Goal: Task Accomplishment & Management: Manage account settings

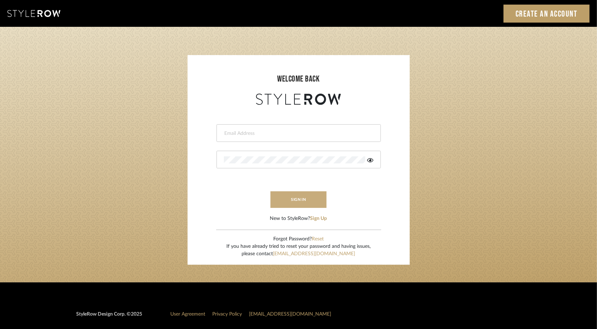
type input "[EMAIL_ADDRESS][DOMAIN_NAME]"
click at [311, 194] on button "sign in" at bounding box center [299, 199] width 56 height 17
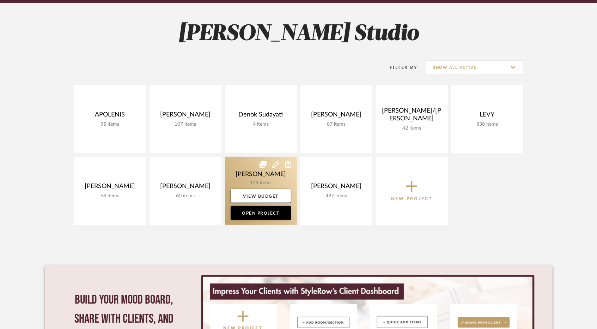
scroll to position [141, 0]
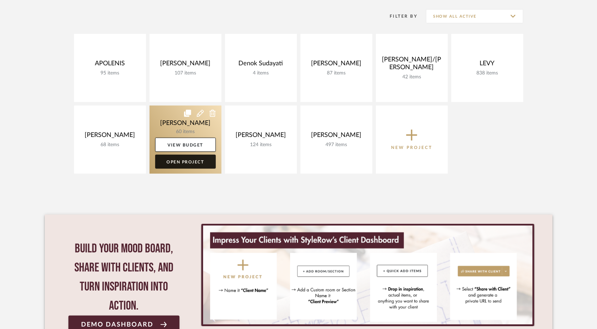
click at [193, 159] on link "Open Project" at bounding box center [185, 162] width 61 height 14
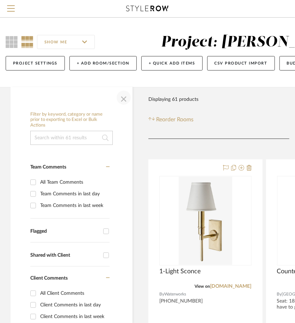
click at [121, 97] on span "button" at bounding box center [123, 97] width 17 height 17
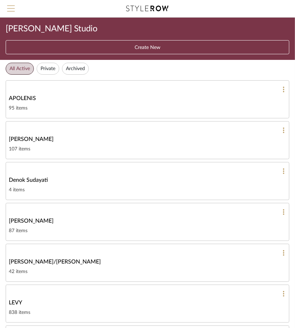
click at [8, 14] on span "Menu" at bounding box center [11, 10] width 8 height 11
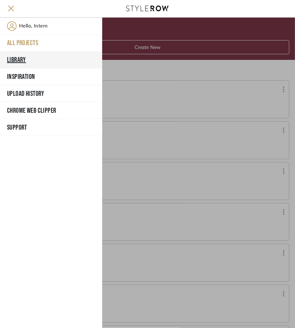
click at [31, 60] on button "Library" at bounding box center [51, 60] width 102 height 17
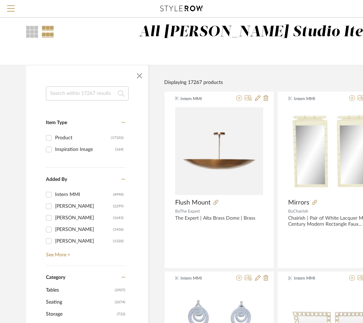
scroll to position [35, 0]
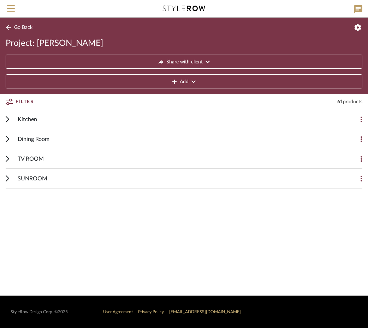
click at [35, 140] on span "Dining Room" at bounding box center [34, 139] width 32 height 8
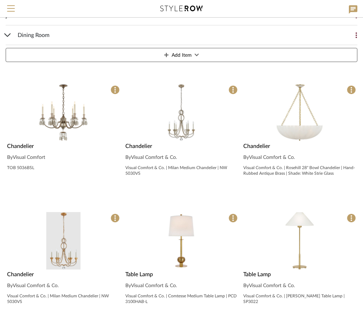
scroll to position [106, 0]
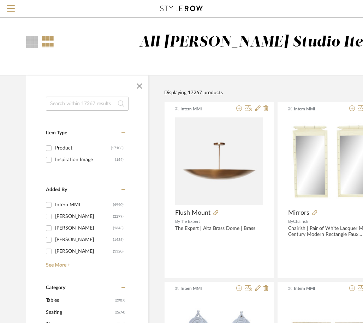
click at [62, 102] on input at bounding box center [87, 104] width 83 height 14
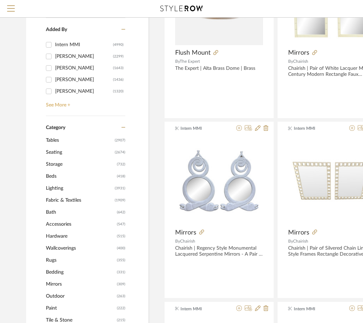
scroll to position [176, 0]
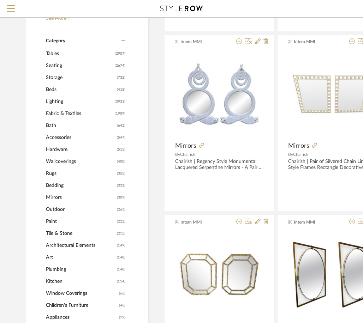
click at [53, 96] on span "Lighting" at bounding box center [79, 102] width 67 height 12
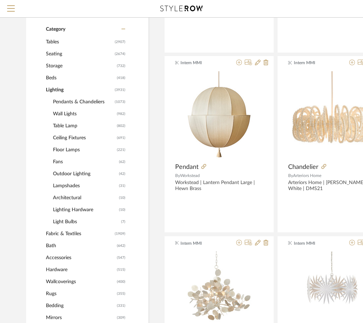
scroll to position [257, 0]
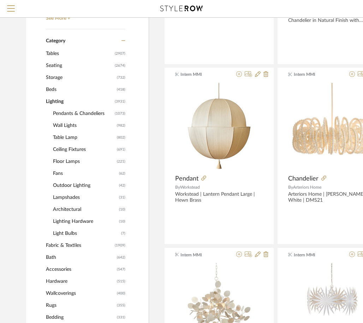
click at [69, 112] on span "Pendants & Chandeliers" at bounding box center [83, 114] width 60 height 12
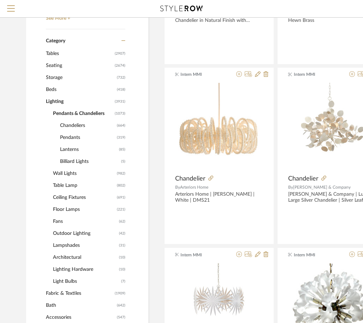
click at [64, 131] on span "Chandeliers" at bounding box center [87, 126] width 55 height 12
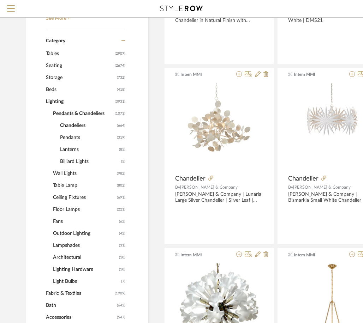
click at [62, 125] on span "Chandeliers" at bounding box center [87, 126] width 55 height 12
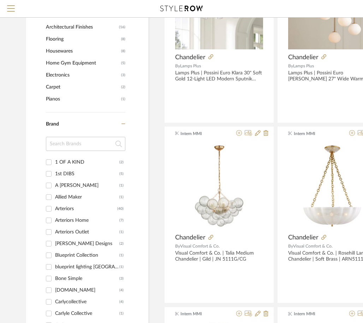
scroll to position [856, 0]
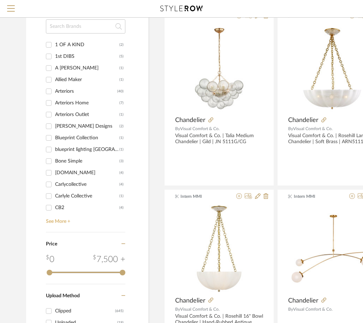
click at [57, 218] on link "See More +" at bounding box center [84, 218] width 81 height 11
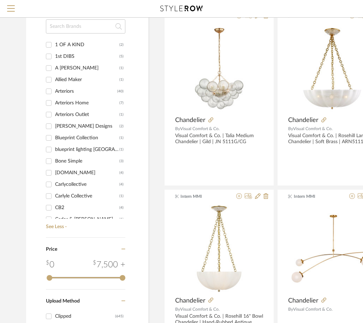
click at [67, 32] on input at bounding box center [85, 26] width 79 height 14
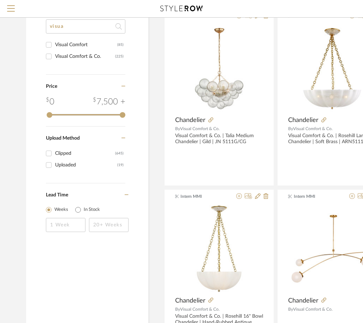
type input "visua"
click at [100, 54] on div "Visual Comfort & Co." at bounding box center [85, 56] width 60 height 11
click at [54, 54] on input "Visual Comfort & Co. (225)" at bounding box center [48, 56] width 11 height 11
checkbox input "true"
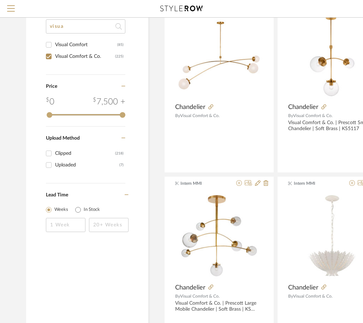
click at [76, 49] on div "Visual Comfort" at bounding box center [86, 44] width 62 height 11
click at [54, 49] on input "Visual Comfort (85)" at bounding box center [48, 44] width 11 height 11
checkbox input "true"
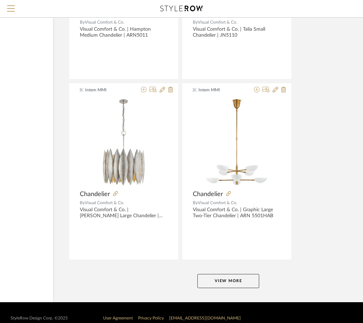
scroll to position [3136, 95]
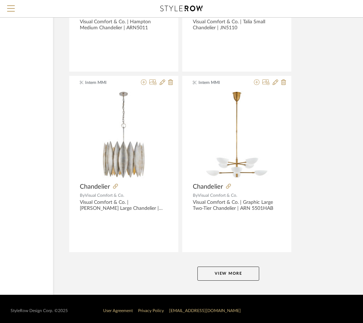
click at [219, 267] on button "View More" at bounding box center [228, 274] width 62 height 14
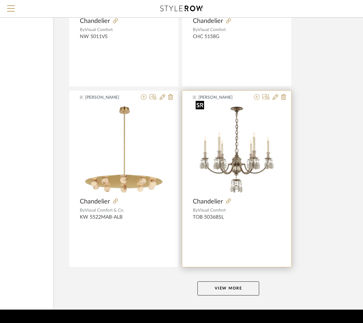
scroll to position [6380, 95]
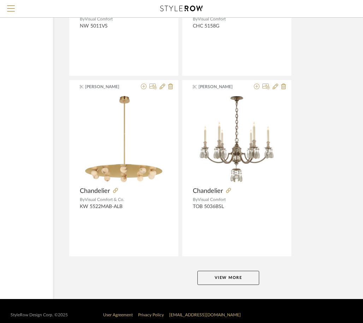
click at [239, 272] on button "View More" at bounding box center [228, 278] width 62 height 14
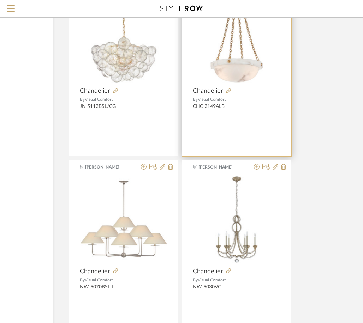
scroll to position [7721, 95]
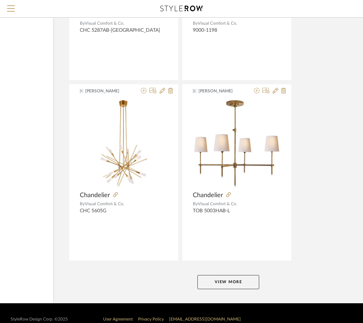
click at [217, 275] on button "View More" at bounding box center [228, 282] width 62 height 14
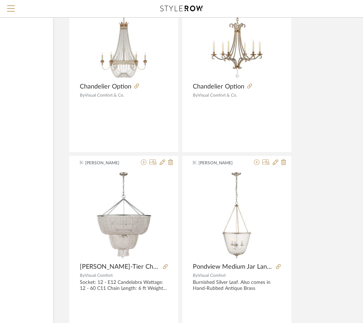
scroll to position [11107, 95]
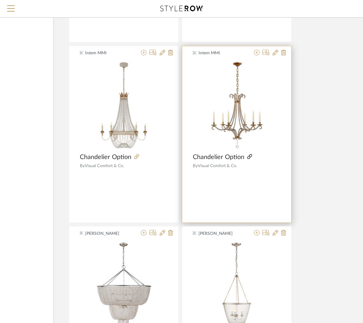
click at [251, 154] on icon at bounding box center [249, 156] width 5 height 5
click at [256, 50] on icon at bounding box center [257, 53] width 6 height 6
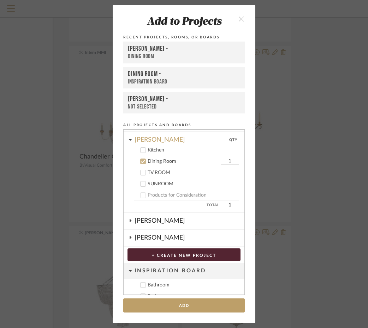
scroll to position [133, 0]
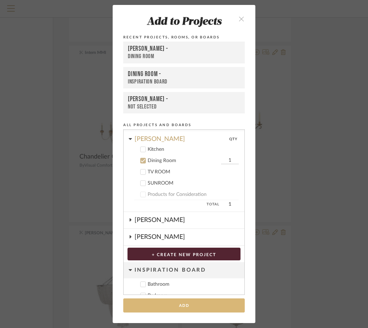
click at [172, 304] on button "Add" at bounding box center [183, 306] width 121 height 14
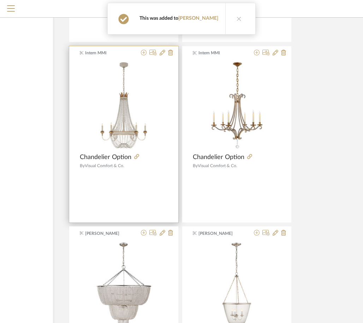
scroll to position [11071, 95]
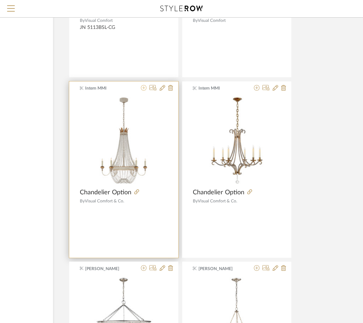
click at [145, 85] on icon at bounding box center [144, 88] width 6 height 6
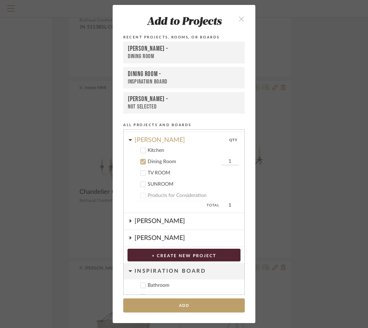
scroll to position [133, 0]
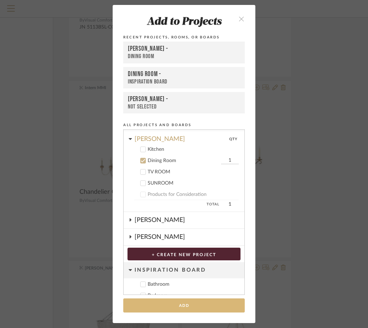
click at [170, 307] on button "Add" at bounding box center [183, 306] width 121 height 14
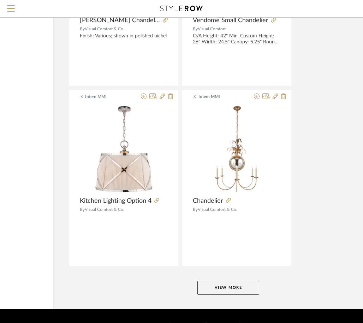
scroll to position [12869, 95]
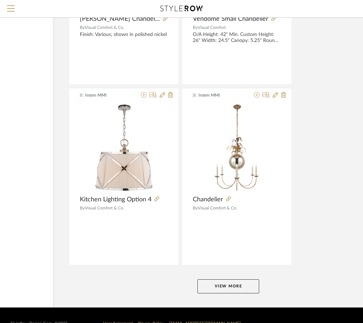
click at [229, 279] on button "View More" at bounding box center [228, 286] width 62 height 14
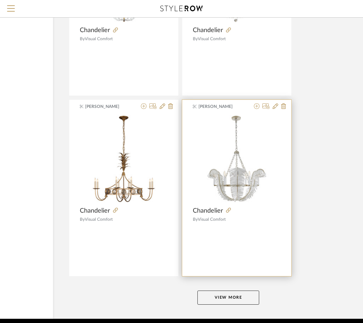
scroll to position [16113, 95]
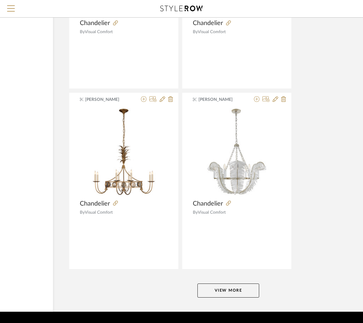
click at [222, 284] on button "View More" at bounding box center [228, 291] width 62 height 14
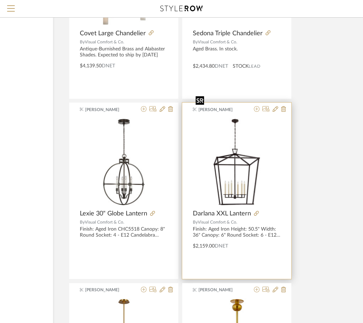
scroll to position [19358, 95]
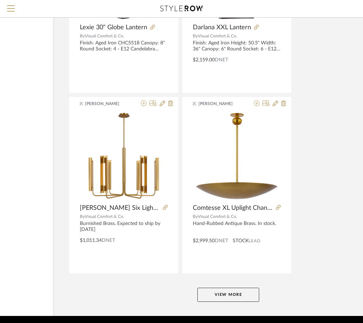
click at [212, 288] on button "View More" at bounding box center [228, 295] width 62 height 14
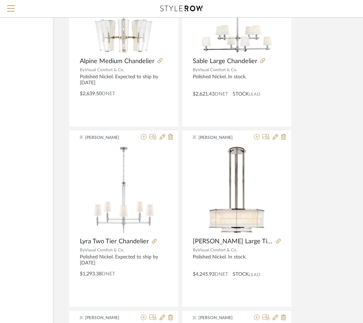
scroll to position [22602, 95]
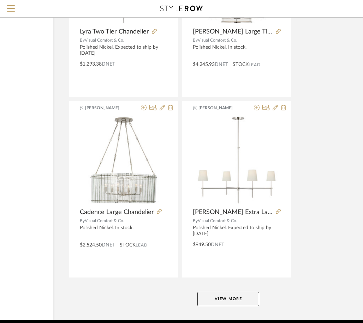
click at [218, 292] on button "View More" at bounding box center [228, 299] width 62 height 14
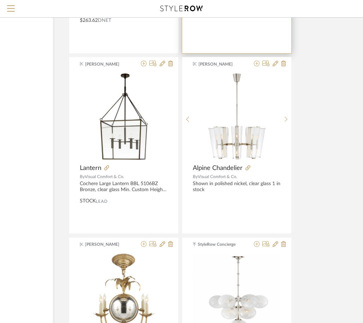
scroll to position [25846, 95]
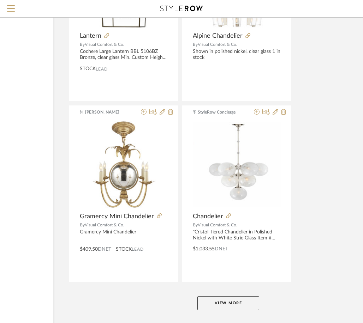
click at [215, 296] on button "View More" at bounding box center [228, 303] width 62 height 14
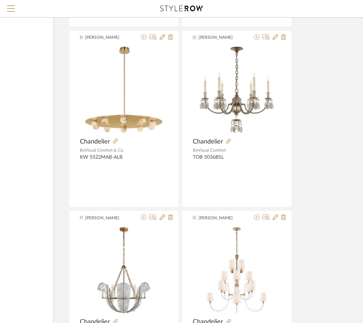
scroll to position [6422, 95]
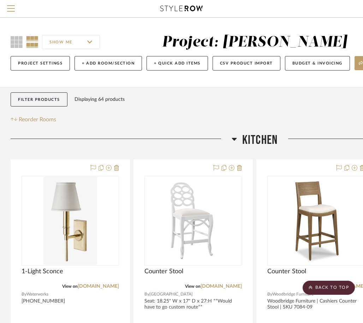
click at [234, 141] on icon at bounding box center [233, 139] width 5 height 8
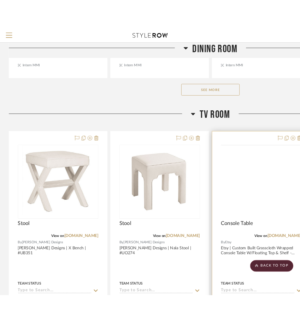
scroll to position [459, 0]
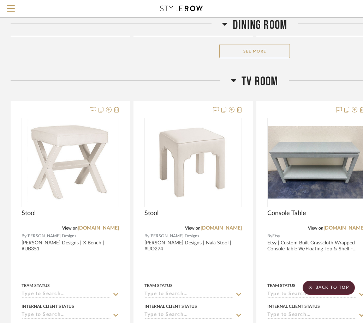
click at [251, 54] on button "See More" at bounding box center [254, 51] width 71 height 14
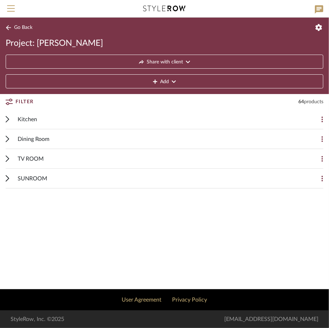
click at [55, 240] on mobile-project-details "Go Back Project: Murray Share with client Add Filter 64 products Filter by keyw…" at bounding box center [164, 154] width 329 height 272
click at [56, 144] on div "Dining Room" at bounding box center [159, 138] width 283 height 19
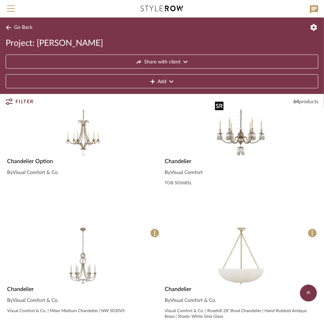
scroll to position [71, 0]
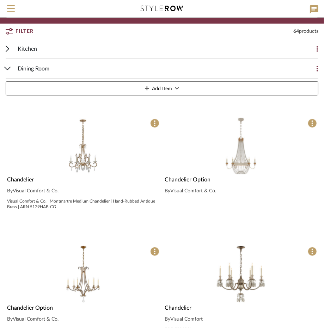
click at [78, 161] on img "0" at bounding box center [83, 146] width 58 height 58
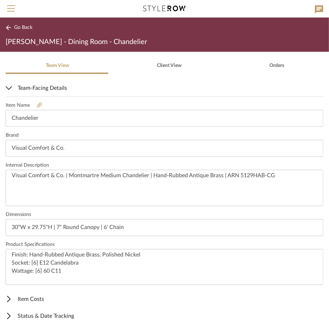
scroll to position [100, 0]
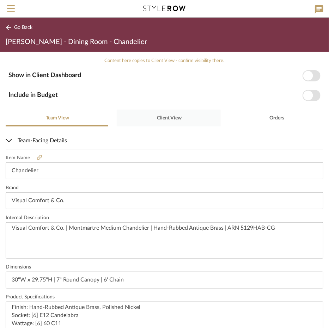
click at [156, 115] on span "Client View" at bounding box center [169, 118] width 26 height 17
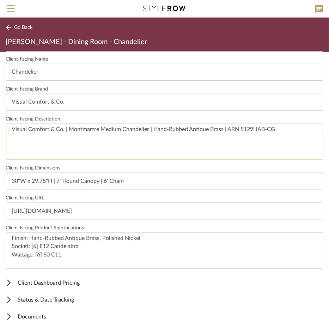
scroll to position [200, 0]
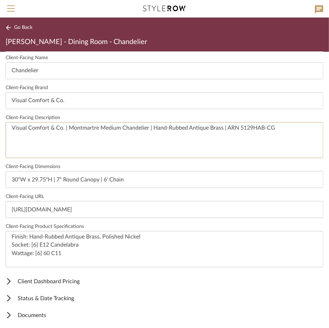
drag, startPoint x: 296, startPoint y: 136, endPoint x: -36, endPoint y: 132, distance: 332.4
click at [0, 132] on html "Search by brands, products, categories, colors, or styles Hello, Intern All Pro…" at bounding box center [164, 164] width 329 height 328
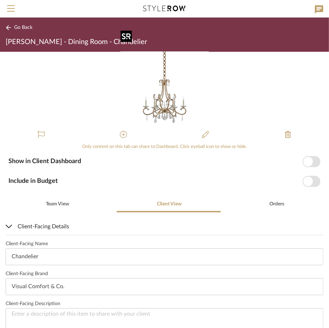
scroll to position [0, 0]
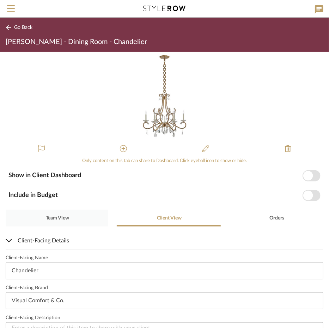
drag, startPoint x: 69, startPoint y: 228, endPoint x: 65, endPoint y: 223, distance: 6.3
click at [65, 223] on span "Team View" at bounding box center [57, 218] width 24 height 17
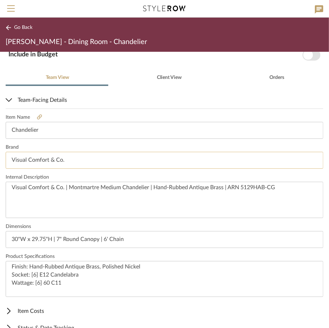
scroll to position [141, 0]
click at [37, 114] on div "Item Name Chandelier Brand Visual Comfort & Co. Internal Description Visual Com…" at bounding box center [165, 205] width 318 height 195
click at [37, 117] on icon at bounding box center [39, 116] width 5 height 5
click at [165, 75] on span "Client View" at bounding box center [169, 77] width 25 height 5
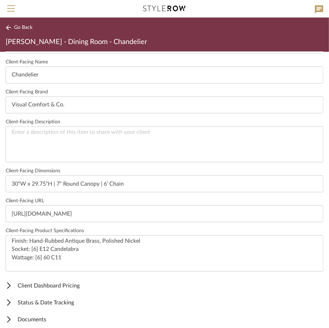
scroll to position [200, 0]
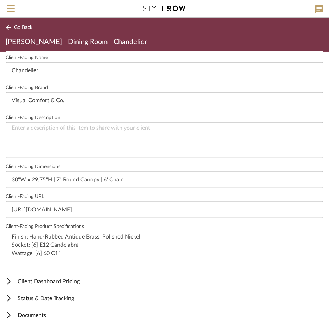
click at [21, 26] on span "Go Back" at bounding box center [23, 28] width 18 height 6
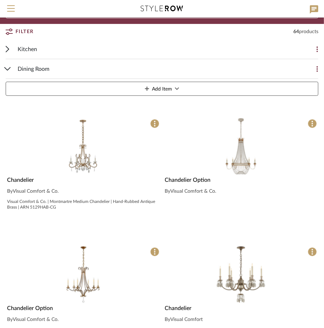
scroll to position [71, 0]
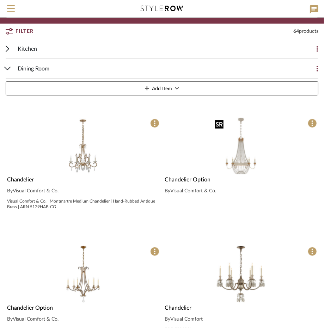
click at [248, 159] on img "0" at bounding box center [241, 146] width 58 height 58
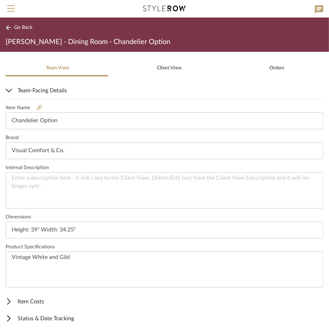
scroll to position [100, 0]
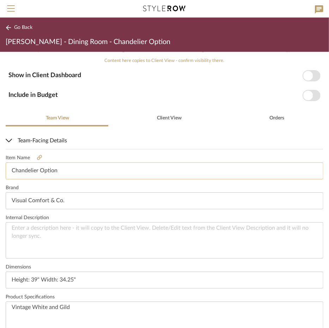
drag, startPoint x: 74, startPoint y: 170, endPoint x: 37, endPoint y: 174, distance: 37.6
click at [37, 174] on input "Chandelier Option" at bounding box center [165, 171] width 318 height 17
type input "Chandelie"
click at [166, 116] on span "Client View" at bounding box center [169, 118] width 25 height 5
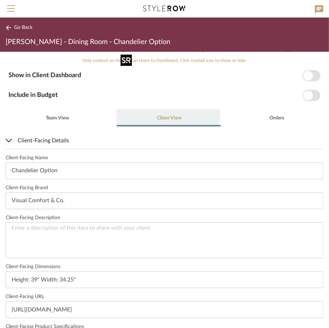
scroll to position [0, 0]
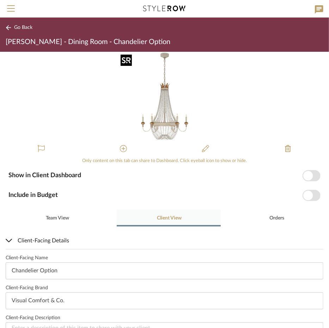
type input "Chandelie"
click at [83, 216] on div "Team View" at bounding box center [57, 218] width 103 height 17
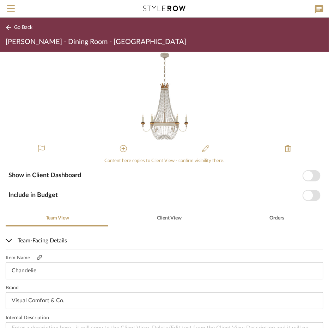
click at [40, 256] on icon at bounding box center [39, 257] width 5 height 5
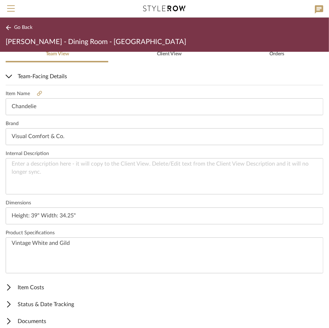
scroll to position [170, 0]
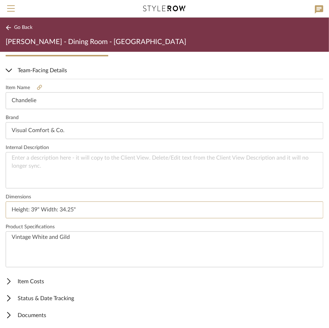
drag, startPoint x: 89, startPoint y: 210, endPoint x: -30, endPoint y: 204, distance: 119.1
click at [0, 204] on html "Search by brands, products, categories, colors, or styles Hello, Intern All Pro…" at bounding box center [164, 164] width 329 height 328
type input "34.25"W x 39"H | 6" Round Canopy | 6' Chain"
click at [82, 242] on textarea "Vintage White and Gild" at bounding box center [165, 250] width 318 height 36
drag, startPoint x: 87, startPoint y: 241, endPoint x: -45, endPoint y: 224, distance: 132.7
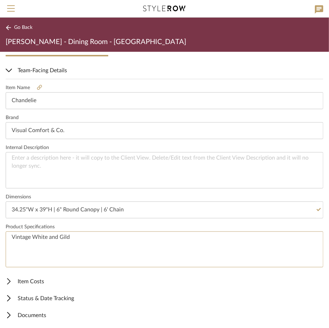
click at [0, 224] on html "Search by brands, products, categories, colors, or styles Hello, Intern All Pro…" at bounding box center [164, 164] width 329 height 328
type textarea "Finish: Vintage White and Gild"
click at [114, 251] on textarea "Finish: Vintage White and Gild" at bounding box center [165, 250] width 318 height 36
type textarea "Finish: Vintage White and Gild Socket: [6] E12 Candelabra Wattage: [6] 40 B11"
drag, startPoint x: 59, startPoint y: 181, endPoint x: 56, endPoint y: 179, distance: 3.8
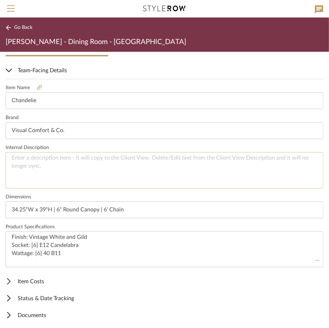
click at [59, 181] on textarea at bounding box center [165, 170] width 318 height 36
click at [74, 134] on input "Visual Comfort & Co." at bounding box center [165, 130] width 318 height 17
click at [71, 156] on textarea at bounding box center [165, 170] width 318 height 36
click at [141, 173] on textarea "Visual Comfort & Co. | Entellina Chandelier |" at bounding box center [165, 170] width 318 height 36
click at [217, 165] on textarea "Visual Comfort & Co. | Entellina Chandelier | Vintage White and Gild |" at bounding box center [165, 170] width 318 height 36
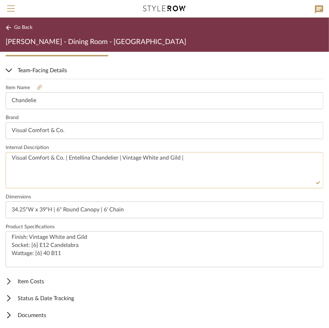
paste textarea "JN 5016VWG-CG"
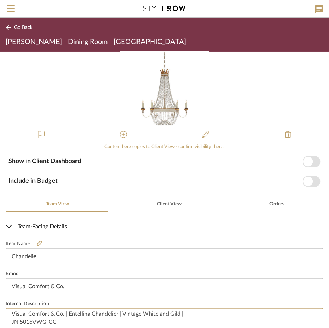
scroll to position [0, 0]
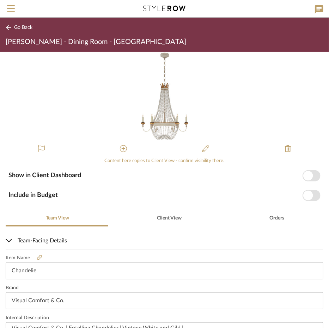
type textarea "Visual Comfort & Co. | Entellina Chandelier | Vintage White and Gild | JN 5016V…"
click at [181, 221] on div "Client View" at bounding box center [169, 218] width 104 height 17
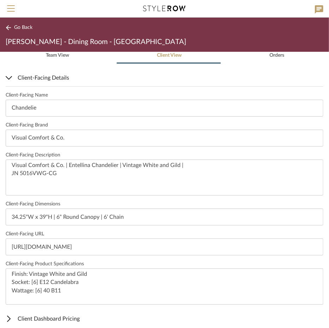
scroll to position [176, 0]
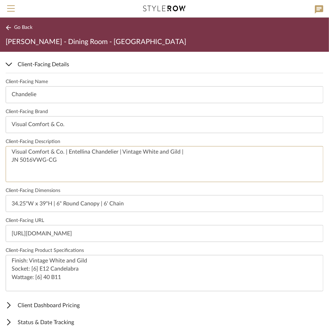
drag, startPoint x: 164, startPoint y: 173, endPoint x: -72, endPoint y: 147, distance: 237.1
click at [0, 147] on html "Search by brands, products, categories, colors, or styles Hello, Intern All Pro…" at bounding box center [164, 164] width 329 height 328
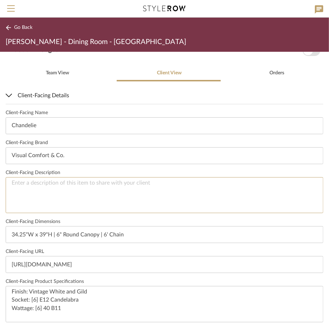
scroll to position [24, 0]
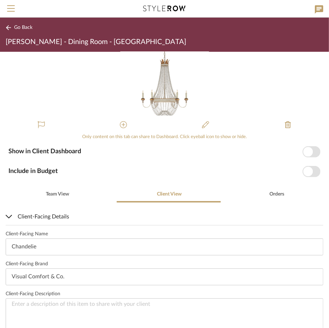
click at [20, 27] on span "Go Back" at bounding box center [23, 28] width 18 height 6
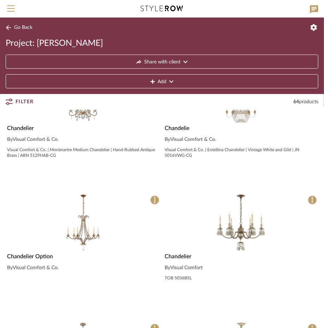
scroll to position [105, 0]
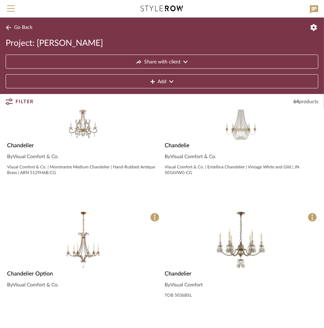
click at [246, 138] on img "0" at bounding box center [241, 112] width 58 height 58
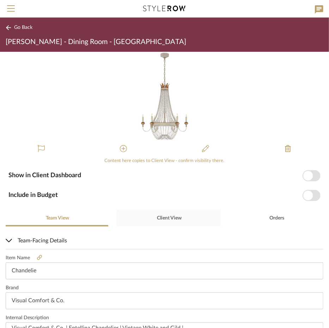
click at [168, 219] on span "Client View" at bounding box center [169, 218] width 25 height 5
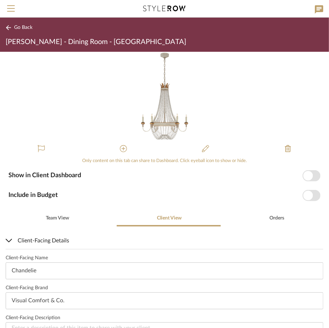
click at [26, 33] on div "Go Back Murray - Dining Room - Chandelie" at bounding box center [164, 35] width 329 height 34
click at [25, 31] on button "Go Back" at bounding box center [20, 27] width 29 height 9
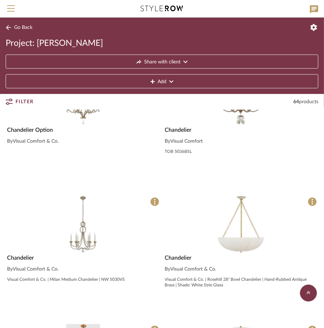
scroll to position [166, 0]
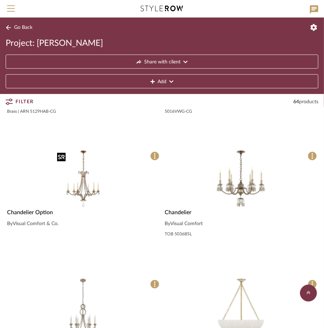
click at [98, 193] on img "0" at bounding box center [83, 179] width 58 height 58
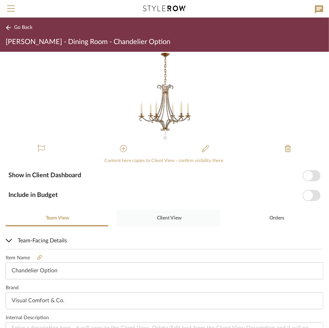
click at [163, 221] on span "Client View" at bounding box center [169, 218] width 26 height 17
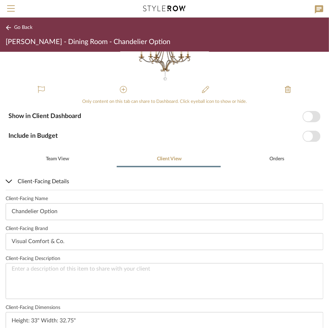
scroll to position [59, 0]
drag, startPoint x: 78, startPoint y: 215, endPoint x: 40, endPoint y: 219, distance: 38.7
click at [40, 219] on input "Chandelier Option" at bounding box center [165, 212] width 318 height 17
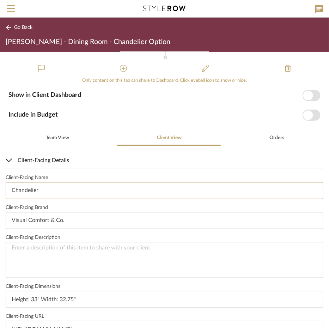
scroll to position [165, 0]
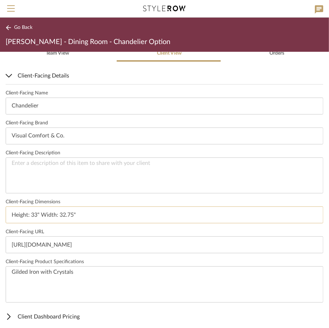
type input "Chandelier"
click at [86, 213] on input "Height: 33" Width: 32.75"" at bounding box center [165, 215] width 318 height 17
drag, startPoint x: 92, startPoint y: 216, endPoint x: -17, endPoint y: 209, distance: 109.7
click at [0, 209] on html "Search by brands, products, categories, colors, or styles Hello, Intern All Pro…" at bounding box center [164, 164] width 329 height 328
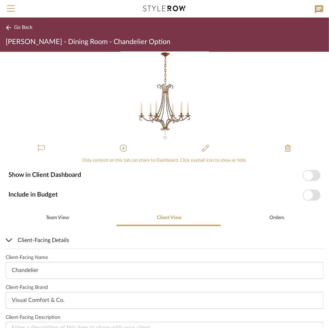
scroll to position [0, 0]
type input "32.75"W x"
click at [54, 213] on div "Only content on this tab can share to Dashboard. Click eyeball icon to show or …" at bounding box center [164, 190] width 329 height 277
click at [52, 221] on span "Team View" at bounding box center [57, 218] width 24 height 17
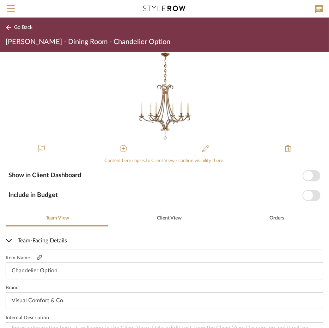
click at [37, 256] on icon at bounding box center [39, 257] width 5 height 5
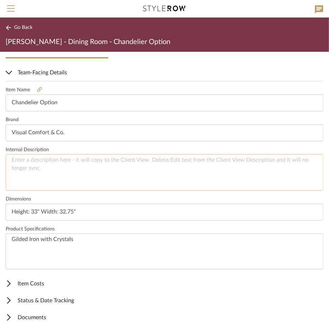
scroll to position [170, 0]
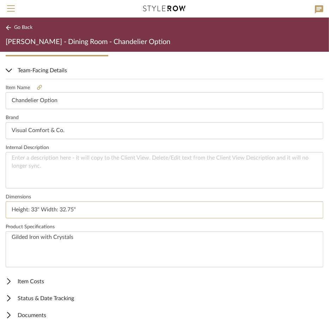
drag, startPoint x: 110, startPoint y: 206, endPoint x: -97, endPoint y: 203, distance: 207.5
click at [0, 203] on html "Search by brands, products, categories, colors, or styles Hello, Intern All Pro…" at bounding box center [164, 164] width 329 height 328
type input "32.75"W x 33.75"H | 5.5" Round Canopy |"
click at [27, 281] on span "Item Costs" at bounding box center [163, 282] width 315 height 8
click at [28, 275] on mat-expansion-panel-header "Item Costs" at bounding box center [164, 281] width 329 height 17
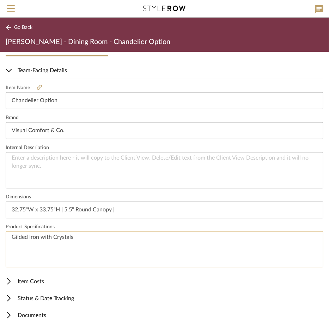
click at [86, 247] on textarea "Gilded Iron with Crystals" at bounding box center [165, 250] width 318 height 36
click at [134, 209] on input "32.75"W x 33.75"H | 5.5" Round Canopy |" at bounding box center [165, 210] width 318 height 17
type input "32.75"W x 33.75"H | 5.5" Round Canopy | 6' Chain"
drag, startPoint x: 90, startPoint y: 243, endPoint x: -71, endPoint y: 238, distance: 161.3
click at [0, 238] on html "Search by brands, products, categories, colors, or styles Hello, Intern All Pro…" at bounding box center [164, 164] width 329 height 328
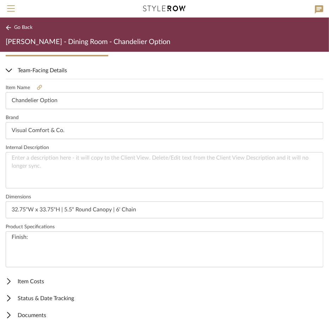
type textarea "Finish:"
click at [95, 259] on textarea "Finish:" at bounding box center [165, 250] width 318 height 36
paste textarea "gilded-iron"
click at [30, 237] on textarea "Finish:gilded-iron" at bounding box center [165, 250] width 318 height 36
click at [70, 249] on textarea "Finish: gilded-iron" at bounding box center [165, 250] width 318 height 36
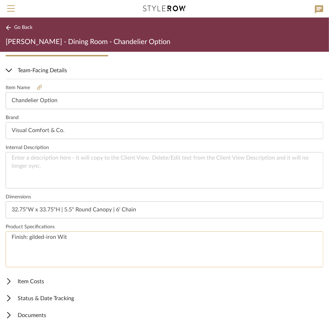
type textarea "Finish: gilded-iron Wit"
click at [71, 248] on textarea "Finish: gilded-iron Wit" at bounding box center [165, 250] width 318 height 36
click at [189, 238] on textarea "Finish: gilded-iron with Glass Beads Socket: Wattage:" at bounding box center [165, 250] width 318 height 36
click at [184, 245] on textarea "Finish: gilded-iron with Glass Beads Socket: Wattage:" at bounding box center [165, 250] width 318 height 36
click at [156, 258] on textarea "Finish: gilded-iron with Glass Beads Socket: [6] E12 Candelabra Wattage:" at bounding box center [165, 250] width 318 height 36
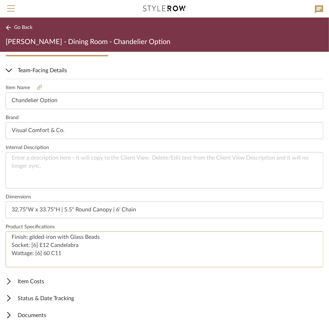
type textarea "Finish: gilded-iron with Glass Beads Socket: [6] E12 Candelabra Wattage: [6] 60…"
click at [188, 287] on mat-expansion-panel-header "Item Costs" at bounding box center [164, 281] width 329 height 17
click at [83, 275] on mat-expansion-panel-header "Item Costs" at bounding box center [164, 281] width 329 height 17
click at [79, 165] on textarea at bounding box center [165, 170] width 318 height 36
paste textarea "CHC 1550GI-CG"
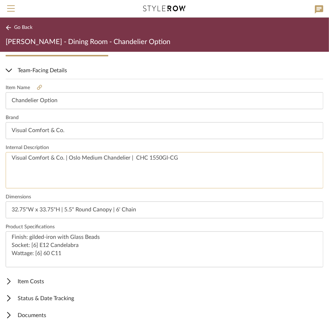
click at [135, 154] on textarea "Visual Comfort & Co. | Oslo Medium Chandelier | CHC 1550GI-CG" at bounding box center [165, 170] width 318 height 36
click at [135, 157] on textarea "Visual Comfort & Co. | Oslo Medium Chandelier | CHC 1550GI-CG" at bounding box center [165, 170] width 318 height 36
type textarea "Visual Comfort & Co. | Oslo Medium Chandelier | Gilded Iron | CHC 1550GI-CG"
click at [30, 238] on textarea "Finish: gilded-iron with Glass Beads Socket: [6] E12 Candelabra Wattage: [6] 60…" at bounding box center [165, 250] width 318 height 36
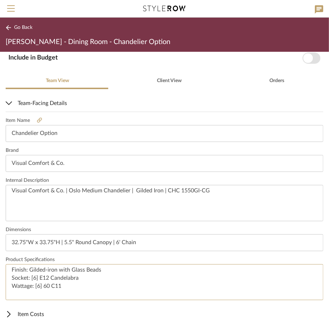
scroll to position [141, 0]
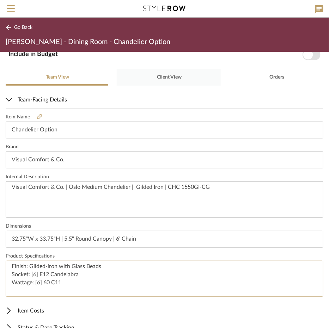
type textarea "Finish: Gilded-iron with Glass Beads Socket: [6] E12 Candelabra Wattage: [6] 60…"
click at [166, 85] on span "Client View" at bounding box center [169, 77] width 26 height 17
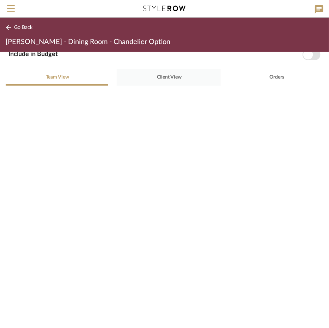
scroll to position [0, 0]
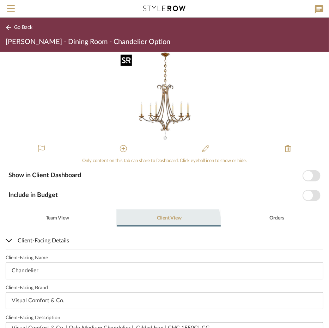
type textarea "Finish: Gilded-iron with Glass Beads Socket: [6] E12 Candelabra Wattage: [6] 60…"
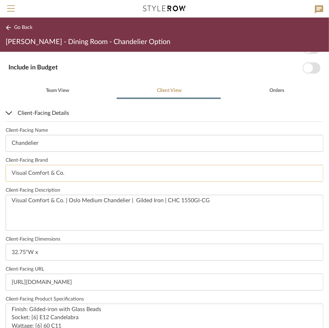
scroll to position [141, 0]
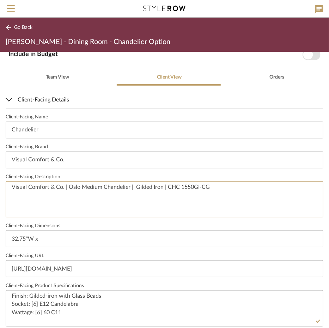
drag, startPoint x: 234, startPoint y: 190, endPoint x: -89, endPoint y: 188, distance: 323.2
click at [0, 188] on html "Search by brands, products, categories, colors, or styles Hello, Intern All Pro…" at bounding box center [164, 164] width 329 height 328
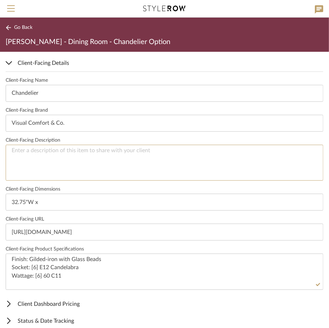
scroll to position [24, 0]
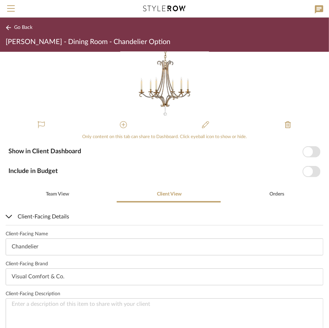
click at [17, 29] on span "Go Back" at bounding box center [23, 28] width 18 height 6
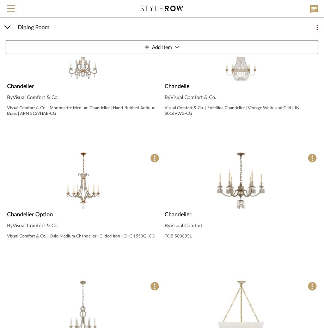
scroll to position [166, 0]
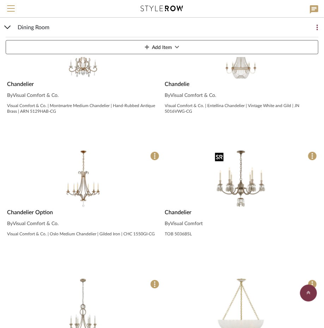
click at [231, 180] on img "0" at bounding box center [241, 179] width 58 height 58
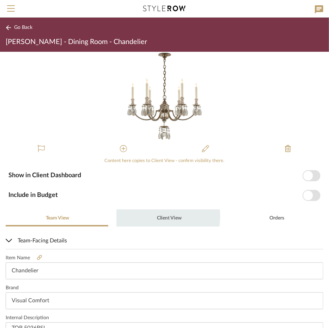
click at [160, 217] on span "Client View" at bounding box center [169, 218] width 25 height 5
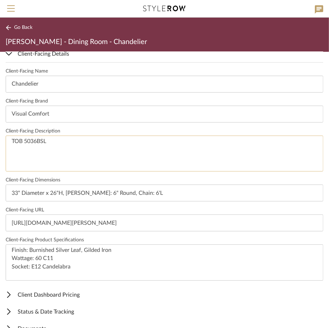
scroll to position [130, 0]
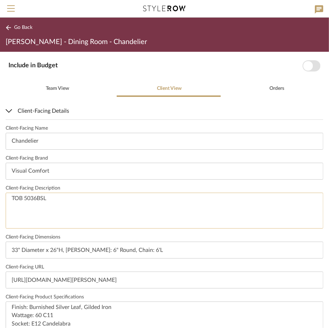
click at [82, 199] on textarea "TOB 5036BSL" at bounding box center [165, 211] width 318 height 36
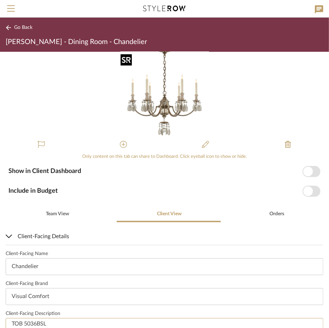
scroll to position [0, 0]
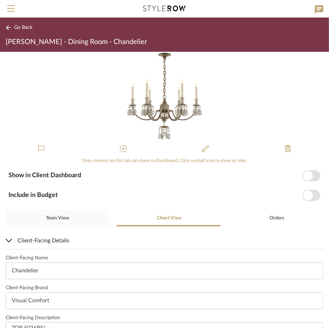
click at [55, 220] on span "Team View" at bounding box center [57, 218] width 23 height 5
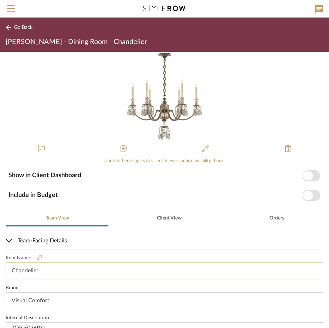
scroll to position [35, 0]
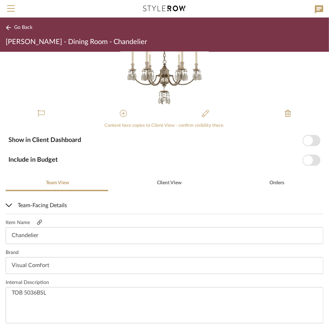
click at [40, 221] on icon at bounding box center [39, 222] width 5 height 5
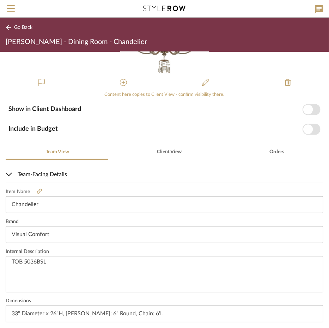
scroll to position [71, 0]
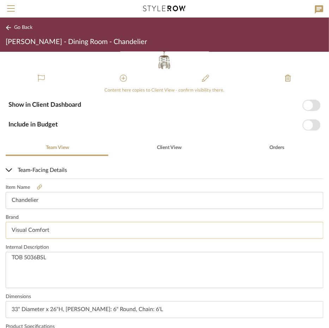
click at [71, 235] on input "Visual Comfort" at bounding box center [165, 230] width 318 height 17
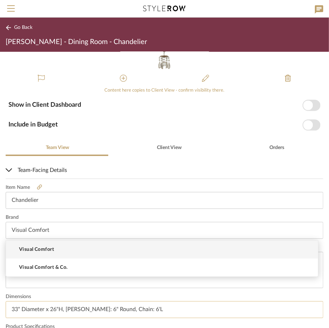
click at [146, 303] on input "33" Diameter x 26"H, Canopy: 6" Round, Chain: 6'L" at bounding box center [165, 310] width 318 height 17
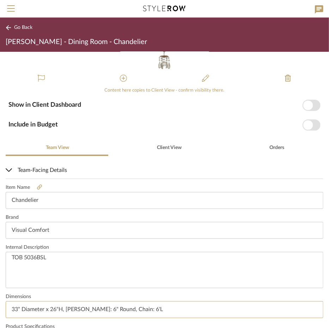
drag, startPoint x: 155, startPoint y: 303, endPoint x: -54, endPoint y: 298, distance: 208.9
click at [0, 298] on html "Search by brands, products, categories, colors, or styles Hello, Intern All Pro…" at bounding box center [164, 164] width 329 height 328
type input "4"
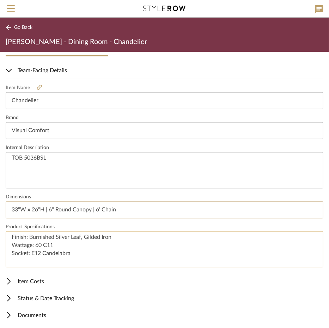
type input "33"W x 26"H | 6" Round Canopy | 6' Chain"
click at [74, 257] on textarea "Finish: Burnished Silver Leaf, Gilded Iron Wattage: 60 C11 Socket: E12 Candelab…" at bounding box center [165, 250] width 318 height 36
click at [42, 245] on textarea "Finish: Burnished Silver Leaf, Gilded Iron Wattage: 60 C11 Socket: E12 Candelab…" at bounding box center [165, 250] width 318 height 36
click at [69, 245] on textarea "Finish: Burnished Silver Leaf, Gilded Iron Wattage: [6] 60 C11 Socket: E12 Cand…" at bounding box center [165, 250] width 318 height 36
drag, startPoint x: 77, startPoint y: 254, endPoint x: 30, endPoint y: 255, distance: 46.6
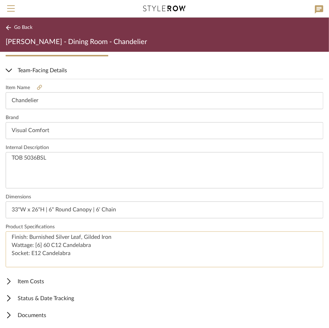
click at [30, 255] on textarea "Finish: Burnished Silver Leaf, Gilded Iron Wattage: [6] 60 C12 Candelabra Socke…" at bounding box center [165, 250] width 318 height 36
drag, startPoint x: 82, startPoint y: 252, endPoint x: 9, endPoint y: 257, distance: 72.5
click at [9, 257] on textarea "Finish: Burnished Silver Leaf, Gilded Iron Wattage: [6] 60 C12 Candelabra Socke…" at bounding box center [165, 250] width 318 height 36
click at [121, 234] on textarea "Finish: Burnished Silver Leaf, Gilded Iron Wattage: [6] 60 C12 Candelabra" at bounding box center [165, 250] width 318 height 36
paste textarea "Socket: [6] E12 Candelabra"
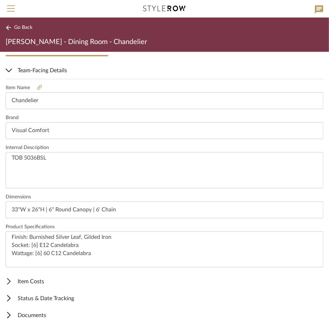
type textarea "Finish: Burnished Silver Leaf, Gilded Iron Socket: [6] E12 Candelabra Wattage: …"
drag, startPoint x: 102, startPoint y: 163, endPoint x: -55, endPoint y: 158, distance: 156.4
click at [0, 158] on html "Search by brands, products, categories, colors, or styles Hello, Intern All Pro…" at bounding box center [164, 164] width 329 height 328
click at [171, 168] on textarea "Visual Comfort & Co. | Elizabeth Chandelier | Burnished Silver Leaf" at bounding box center [165, 170] width 318 height 36
click at [182, 168] on textarea "Visual Comfort & Co. | Elizabeth Chandelier | Burnished Silver Leaf" at bounding box center [165, 170] width 318 height 36
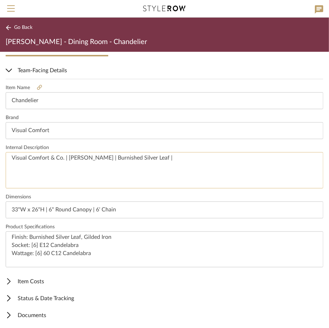
click at [187, 163] on textarea "Visual Comfort & Co. | Elizabeth Chandelier | Burnished Silver Leaf |" at bounding box center [165, 170] width 318 height 36
click at [203, 167] on textarea "Visual Comfort & Co. | Elizabeth Chandelier | Burnished Silver Leaf |" at bounding box center [165, 170] width 318 height 36
paste textarea "TOB 5036BSL"
type textarea "Visual Comfort & Co. | Elizabeth Chandelier | Burnished Silver Leaf | TOB 5036B…"
click at [135, 233] on textarea "Finish: Burnished Silver Leaf, Gilded Iron Socket: [6] E12 Candelabra Wattage: …" at bounding box center [165, 250] width 318 height 36
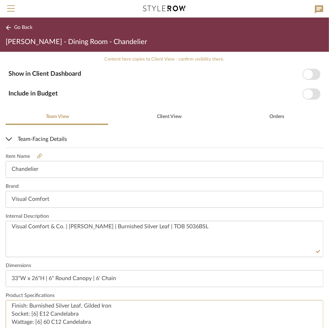
scroll to position [0, 0]
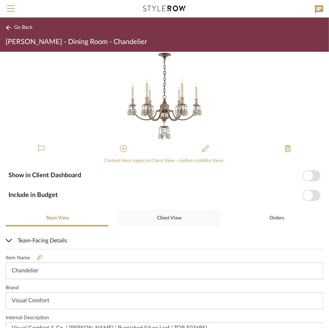
drag, startPoint x: 155, startPoint y: 202, endPoint x: 153, endPoint y: 215, distance: 12.8
click at [155, 206] on div "Content here copies to Client View - confirm visibility there. Show in Client D…" at bounding box center [164, 190] width 329 height 277
click at [153, 214] on div "Client View" at bounding box center [169, 218] width 104 height 17
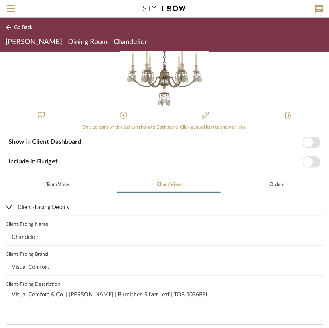
scroll to position [200, 0]
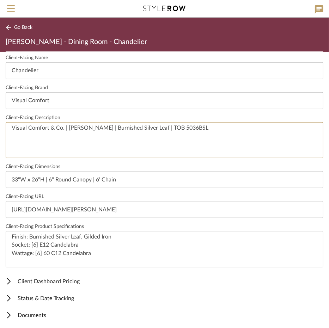
drag, startPoint x: 225, startPoint y: 140, endPoint x: -91, endPoint y: 127, distance: 316.1
click at [0, 127] on html "Search by brands, products, categories, colors, or styles Hello, Intern All Pro…" at bounding box center [164, 164] width 329 height 328
click at [16, 30] on span "Go Back" at bounding box center [23, 28] width 18 height 6
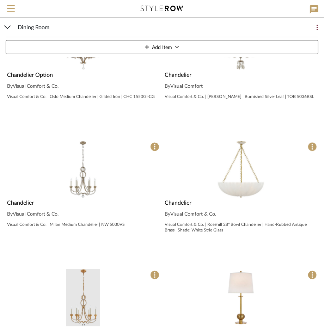
scroll to position [307, 0]
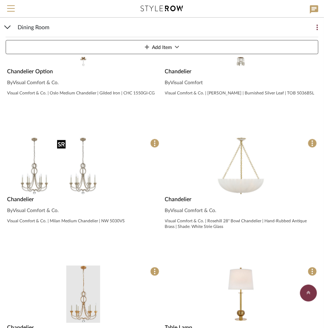
click at [104, 180] on img at bounding box center [83, 167] width 58 height 58
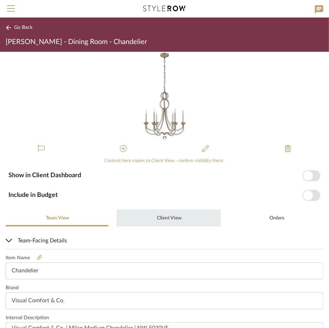
click at [178, 222] on span "Client View" at bounding box center [169, 218] width 26 height 17
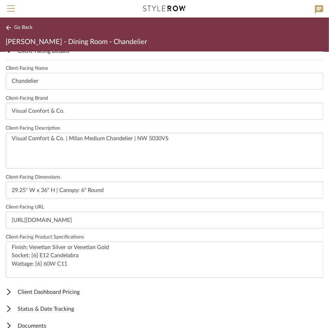
scroll to position [200, 0]
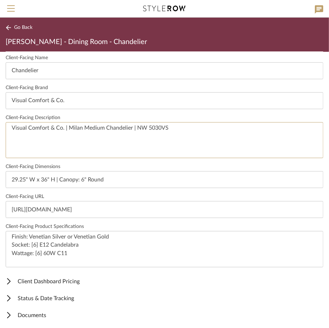
drag, startPoint x: 205, startPoint y: 141, endPoint x: -90, endPoint y: 134, distance: 295.0
click at [0, 134] on html "Search by brands, products, categories, colors, or styles Hello, Intern All Pro…" at bounding box center [164, 164] width 329 height 328
click at [52, 181] on input "29.25" W x 36" H | Canopy: 6" Round" at bounding box center [165, 179] width 318 height 17
click at [30, 177] on input "29.25" W x 36"H | Canopy: 6" Round" at bounding box center [165, 179] width 318 height 17
drag, startPoint x: 80, startPoint y: 179, endPoint x: 58, endPoint y: 182, distance: 22.1
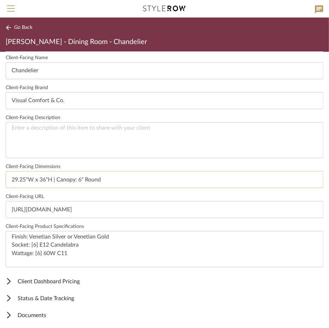
click at [58, 182] on input "29.25"W x 36"H | Canopy: 6" Round" at bounding box center [165, 179] width 318 height 17
click at [94, 175] on input "29.25"W x 36"H | 6" Round" at bounding box center [165, 179] width 318 height 17
type input "29.25"W x 36"H | 6" Round Canopy"
click at [76, 237] on textarea "Finish: Venetian Silver or Venetian Gold Socket: [6] E12 Candelabra Wattage: [6…" at bounding box center [165, 249] width 318 height 36
drag, startPoint x: 73, startPoint y: 236, endPoint x: 66, endPoint y: 239, distance: 7.6
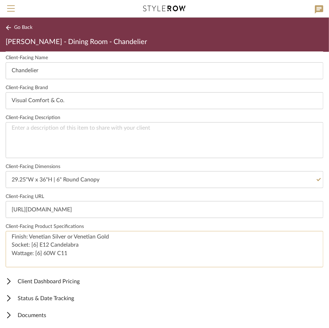
click at [66, 239] on textarea "Finish: Venetian Silver or Venetian Gold Socket: [6] E12 Candelabra Wattage: [6…" at bounding box center [165, 249] width 318 height 36
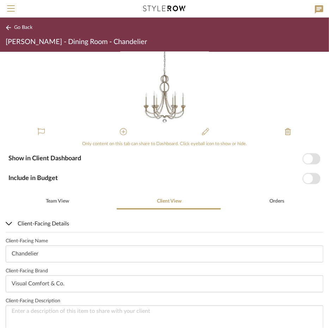
scroll to position [0, 0]
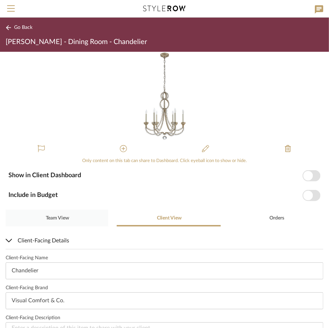
type textarea "Finish: Venetian Silver, Venetian Gold Socket: [6] E12 Candelabra Wattage: [6] …"
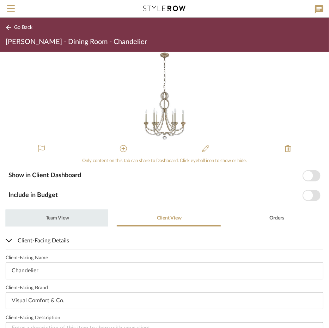
click at [62, 223] on span "Team View" at bounding box center [57, 218] width 24 height 17
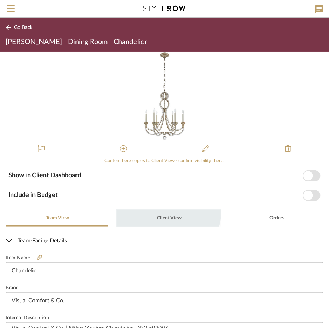
click at [164, 211] on span "Client View" at bounding box center [169, 218] width 26 height 17
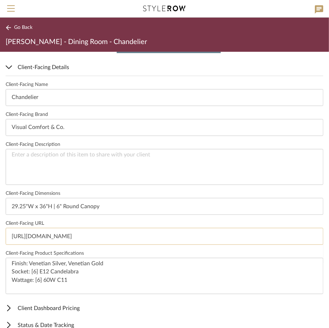
scroll to position [200, 0]
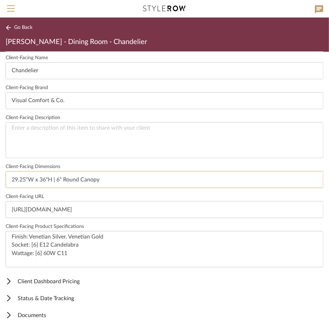
drag, startPoint x: 118, startPoint y: 179, endPoint x: 48, endPoint y: 180, distance: 69.9
click at [0, 177] on html "Search by brands, products, categories, colors, or styles Hello, Intern All Pro…" at bounding box center [164, 164] width 329 height 328
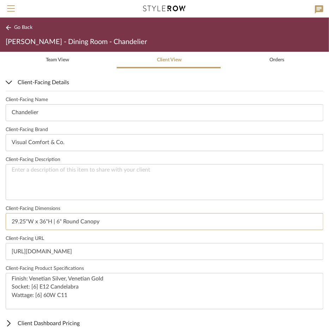
scroll to position [0, 0]
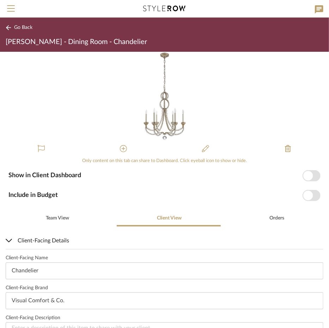
drag, startPoint x: 52, startPoint y: 230, endPoint x: 52, endPoint y: 225, distance: 5.6
click at [54, 219] on span "Team View" at bounding box center [57, 218] width 23 height 5
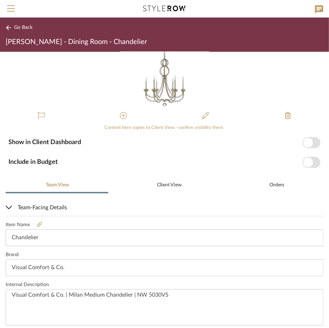
scroll to position [170, 0]
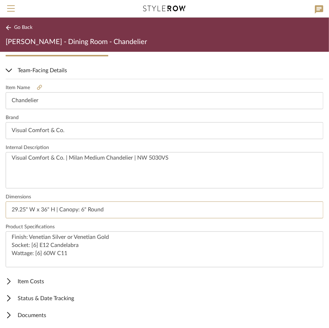
drag, startPoint x: 124, startPoint y: 205, endPoint x: -20, endPoint y: 209, distance: 144.4
click at [0, 209] on html "Search by brands, products, categories, colors, or styles Hello, Intern All Pro…" at bounding box center [164, 164] width 329 height 328
click at [90, 211] on input "29.25" W x 36" H | Canopy: 6" Round" at bounding box center [165, 210] width 318 height 17
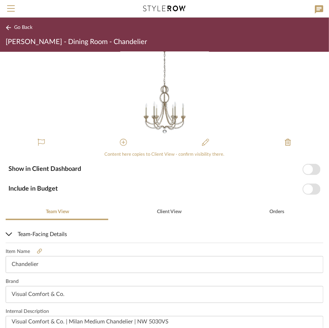
scroll to position [0, 0]
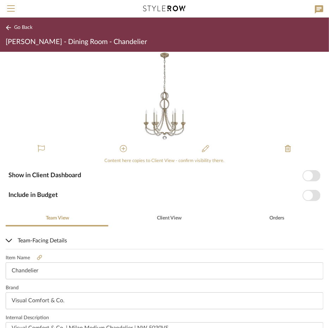
click at [147, 204] on div "Content here copies to Client View - confirm visibility there. Show in Client D…" at bounding box center [164, 190] width 329 height 277
click at [156, 218] on span "Client View" at bounding box center [169, 218] width 26 height 5
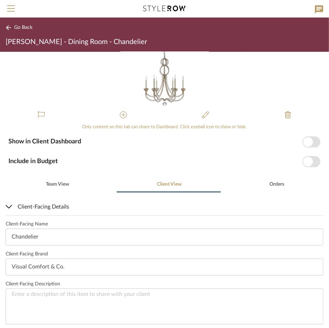
scroll to position [200, 0]
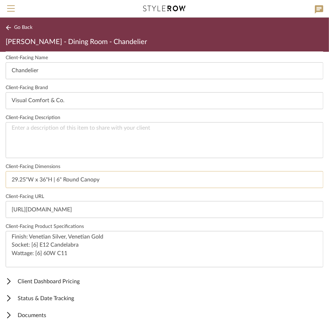
drag, startPoint x: 110, startPoint y: 179, endPoint x: 52, endPoint y: 176, distance: 58.6
click at [5, 177] on div "Only content on this tab can share to Dashboard. Click eyeball icon to show or …" at bounding box center [164, 190] width 329 height 277
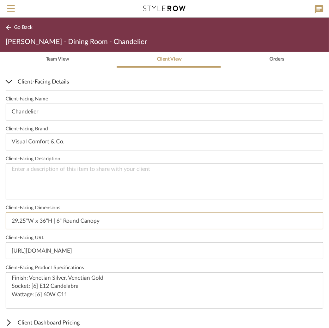
scroll to position [0, 0]
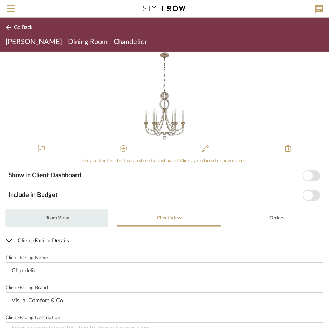
click at [78, 222] on div "Team View" at bounding box center [57, 218] width 103 height 17
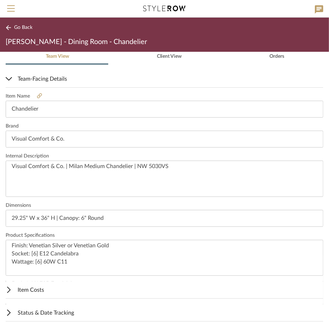
scroll to position [170, 0]
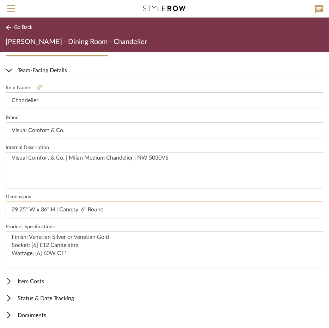
drag, startPoint x: 117, startPoint y: 209, endPoint x: 38, endPoint y: 211, distance: 79.4
click at [0, 210] on html "Search by brands, products, categories, colors, or styles Hello, Intern All Pro…" at bounding box center [164, 164] width 329 height 328
paste input "W x 36"H | 6" Round Canopy"
type input "29.25"W x 36"H | 6" Round Canopy"
click at [25, 28] on span "Go Back" at bounding box center [23, 28] width 18 height 6
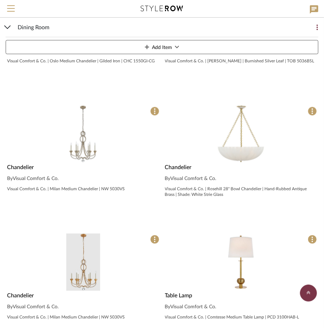
scroll to position [343, 0]
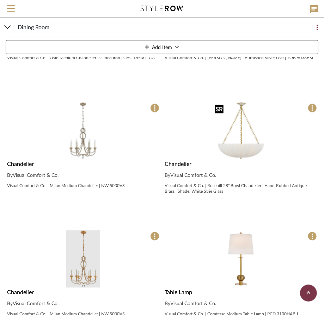
click at [245, 148] on img "0" at bounding box center [241, 131] width 58 height 58
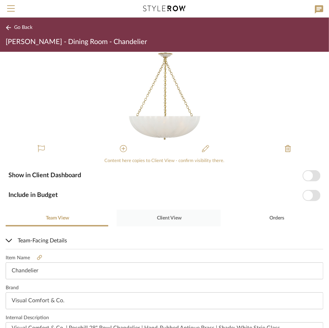
click at [157, 219] on span "Client View" at bounding box center [169, 218] width 25 height 5
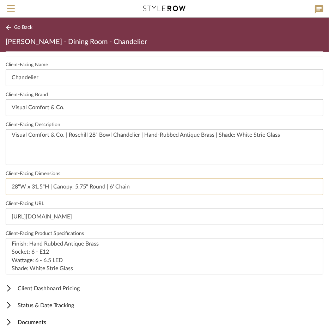
scroll to position [200, 0]
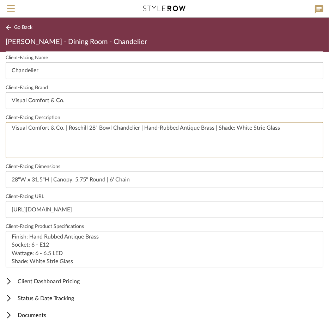
drag, startPoint x: 312, startPoint y: 130, endPoint x: -67, endPoint y: 151, distance: 379.2
click at [0, 151] on html "Search by brands, products, categories, colors, or styles Hello, Intern All Pro…" at bounding box center [164, 164] width 329 height 328
drag, startPoint x: 75, startPoint y: 178, endPoint x: 55, endPoint y: 182, distance: 20.2
click at [55, 182] on input "28"W x 31.5"H | Canopy: 5.75" Round | 6' Chain" at bounding box center [165, 179] width 318 height 17
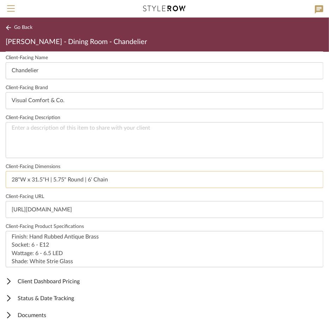
click at [85, 181] on input "28"W x 31.5"H | 5.75" Round | 6' Chain" at bounding box center [165, 179] width 318 height 17
type input "28"W x 31.5"H | 5.75" Round Canopy | 6' Chain"
click at [53, 246] on textarea "Finish: Hand Rubbed Antique Brass Socket: 6 - E12 Wattage: 6 - 6.5 LED Shade: W…" at bounding box center [165, 249] width 318 height 36
drag, startPoint x: 38, startPoint y: 246, endPoint x: 32, endPoint y: 247, distance: 5.7
click at [32, 247] on textarea "Finish: Hand Rubbed Antique Brass Socket: 6 - E12 Wattage: 6 - 6.5 LED Shade: W…" at bounding box center [165, 249] width 318 height 36
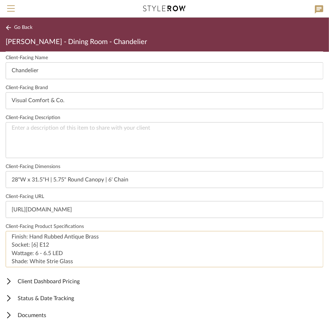
click at [44, 253] on textarea "Finish: Hand Rubbed Antique Brass Socket: [6] E12 Wattage: 6 - 6.5 LED Shade: W…" at bounding box center [165, 249] width 318 height 36
click at [59, 249] on textarea "Finish: Hand Rubbed Antique Brass Socket: [6] E12 Wattage: [6] 6.5 LED Shade: W…" at bounding box center [165, 249] width 318 height 36
drag, startPoint x: 74, startPoint y: 261, endPoint x: 3, endPoint y: 265, distance: 71.4
click at [3, 265] on div "Only content on this tab can share to Dashboard. Click eyeball icon to show or …" at bounding box center [164, 190] width 329 height 277
click at [49, 241] on textarea "Finish: Hand Rubbed Antique Brass Socket: [6] E12 Wattage: [6] 6.5 LED Shade: W…" at bounding box center [165, 249] width 318 height 36
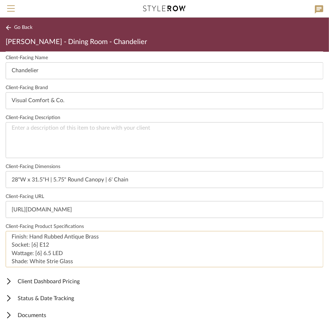
drag, startPoint x: 113, startPoint y: 237, endPoint x: 29, endPoint y: 236, distance: 84.3
click at [29, 236] on textarea "Finish: Hand Rubbed Antique Brass Socket: [6] E12 Wattage: [6] 6.5 LED Shade: W…" at bounding box center [165, 249] width 318 height 36
click at [65, 230] on fieldset "Client-Facing Product Specifications Finish: Burnished Silver Leaf Socket: [6] …" at bounding box center [165, 246] width 318 height 44
click at [92, 237] on textarea "Finish: Burnished Silver Leaf Socket: [6] E12 Wattage: [6] 6.5 LED Shade: White…" at bounding box center [165, 249] width 318 height 36
click at [107, 236] on textarea "Finish: Burnished Silver Leaf, Gilded Socket: [6] E12 Wattage: [6] 6.5 LED Shad…" at bounding box center [165, 249] width 318 height 36
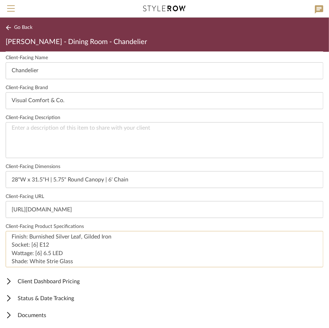
click at [79, 261] on textarea "Finish: Burnished Silver Leaf, Gilded Iron Socket: [6] E12 Wattage: [6] 6.5 LED…" at bounding box center [165, 249] width 318 height 36
drag, startPoint x: 73, startPoint y: 261, endPoint x: 2, endPoint y: 262, distance: 70.9
click at [2, 262] on div "Only content on this tab can share to Dashboard. Click eyeball icon to show or …" at bounding box center [164, 190] width 329 height 277
click at [56, 243] on textarea "Finish: Burnished Silver Leaf, Gilded Iron Socket: [6] E12 Wattage: [6] 60 C11" at bounding box center [165, 249] width 318 height 36
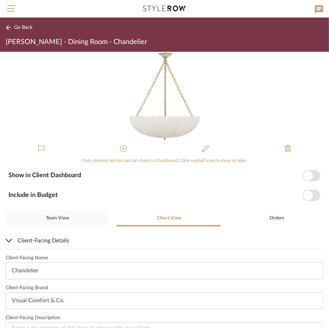
type textarea "Finish: Burnished Silver Leaf, Gilded Iron Socket: [6] E12 Candelabra Wattage: …"
click at [57, 210] on span "Team View" at bounding box center [57, 218] width 24 height 17
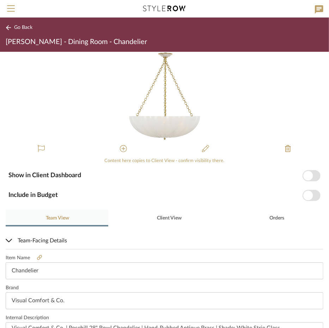
scroll to position [170, 0]
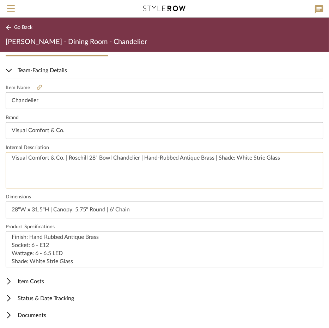
click at [114, 176] on textarea "Visual Comfort & Co. | Rosehill 28" Bowl Chandelier | Hand-Rubbed Antique Brass…" at bounding box center [165, 170] width 318 height 36
drag, startPoint x: 286, startPoint y: 165, endPoint x: -5, endPoint y: 141, distance: 291.3
click at [0, 141] on html "Search by brands, products, categories, colors, or styles Hello, Intern All Pro…" at bounding box center [164, 164] width 329 height 328
click at [205, 167] on textarea "Visual Comfort & Co. | Elizabeth Chandelier | Burnished Silver Leaf |" at bounding box center [165, 170] width 318 height 36
paste textarea "TOB 5036BSL"
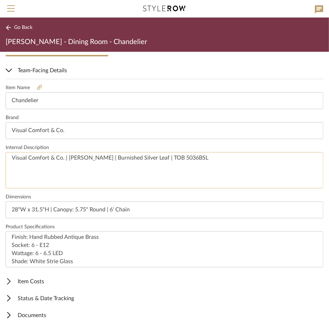
scroll to position [0, 0]
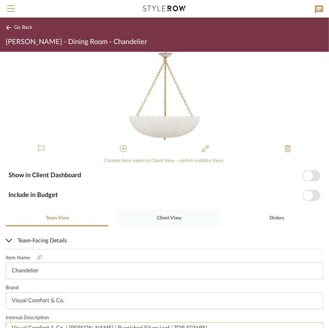
type textarea "Visual Comfort & Co. | Elizabeth Chandelier | Burnished Silver Leaf | TOB 5036B…"
click at [144, 214] on div "Client View" at bounding box center [169, 218] width 104 height 17
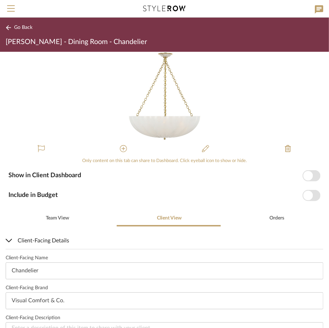
click at [20, 30] on span "Go Back" at bounding box center [23, 28] width 18 height 6
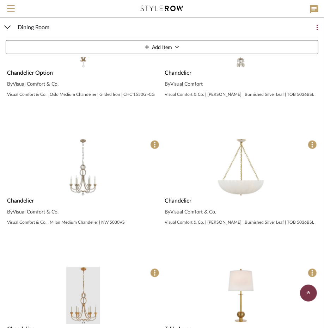
scroll to position [423, 0]
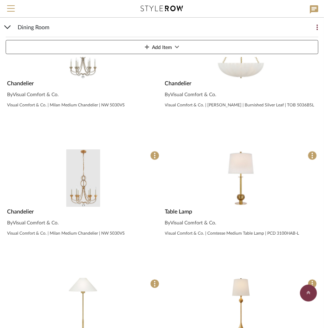
click at [62, 193] on div "0" at bounding box center [83, 179] width 155 height 58
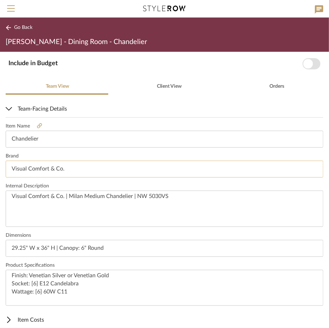
scroll to position [30, 0]
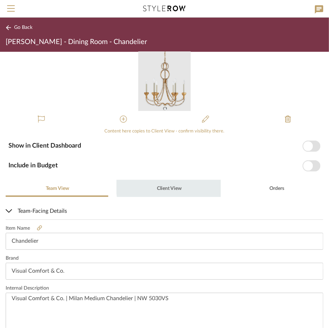
click at [176, 187] on span "Client View" at bounding box center [169, 188] width 25 height 5
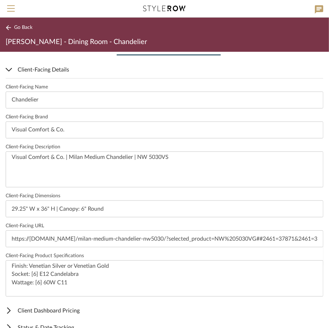
scroll to position [200, 0]
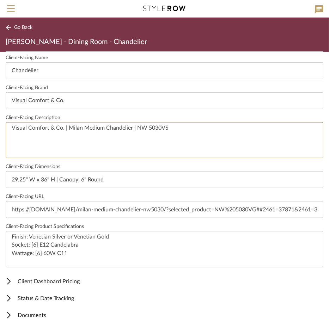
drag, startPoint x: 191, startPoint y: 139, endPoint x: -13, endPoint y: 135, distance: 204.0
click at [0, 135] on html "Search by brands, products, categories, colors, or styles Hello, Intern All Pro…" at bounding box center [164, 164] width 329 height 328
drag, startPoint x: 110, startPoint y: 176, endPoint x: 60, endPoint y: 177, distance: 49.8
click at [60, 177] on input "29.25" W x 36" H | Canopy: 6" Round" at bounding box center [165, 179] width 318 height 17
click at [53, 177] on input "29.25" W x 36" H | 6" Round Canopy" at bounding box center [165, 179] width 318 height 17
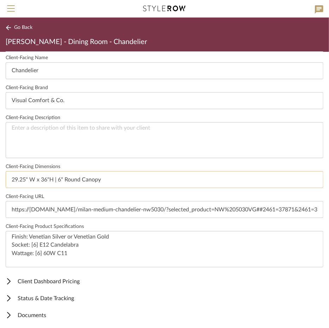
click at [29, 175] on input "29.25" W x 36"H | 6" Round Canopy" at bounding box center [165, 179] width 318 height 17
type input "29.25"W x 36"H | 6" Round Canopy"
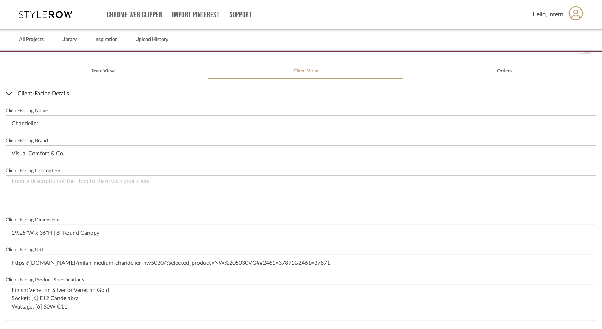
scroll to position [0, 0]
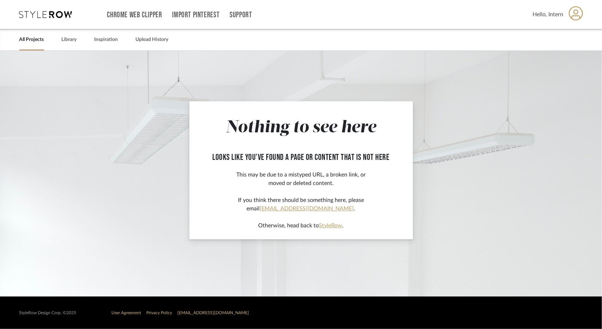
click at [26, 35] on div "All Projects" at bounding box center [31, 40] width 25 height 22
click at [26, 38] on link "All Projects" at bounding box center [31, 40] width 25 height 10
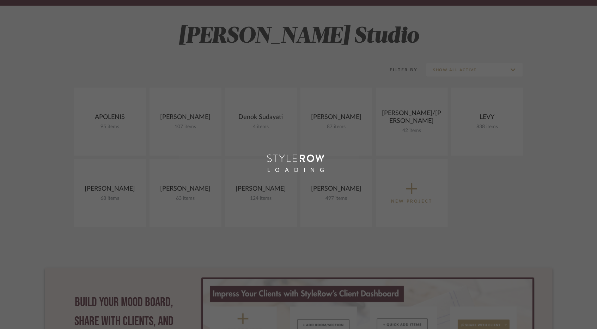
scroll to position [106, 0]
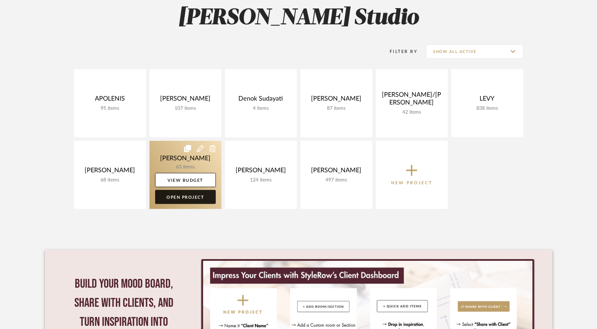
click at [163, 194] on link "Open Project" at bounding box center [185, 197] width 61 height 14
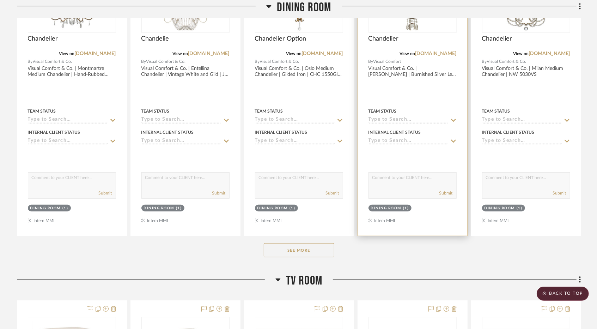
scroll to position [282, 0]
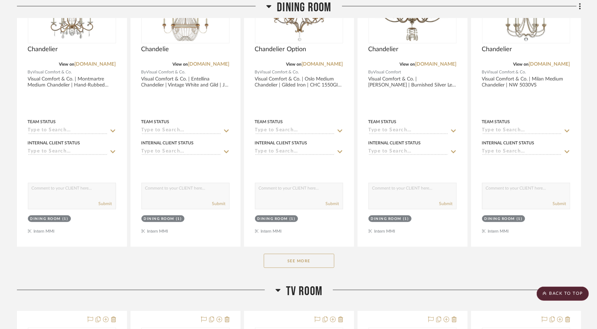
click at [318, 266] on button "See More" at bounding box center [299, 261] width 71 height 14
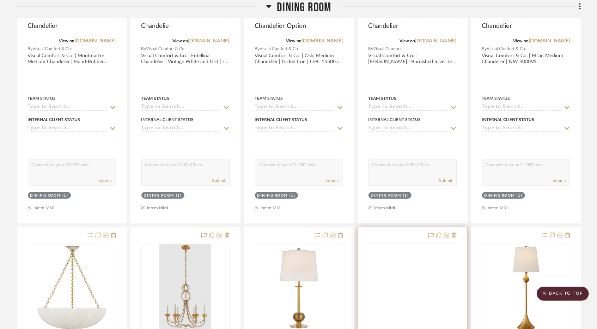
scroll to position [388, 0]
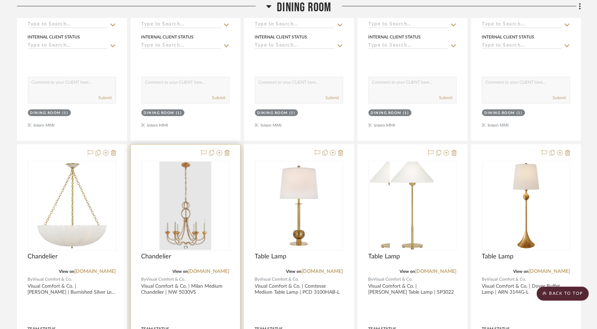
click at [0, 0] on img at bounding box center [0, 0] width 0 height 0
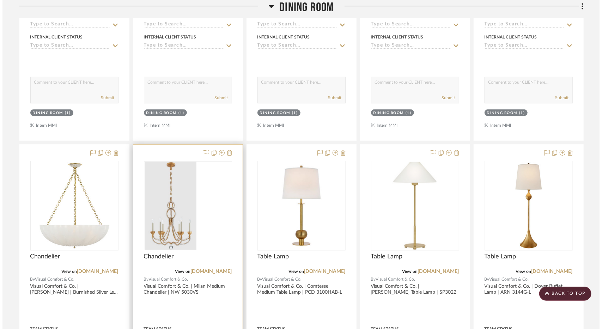
scroll to position [0, 0]
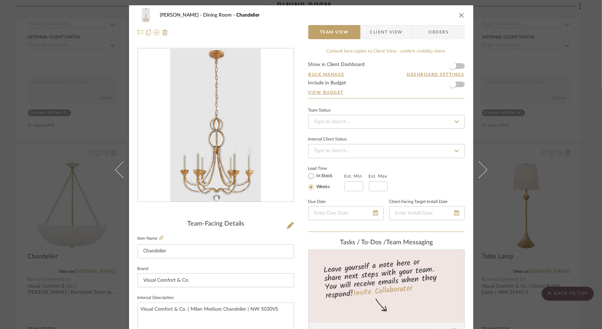
click at [393, 31] on span "Client View" at bounding box center [386, 32] width 32 height 14
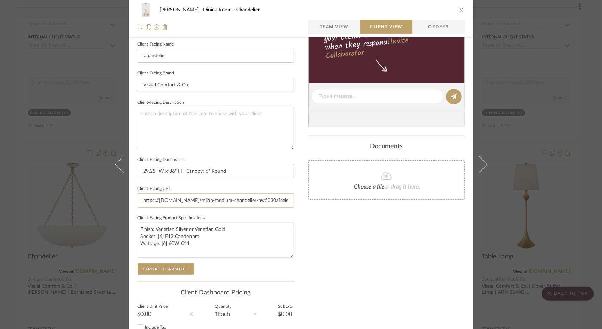
scroll to position [212, 0]
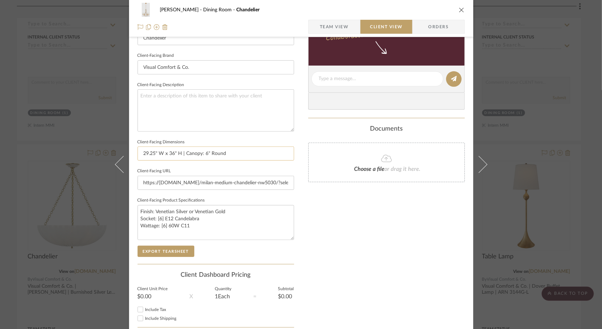
drag, startPoint x: 225, startPoint y: 153, endPoint x: 182, endPoint y: 157, distance: 43.2
click at [182, 157] on input "29.25" W x 36" H | Canopy: 6" Round" at bounding box center [216, 153] width 157 height 14
type input "29.25" W x 36" H | 6" Round Canopy"
click at [310, 29] on span "button" at bounding box center [314, 27] width 11 height 14
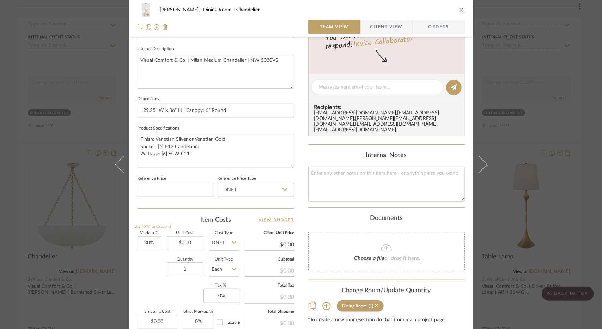
scroll to position [141, 0]
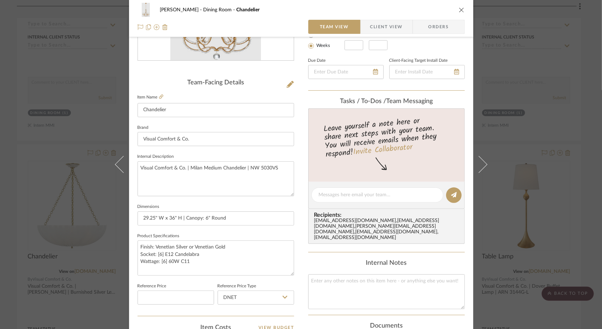
click at [155, 94] on label "Item Name" at bounding box center [151, 97] width 26 height 6
click at [156, 97] on label "Item Name" at bounding box center [151, 97] width 26 height 6
click at [159, 97] on icon at bounding box center [161, 97] width 4 height 4
click at [242, 218] on input "29.25" W x 36" H | Canopy: 6" Round" at bounding box center [216, 218] width 157 height 14
drag, startPoint x: 231, startPoint y: 219, endPoint x: 185, endPoint y: 218, distance: 46.2
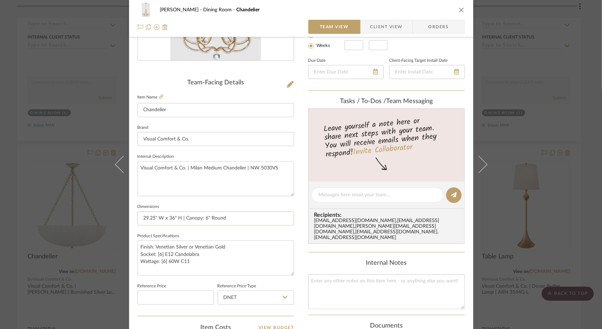
click at [185, 218] on input "29.25" W x 36" H | Canopy: 6" Round" at bounding box center [216, 218] width 157 height 14
type input "29.25" W x 36" H | 6" Round Canopy | 6' Chain"
click at [393, 16] on div "Murray Dining Room Chandelier" at bounding box center [301, 10] width 327 height 14
click at [376, 37] on fieldset "Est. Max" at bounding box center [378, 40] width 19 height 20
click at [375, 30] on span "Client View" at bounding box center [386, 27] width 32 height 14
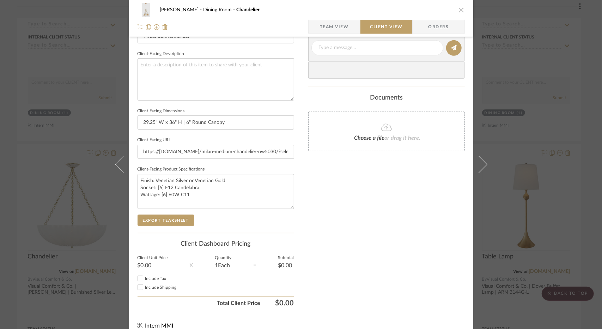
scroll to position [251, 0]
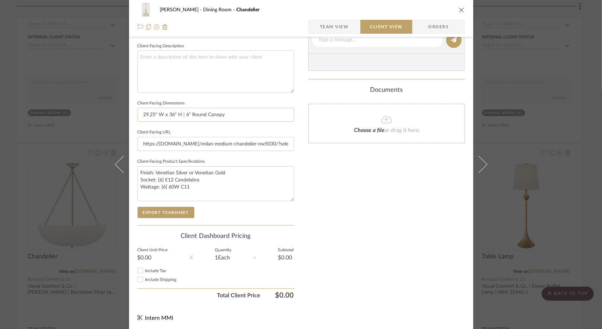
click at [265, 116] on input "29.25" W x 36" H | 6" Round Canopy" at bounding box center [216, 115] width 157 height 14
type input "29.25" W x 36" H | 6" Round Canopy | 6' Chain"
click at [187, 211] on button "Export Tearsheet" at bounding box center [166, 212] width 57 height 11
click at [527, 83] on div "Murray Dining Room Chandelier Team View Client View Orders Client-Facing Detail…" at bounding box center [301, 164] width 602 height 329
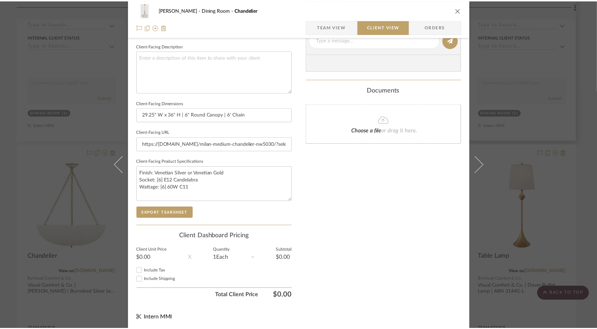
scroll to position [388, 0]
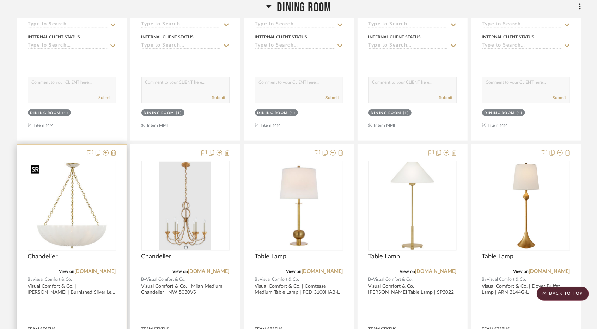
click at [0, 0] on img at bounding box center [0, 0] width 0 height 0
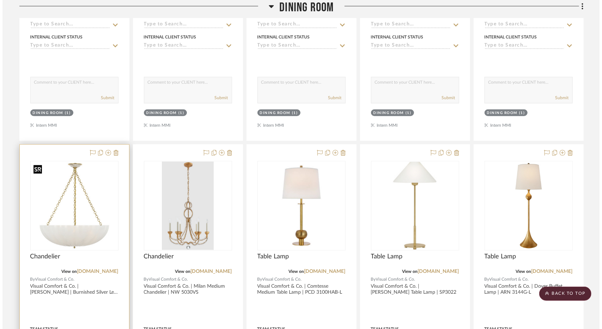
scroll to position [0, 0]
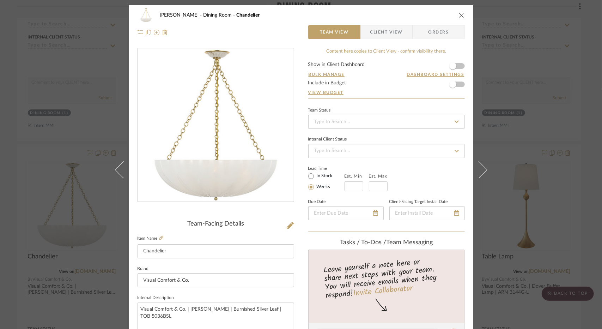
click at [382, 31] on span "Client View" at bounding box center [386, 32] width 32 height 14
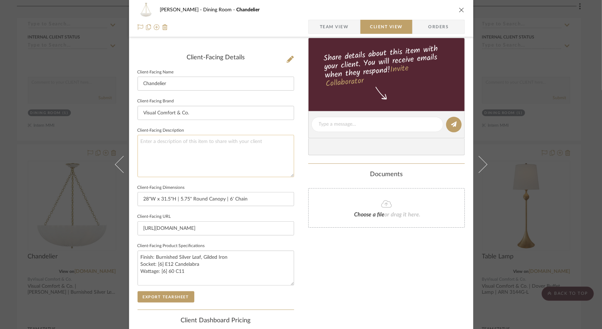
scroll to position [176, 0]
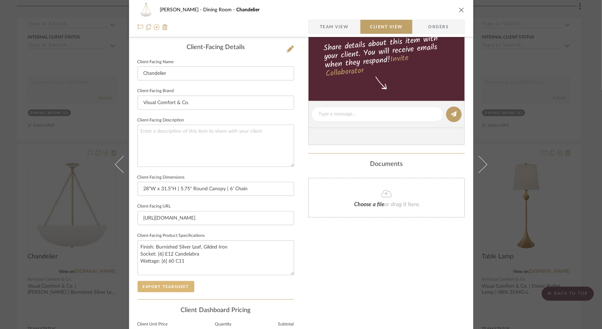
click at [176, 288] on button "Export Tearsheet" at bounding box center [166, 286] width 57 height 11
click at [90, 97] on div "Murray Dining Room Chandelier Team View Client View Orders Client-Facing Detail…" at bounding box center [301, 164] width 602 height 329
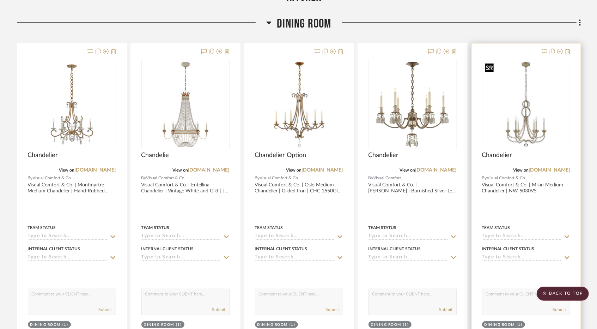
click at [505, 86] on img "0" at bounding box center [526, 104] width 87 height 87
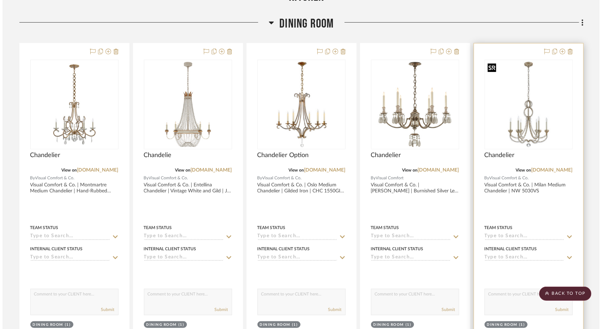
scroll to position [0, 0]
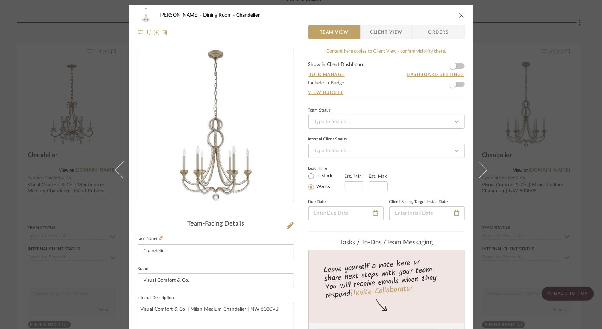
click at [386, 35] on span "Client View" at bounding box center [386, 32] width 32 height 14
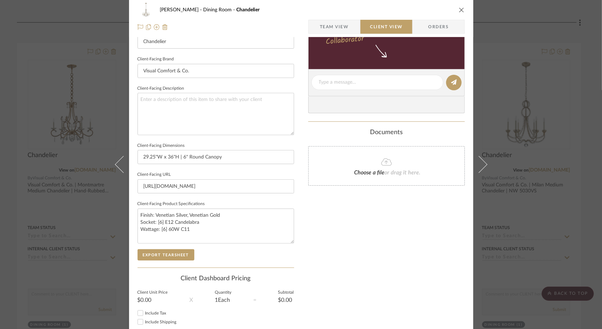
scroll to position [247, 0]
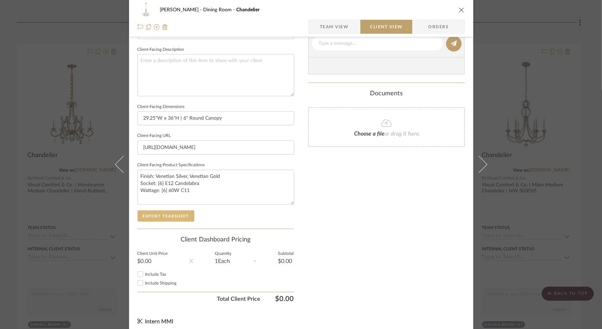
click at [177, 216] on button "Export Tearsheet" at bounding box center [166, 215] width 57 height 11
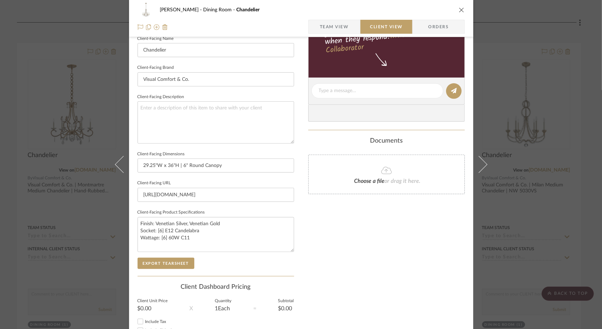
scroll to position [71, 0]
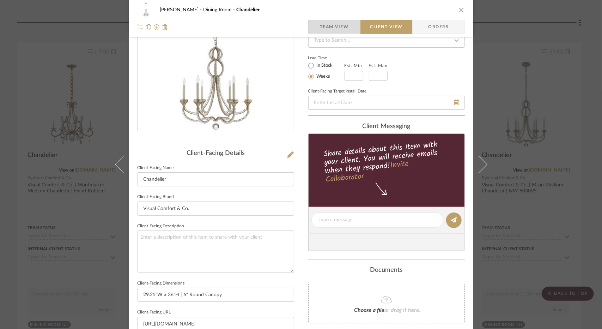
click at [327, 22] on span "Team View" at bounding box center [334, 27] width 29 height 14
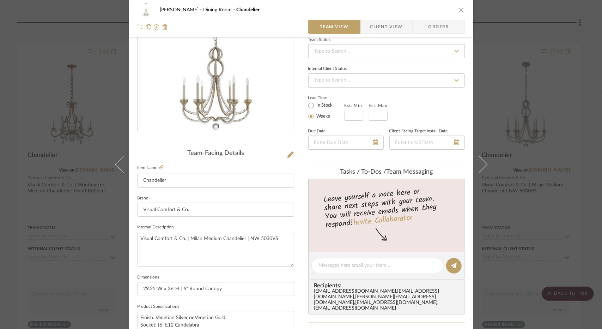
click at [161, 164] on fieldset "Item Name Chandelier" at bounding box center [216, 175] width 157 height 25
click at [161, 165] on icon at bounding box center [161, 167] width 4 height 4
click at [373, 27] on span "Client View" at bounding box center [386, 27] width 32 height 14
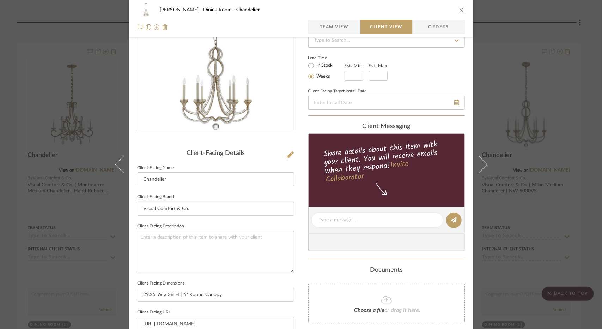
click at [337, 35] on div "Murray Dining Room Chandelier Team View Client View Orders" at bounding box center [301, 18] width 344 height 37
click at [339, 20] on span "Team View" at bounding box center [334, 27] width 29 height 14
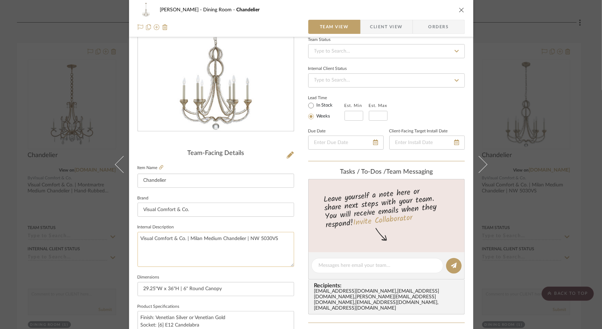
scroll to position [141, 0]
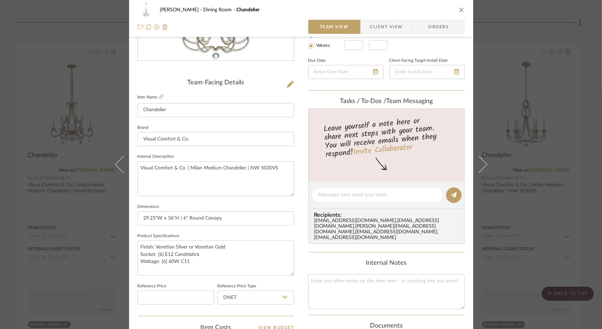
click at [234, 225] on sr-form-field "Dimensions 29.25"W x 36"H | 6" Round Canopy" at bounding box center [216, 216] width 157 height 29
click at [234, 221] on input "29.25"W x 36"H | 6" Round Canopy" at bounding box center [216, 218] width 157 height 14
type input "29.25"W x 36"H | 6" Round Canopy | 6' Chain"
click at [395, 29] on span "Client View" at bounding box center [386, 27] width 32 height 14
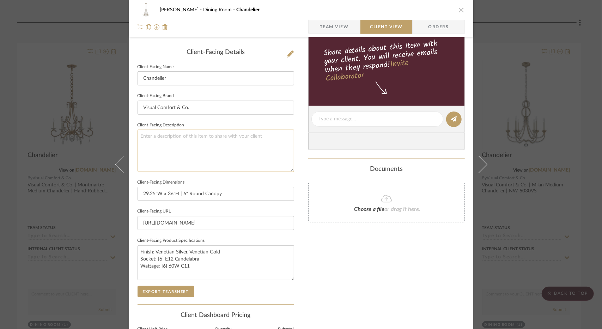
scroll to position [176, 0]
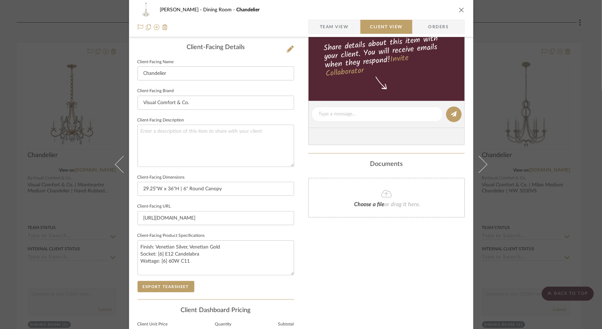
drag, startPoint x: 255, startPoint y: 173, endPoint x: 256, endPoint y: 180, distance: 6.7
click at [255, 173] on fieldset "Client-Facing Dimensions 29.25"W x 36"H | 6" Round Canopy" at bounding box center [216, 185] width 157 height 24
click at [255, 182] on input "29.25"W x 36"H | 6" Round Canopy" at bounding box center [216, 189] width 157 height 14
type input "29.25"W x 36"H | 6" Round Canopy | 6' Chain"
click at [165, 287] on button "Export Tearsheet" at bounding box center [166, 286] width 57 height 11
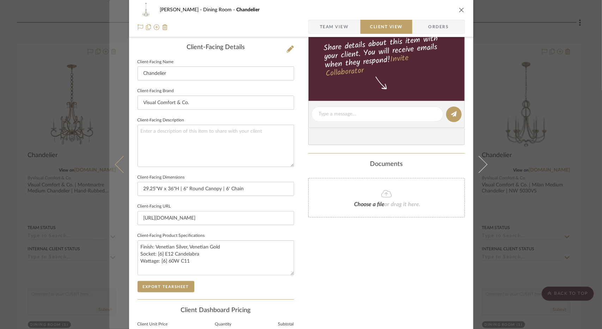
click at [114, 141] on button at bounding box center [119, 164] width 20 height 329
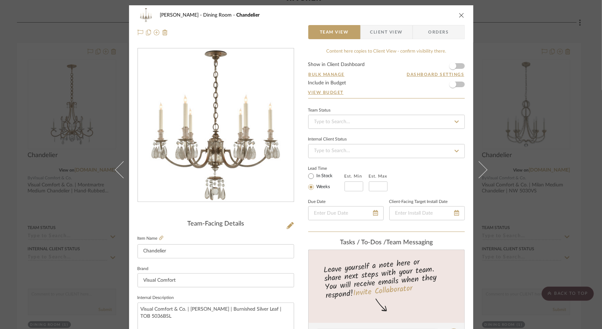
click at [375, 40] on div "Murray Dining Room Chandelier Team View Client View Orders" at bounding box center [301, 23] width 344 height 37
click at [378, 36] on span "Client View" at bounding box center [386, 32] width 32 height 14
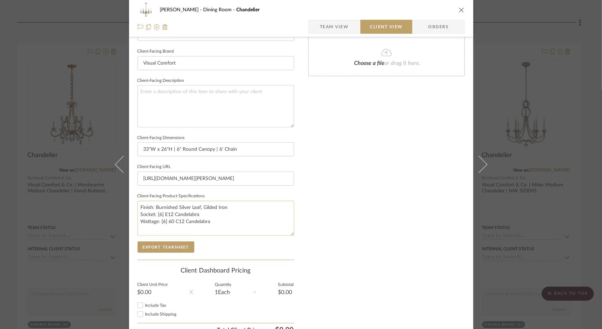
scroll to position [247, 0]
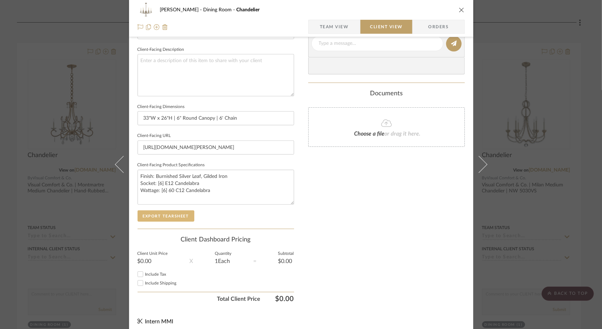
click at [181, 216] on button "Export Tearsheet" at bounding box center [166, 215] width 57 height 11
click at [106, 158] on div "Murray Dining Room Chandelier Team View Client View Orders Client-Facing Detail…" at bounding box center [301, 164] width 602 height 329
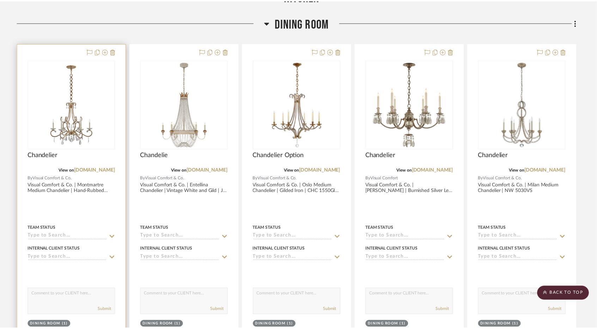
scroll to position [176, 0]
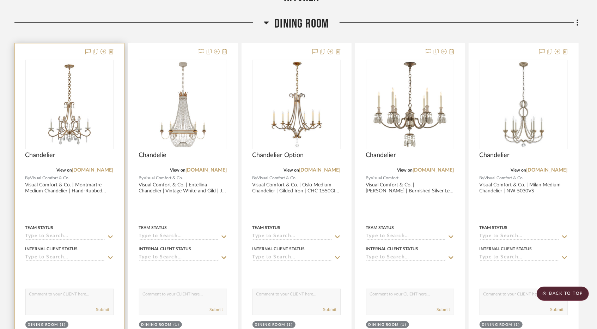
click at [120, 159] on div at bounding box center [69, 197] width 109 height 309
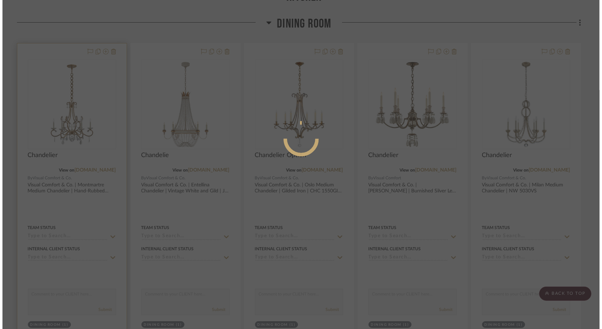
scroll to position [0, 0]
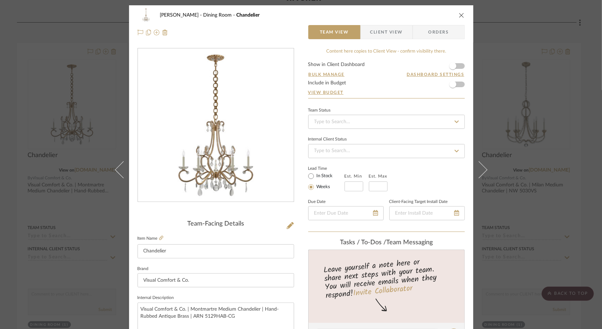
click at [568, 137] on div "Murray Dining Room Chandelier Team View Client View Orders Team-Facing Details …" at bounding box center [301, 164] width 602 height 329
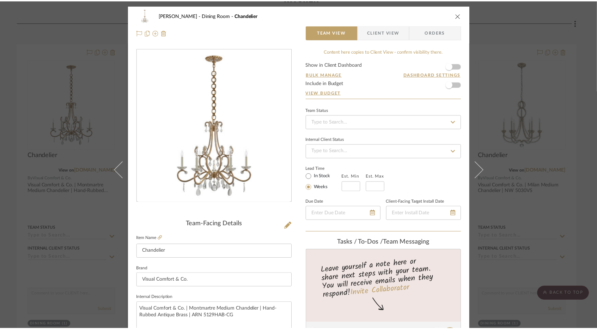
scroll to position [176, 0]
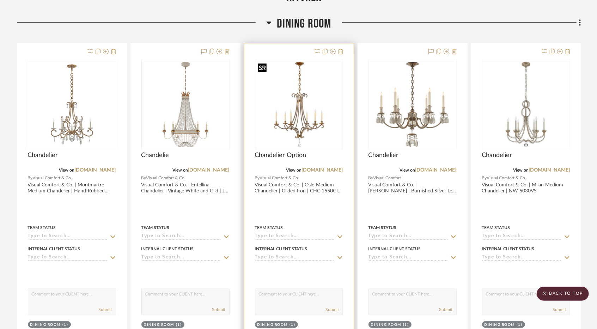
click at [267, 117] on img "0" at bounding box center [299, 104] width 87 height 87
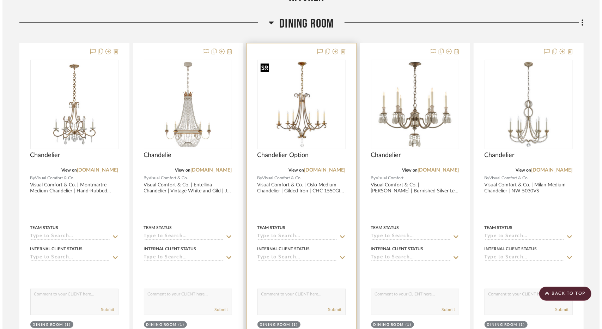
scroll to position [0, 0]
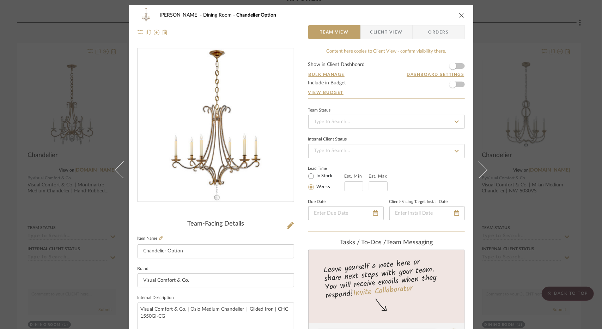
click at [380, 40] on div "Murray Dining Room Chandelier Option Team View Client View Orders" at bounding box center [301, 23] width 344 height 37
click at [376, 35] on span "Client View" at bounding box center [386, 32] width 32 height 14
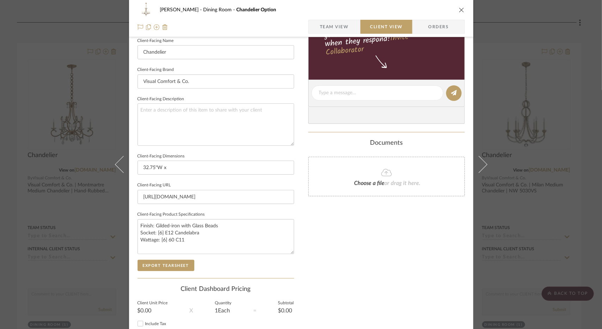
scroll to position [176, 0]
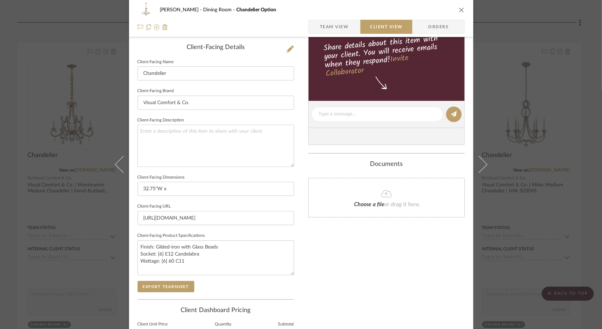
click at [335, 37] on div "Share details about this item with your client. You will receive emails when th…" at bounding box center [386, 64] width 157 height 73
click at [336, 32] on span "Team View" at bounding box center [334, 27] width 29 height 14
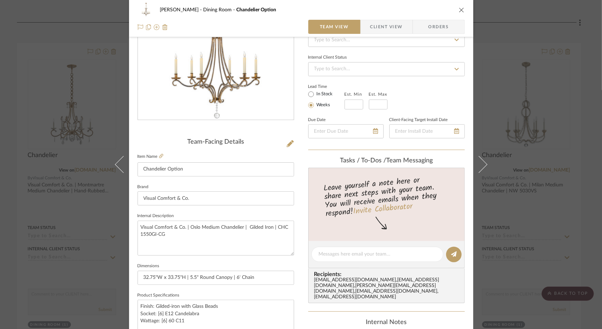
scroll to position [71, 0]
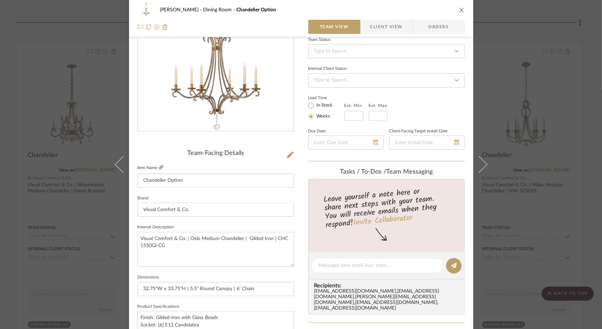
click at [159, 168] on icon at bounding box center [161, 167] width 4 height 4
click at [379, 28] on span "Client View" at bounding box center [386, 27] width 32 height 14
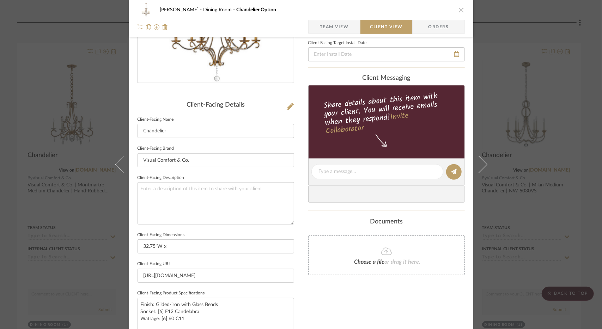
scroll to position [247, 0]
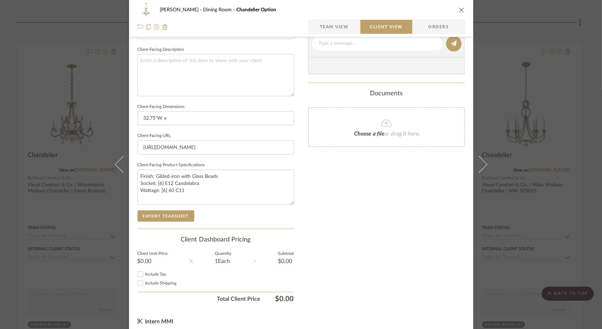
click at [210, 110] on fieldset "Client-Facing Dimensions 32.75"W x" at bounding box center [216, 114] width 157 height 24
click at [209, 119] on input "32.75"W x" at bounding box center [216, 118] width 157 height 14
type input "32.75"W x 33.75"H"
type input "32.75"W x 33.75"H | 5.5" Round Canopy"
drag, startPoint x: 264, startPoint y: 115, endPoint x: 3, endPoint y: 97, distance: 261.3
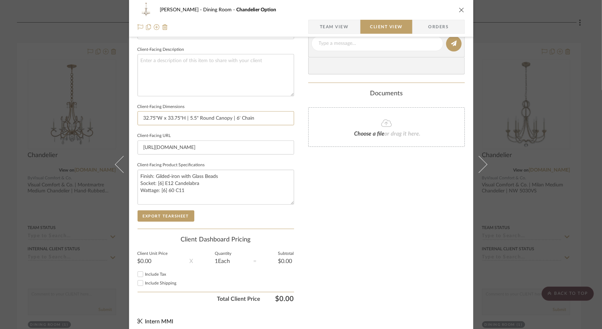
click at [4, 97] on div "Murray Dining Room Chandelier Option Team View Client View Orders Client-Facing…" at bounding box center [301, 164] width 602 height 329
type input "32.75"W x 33.75"H | 5.5" Round Canopy | 6' Chain"
click at [367, 32] on span "button" at bounding box center [366, 27] width 10 height 14
click at [346, 29] on span "Team View" at bounding box center [335, 27] width 52 height 14
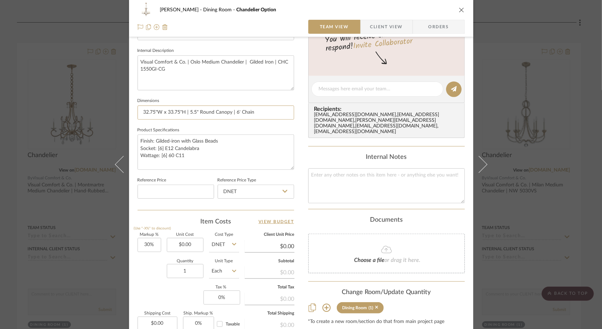
drag, startPoint x: 251, startPoint y: 116, endPoint x: 38, endPoint y: 131, distance: 214.0
click at [38, 131] on div "Murray Dining Room Chandelier Option Team View Client View Orders Team-Facing D…" at bounding box center [301, 164] width 602 height 329
paste input
type input "32.75"W x 33.75"H | 5.5" Round Canopy | 6' Chain"
click at [381, 29] on span "Client View" at bounding box center [386, 27] width 32 height 14
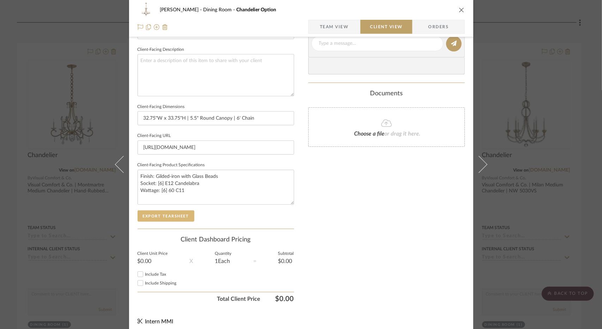
click at [163, 219] on button "Export Tearsheet" at bounding box center [166, 215] width 57 height 11
click at [57, 115] on div "Murray Dining Room Chandelier Option Team View Client View Orders Client-Facing…" at bounding box center [301, 164] width 602 height 329
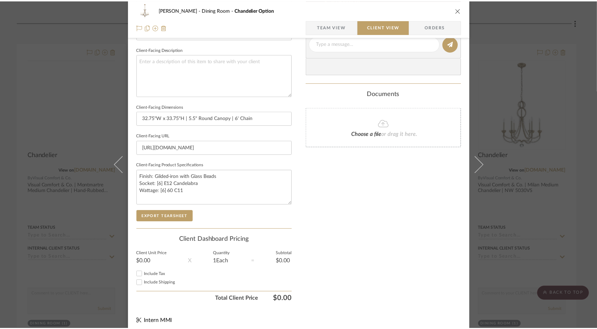
scroll to position [176, 0]
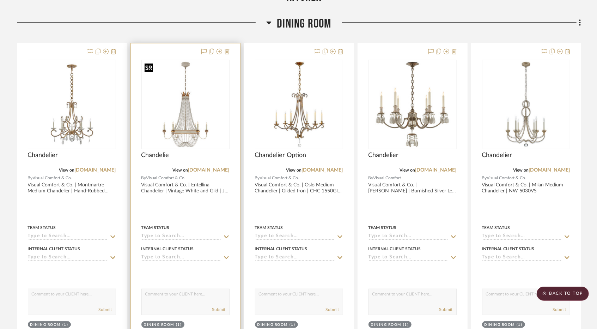
click at [203, 136] on img "0" at bounding box center [185, 104] width 87 height 87
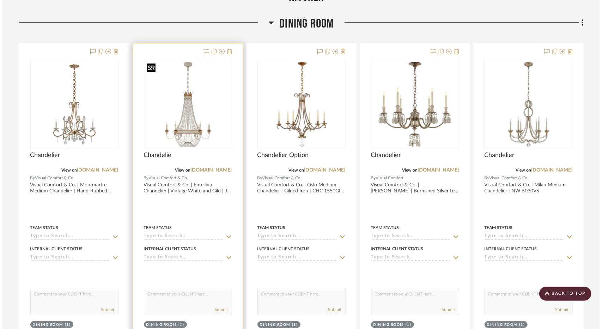
scroll to position [0, 0]
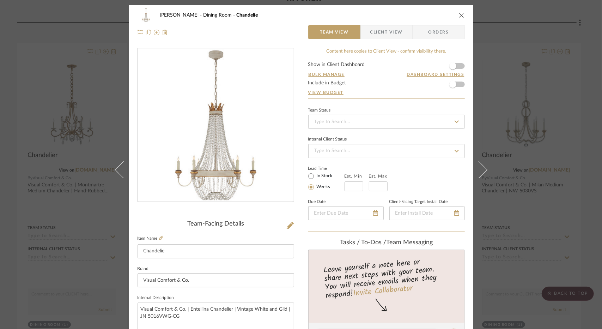
click at [385, 38] on span "Client View" at bounding box center [386, 32] width 32 height 14
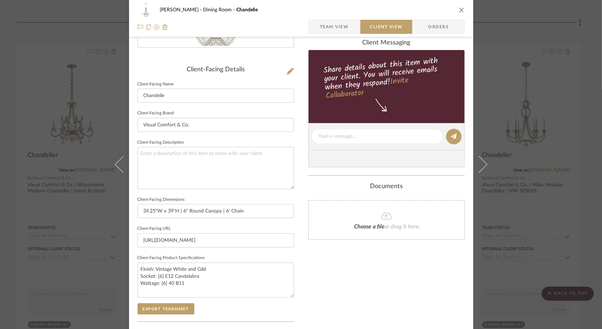
scroll to position [212, 0]
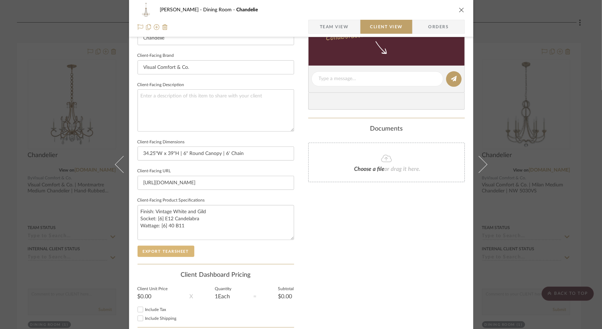
click at [172, 246] on button "Export Tearsheet" at bounding box center [166, 251] width 57 height 11
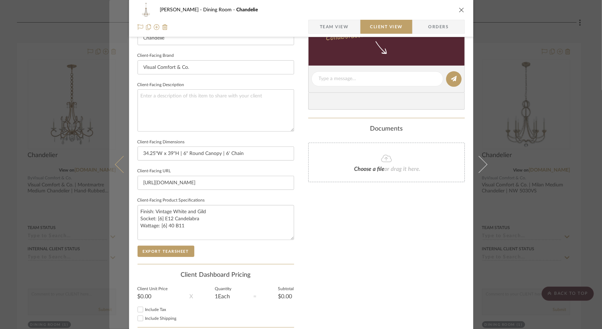
click at [115, 168] on button at bounding box center [119, 164] width 20 height 329
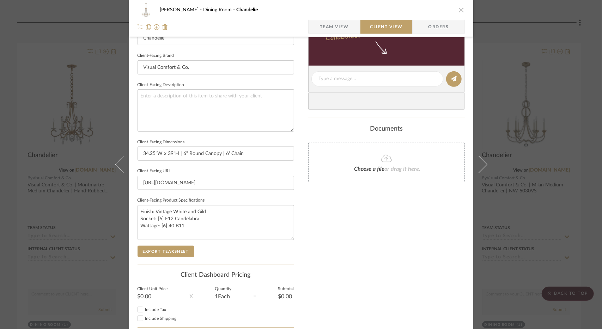
scroll to position [0, 0]
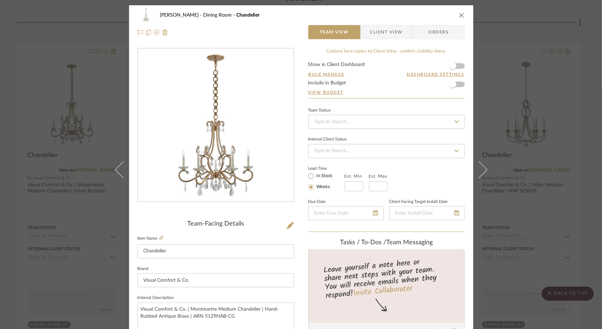
click at [382, 37] on span "Client View" at bounding box center [386, 32] width 32 height 14
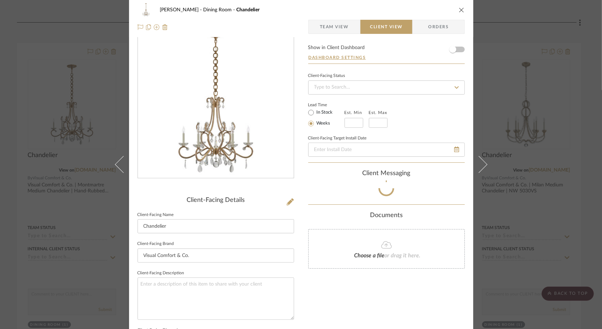
scroll to position [247, 0]
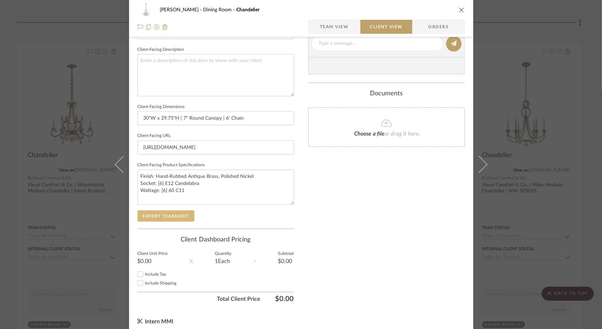
click at [180, 210] on button "Export Tearsheet" at bounding box center [166, 215] width 57 height 11
click at [87, 102] on div "Murray Dining Room Chandelier Team View Client View Orders Client-Facing Detail…" at bounding box center [301, 164] width 602 height 329
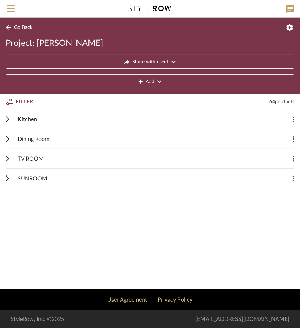
click at [28, 285] on mobile-project-details "Go Back Project: Murray Share with client Add Filter 64 products Filter by keyw…" at bounding box center [150, 154] width 300 height 272
click at [90, 238] on mobile-project-details "Go Back Project: Murray Share with client Add Filter 64 products Filter by keyw…" at bounding box center [150, 154] width 300 height 272
click at [15, 29] on span "Go Back" at bounding box center [23, 28] width 18 height 6
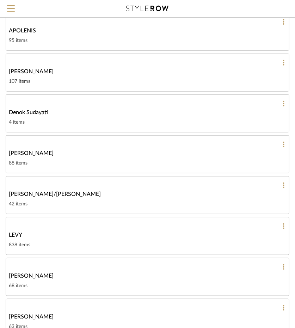
scroll to position [141, 0]
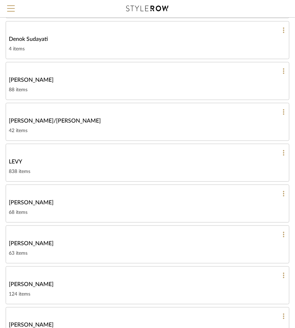
click at [51, 79] on div "[PERSON_NAME]" at bounding box center [148, 80] width 278 height 8
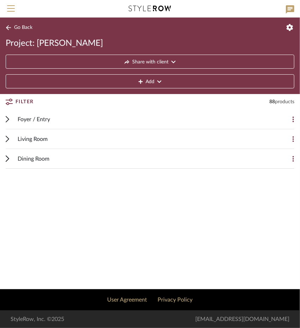
click at [66, 137] on div "Living Room" at bounding box center [145, 138] width 254 height 19
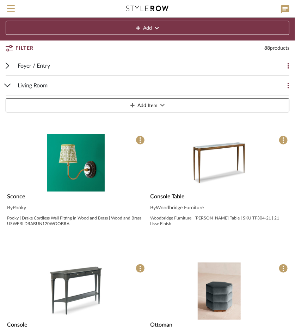
scroll to position [71, 0]
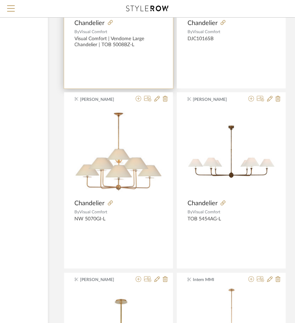
scroll to position [5328, 95]
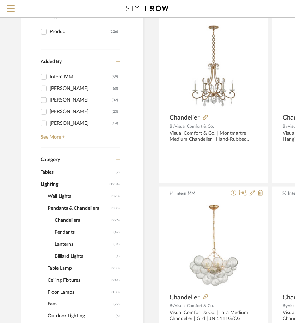
scroll to position [176, 0]
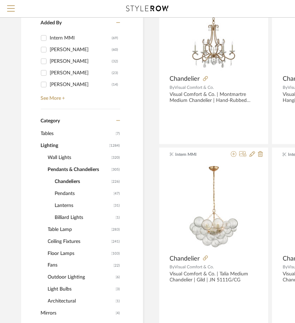
click at [64, 160] on span "Wall Lights" at bounding box center [79, 158] width 62 height 12
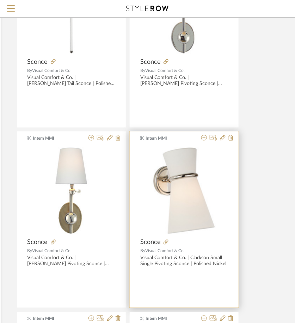
scroll to position [2329, 143]
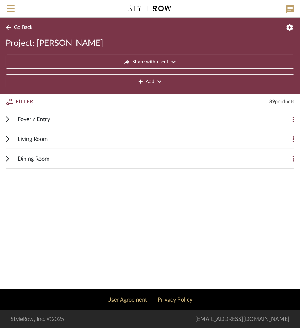
click at [34, 134] on div "Living Room" at bounding box center [145, 138] width 254 height 19
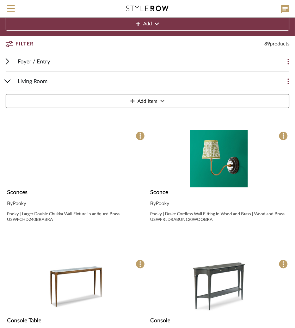
scroll to position [71, 0]
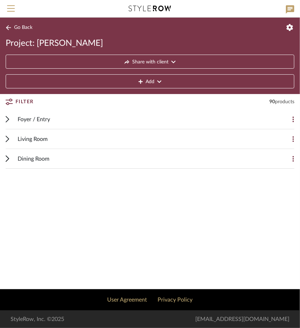
click at [20, 137] on span "Living Room" at bounding box center [33, 139] width 30 height 8
click at [44, 144] on div "Living Room" at bounding box center [145, 138] width 254 height 19
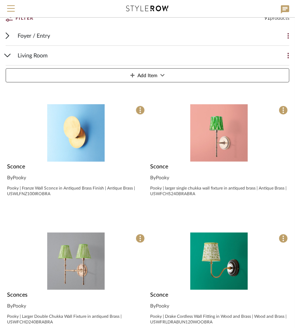
scroll to position [141, 0]
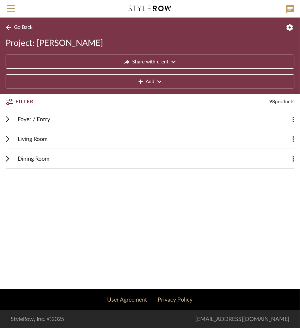
click at [52, 144] on div "Living Room" at bounding box center [145, 138] width 254 height 19
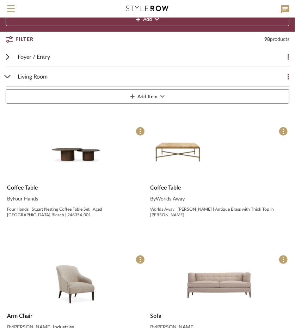
scroll to position [106, 0]
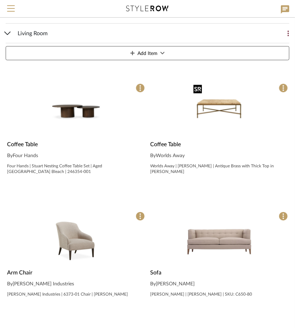
click at [243, 92] on img "0" at bounding box center [220, 111] width 58 height 58
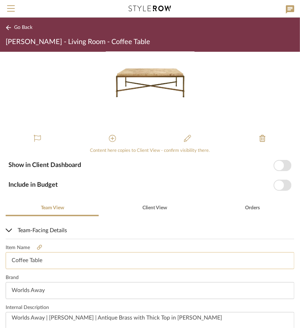
scroll to position [35, 0]
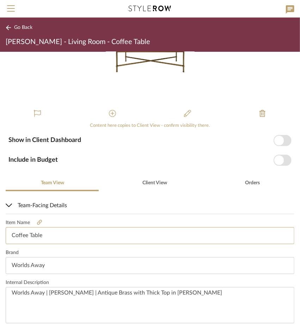
drag, startPoint x: 48, startPoint y: 230, endPoint x: -88, endPoint y: 216, distance: 136.2
click at [0, 216] on html "Search by brands, products, categories, colors, or styles Hello, Intern All Pro…" at bounding box center [150, 164] width 300 height 328
type input "Cocktail Table"
click at [24, 27] on span "Go Back" at bounding box center [23, 28] width 18 height 6
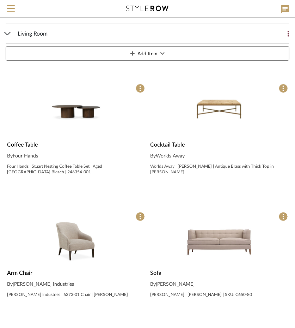
scroll to position [106, 0]
click at [73, 128] on img "0" at bounding box center [76, 111] width 58 height 58
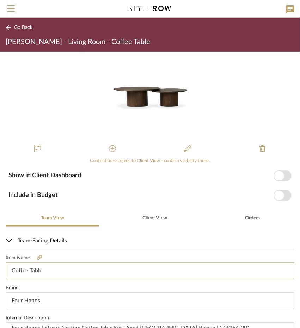
drag, startPoint x: 51, startPoint y: 272, endPoint x: -122, endPoint y: 272, distance: 173.6
click at [0, 272] on html "Search by brands, products, categories, colors, or styles Hello, Intern All Pro…" at bounding box center [150, 164] width 300 height 328
type input "Cocktail Table"
click at [12, 30] on button "Go Back" at bounding box center [20, 27] width 29 height 9
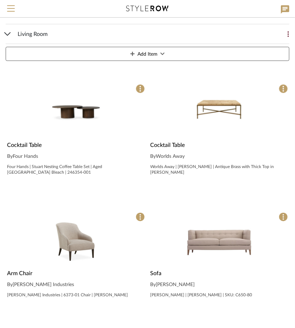
scroll to position [106, 0]
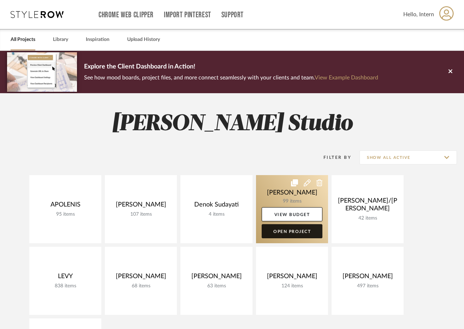
click at [287, 235] on link "Open Project" at bounding box center [291, 231] width 61 height 14
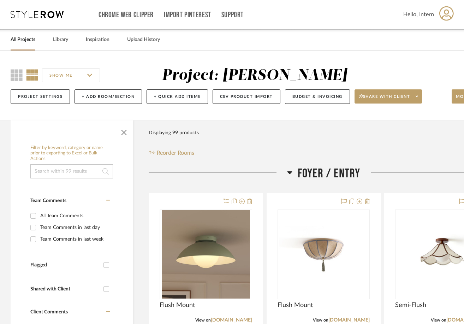
click at [298, 177] on span "Foyer / Entry" at bounding box center [328, 173] width 63 height 15
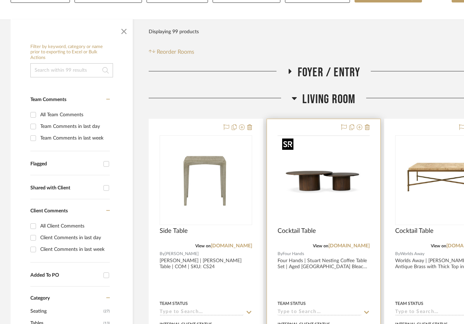
scroll to position [141, 0]
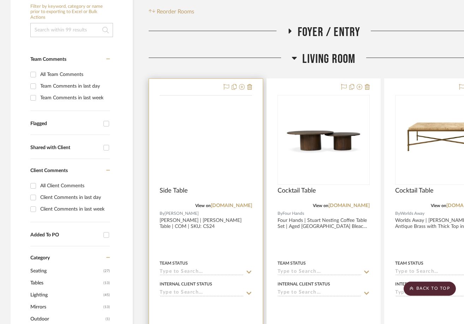
click at [0, 0] on img at bounding box center [0, 0] width 0 height 0
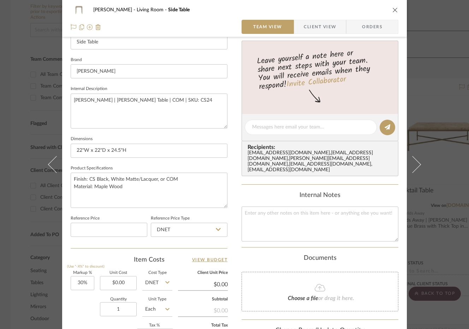
scroll to position [212, 0]
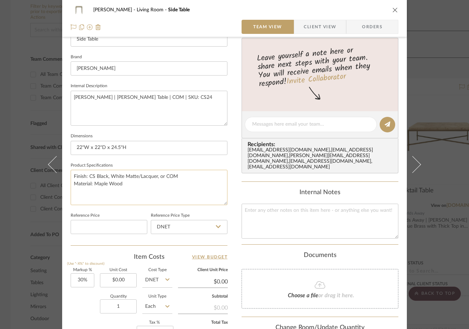
click at [155, 186] on textarea "Finish: CS Black, White Matte/Lacquer, or COM Material: Maple Wood" at bounding box center [149, 187] width 157 height 35
click at [85, 176] on textarea "Finish: CS Black, White Matte/Lacquer, or COM Material: Maple Wood" at bounding box center [149, 187] width 157 height 35
click at [87, 177] on textarea "Finish: CS Black, White Matte/Lacquer, or COM Material: Maple Wood" at bounding box center [149, 187] width 157 height 35
type textarea "Finish: Vintage White, CS Black, White Matte/Lacquer, or COM Material: Maple Wo…"
drag, startPoint x: 212, startPoint y: 177, endPoint x: 119, endPoint y: 175, distance: 93.5
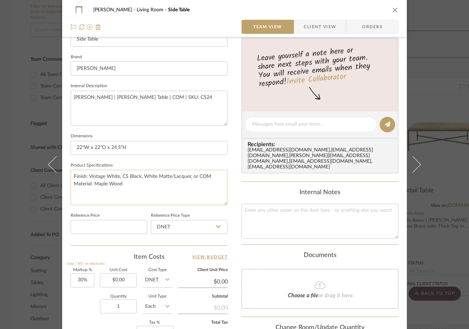
click at [117, 173] on textarea "Finish: Vintage White, CS Black, White Matte/Lacquer, or COM Material: Maple Wo…" at bounding box center [149, 187] width 157 height 35
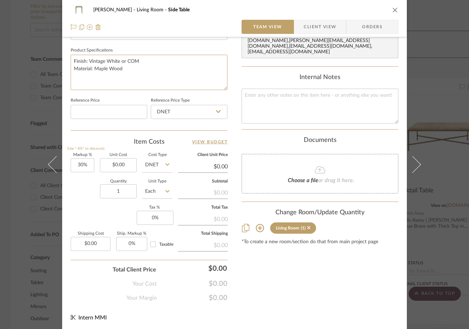
type textarea "Finish: Vintage White or COM Material: Maple Wood"
click at [394, 8] on icon "close" at bounding box center [395, 10] width 6 height 6
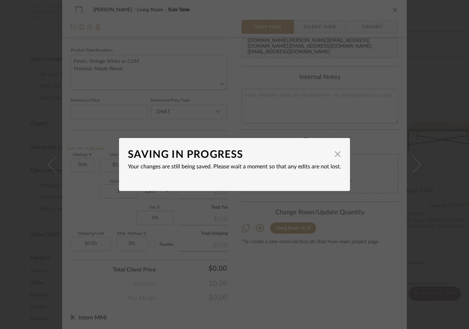
click at [434, 62] on div "SAVING IN PROGRESS × Your changes are still being saved. Please wait a moment s…" at bounding box center [234, 164] width 469 height 329
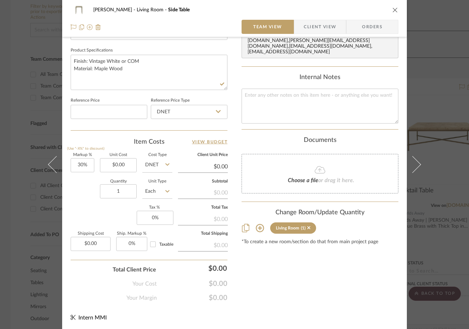
click at [392, 8] on icon "close" at bounding box center [395, 10] width 6 height 6
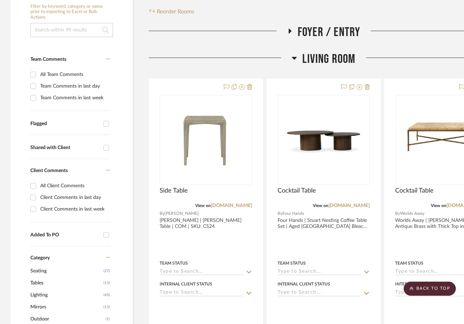
scroll to position [0, 0]
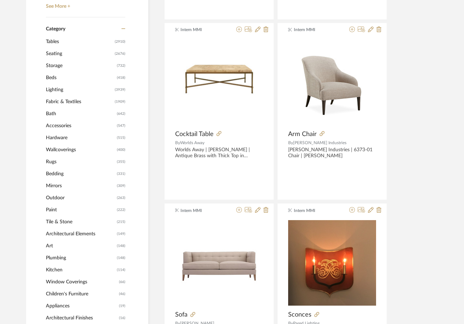
scroll to position [318, 0]
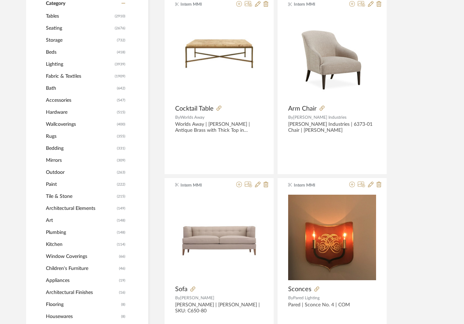
click at [54, 16] on span "Tables" at bounding box center [79, 16] width 67 height 12
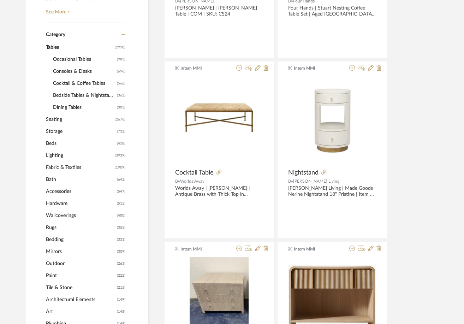
scroll to position [281, 0]
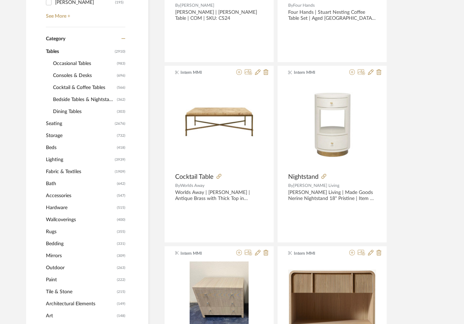
click at [76, 65] on span "Occasional Tables" at bounding box center [84, 64] width 62 height 12
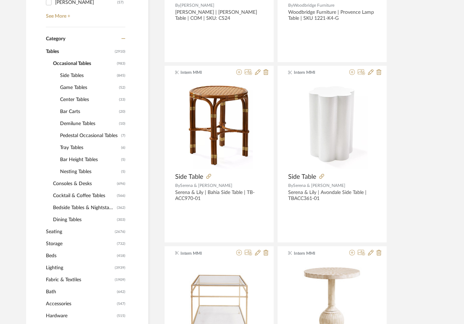
click at [74, 77] on span "Side Tables" at bounding box center [87, 76] width 55 height 12
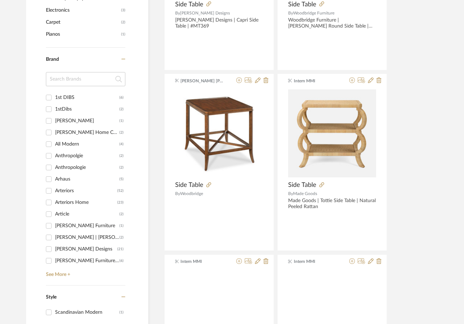
scroll to position [846, 0]
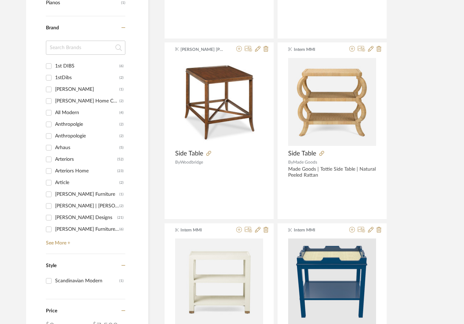
click at [72, 54] on input at bounding box center [85, 48] width 79 height 14
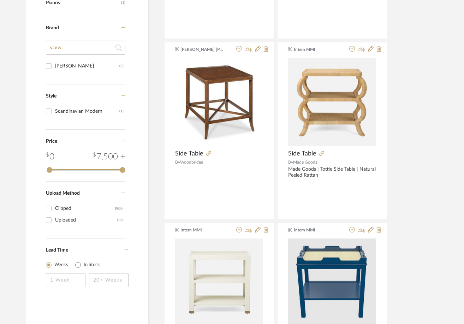
type input "stew"
click at [75, 65] on div "[PERSON_NAME]" at bounding box center [87, 65] width 64 height 11
click at [54, 65] on input "[PERSON_NAME] (3)" at bounding box center [48, 65] width 11 height 11
checkbox input "true"
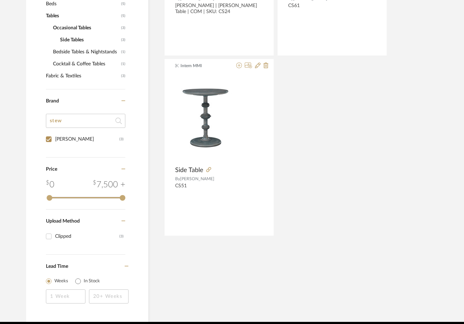
scroll to position [176, 0]
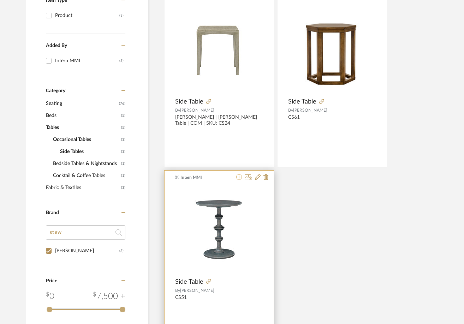
click at [240, 176] on icon at bounding box center [239, 177] width 6 height 6
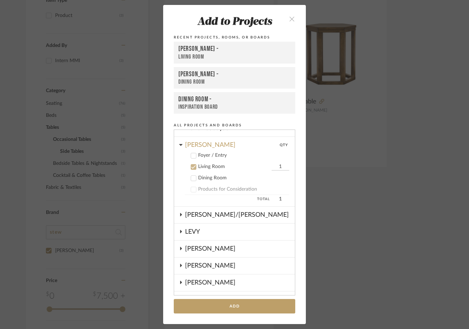
scroll to position [55, 0]
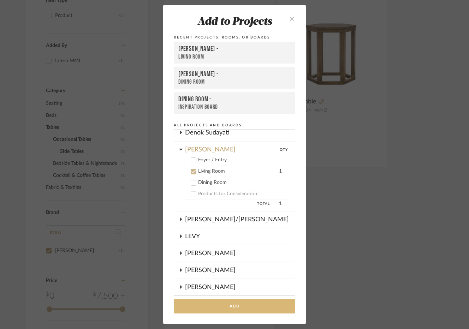
click at [227, 309] on button "Add" at bounding box center [234, 306] width 121 height 14
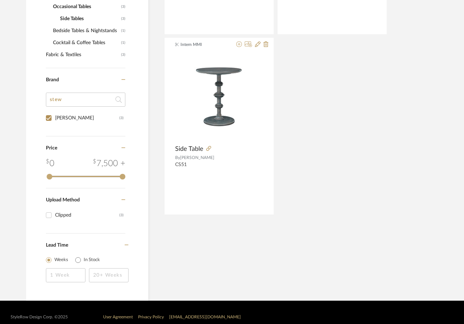
scroll to position [318, 0]
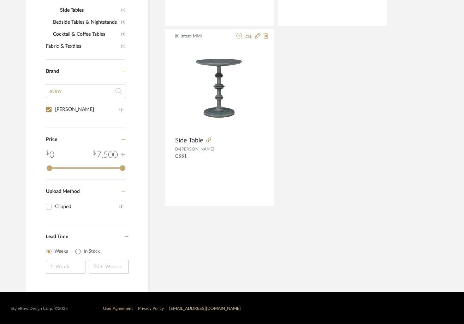
drag, startPoint x: 76, startPoint y: 96, endPoint x: 9, endPoint y: 93, distance: 66.8
click at [12, 93] on library-search-items "Item Type Product (3) Added By Intern MMI (3) Category Seating (76) Beds (5) Ta…" at bounding box center [254, 46] width 508 height 490
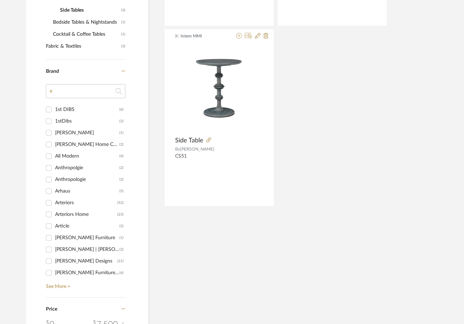
drag, startPoint x: 71, startPoint y: 93, endPoint x: 7, endPoint y: 82, distance: 65.1
click at [7, 83] on library-search-items "Item Type Product (3) Added By Intern MMI (3) Category Seating (76) Beds (5) Ta…" at bounding box center [254, 131] width 508 height 660
type input "xe"
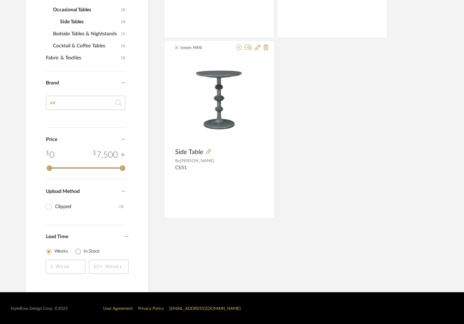
drag, startPoint x: 54, startPoint y: 101, endPoint x: 40, endPoint y: 101, distance: 14.1
click at [41, 101] on div "Item Type Product (3) Added By Intern MMI (3) Category Seating (76) Beds (5) Ta…" at bounding box center [87, 63] width 122 height 457
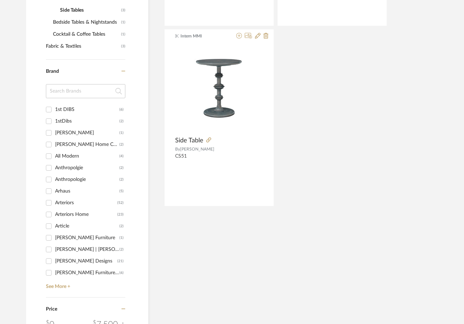
click at [72, 92] on input at bounding box center [85, 91] width 79 height 14
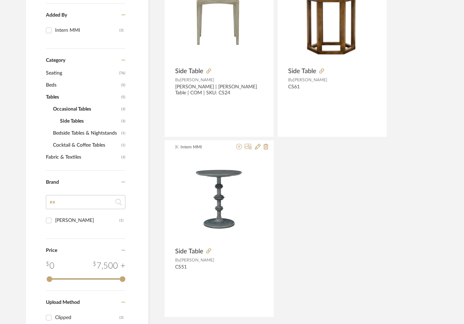
scroll to position [141, 0]
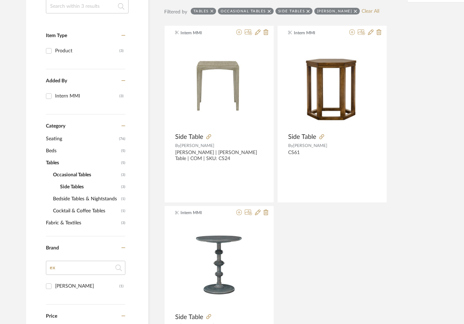
type input "ex"
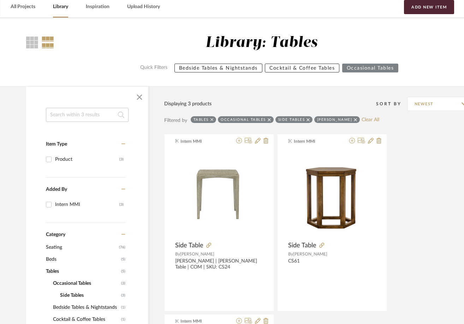
scroll to position [212, 0]
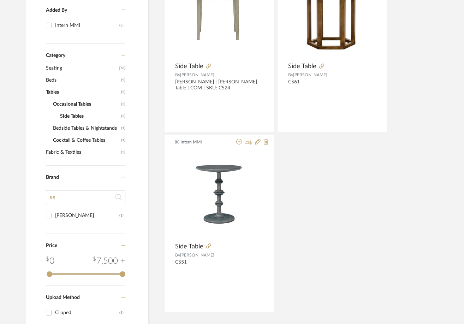
click at [58, 91] on span "Tables" at bounding box center [82, 92] width 73 height 12
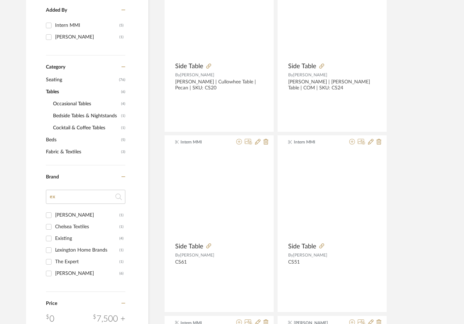
click at [54, 94] on span "Tables" at bounding box center [82, 92] width 73 height 12
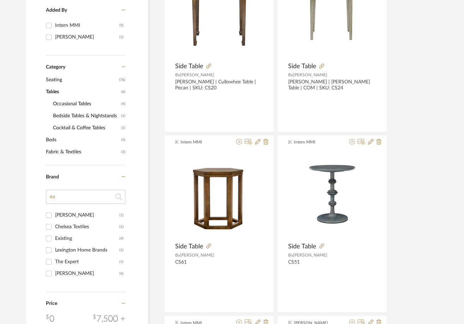
drag, startPoint x: 84, startPoint y: 203, endPoint x: 82, endPoint y: 197, distance: 6.4
click at [83, 198] on div "ex" at bounding box center [85, 198] width 79 height 19
drag, startPoint x: 82, startPoint y: 194, endPoint x: 20, endPoint y: 195, distance: 61.8
click at [20, 195] on div "Item Type Product (6) Added By Intern MMI (5) [PERSON_NAME] (1) Category Seatin…" at bounding box center [254, 206] width 477 height 599
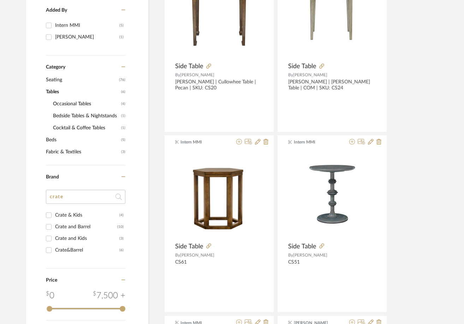
type input "crate"
click at [67, 227] on div "Crate and Barrel" at bounding box center [86, 226] width 62 height 11
click at [54, 227] on input "Crate and Barrel (10)" at bounding box center [48, 226] width 11 height 11
checkbox input "true"
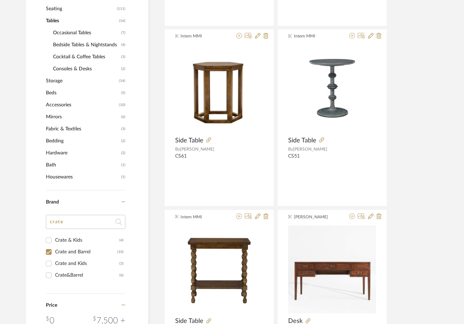
scroll to position [353, 0]
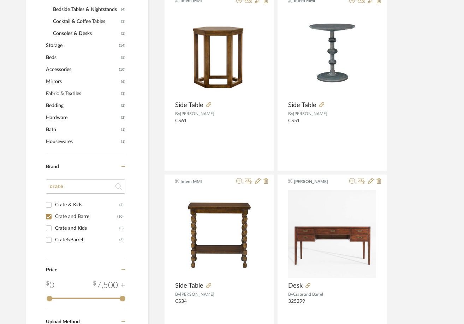
click at [81, 237] on div "Crate&Barrel" at bounding box center [87, 239] width 64 height 11
click at [54, 237] on input "Crate&Barrel (6)" at bounding box center [48, 239] width 11 height 11
checkbox input "true"
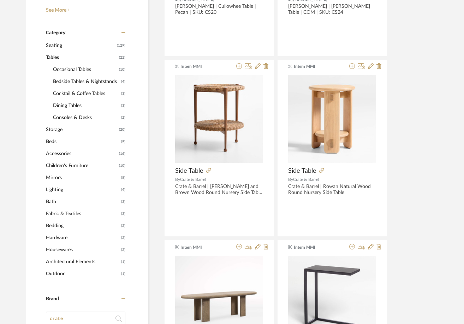
scroll to position [289, 0]
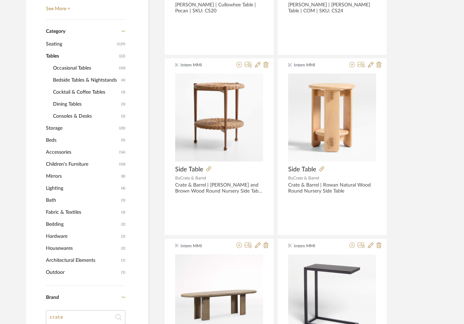
click at [54, 151] on span "Accessories" at bounding box center [81, 152] width 71 height 12
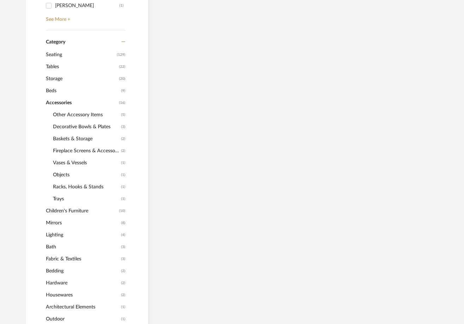
scroll to position [299, 0]
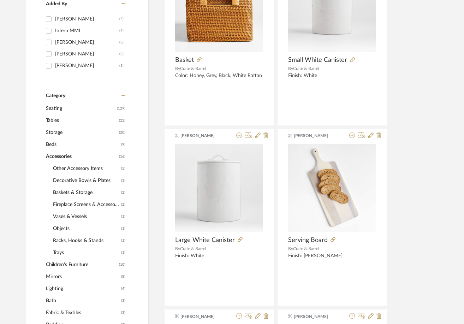
scroll to position [229, 0]
click at [56, 132] on span "Storage" at bounding box center [81, 132] width 71 height 12
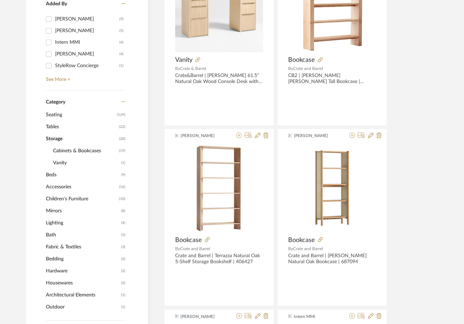
click at [53, 127] on span "Tables" at bounding box center [81, 127] width 71 height 12
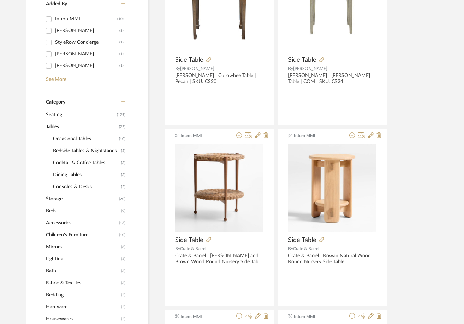
click at [51, 199] on span "Storage" at bounding box center [81, 199] width 71 height 12
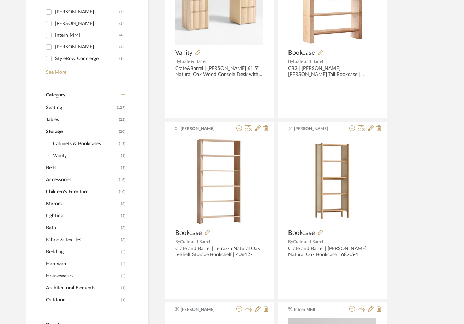
scroll to position [253, 0]
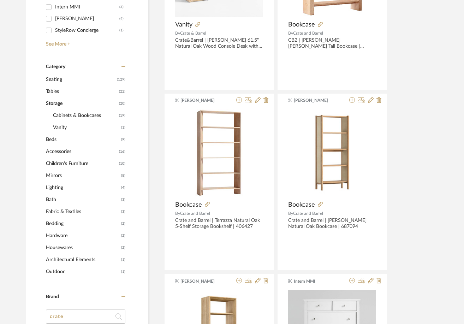
click at [58, 248] on span "Housewares" at bounding box center [82, 247] width 73 height 12
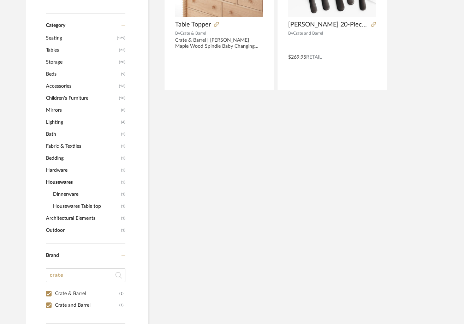
click at [66, 191] on span "Dinnerware" at bounding box center [86, 194] width 66 height 12
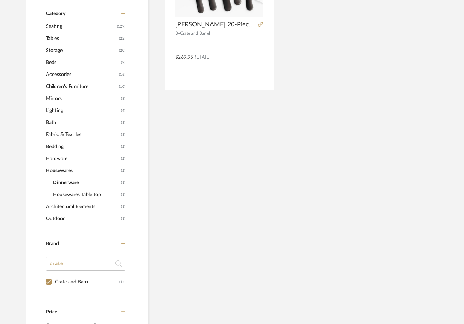
click at [66, 195] on span "Housewares Table top" at bounding box center [86, 194] width 66 height 12
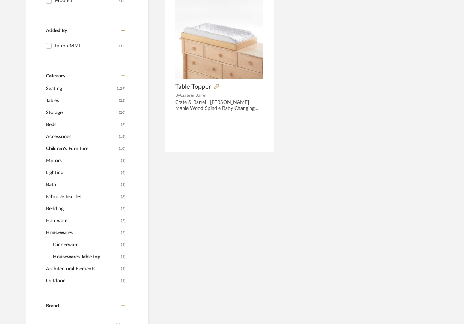
scroll to position [183, 0]
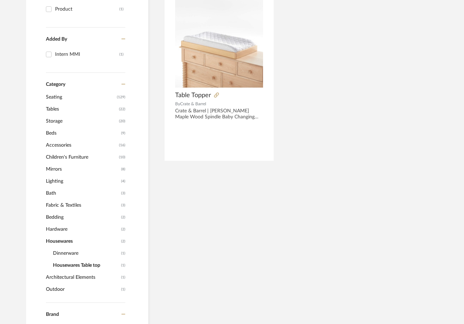
click at [61, 118] on span "Storage" at bounding box center [81, 121] width 71 height 12
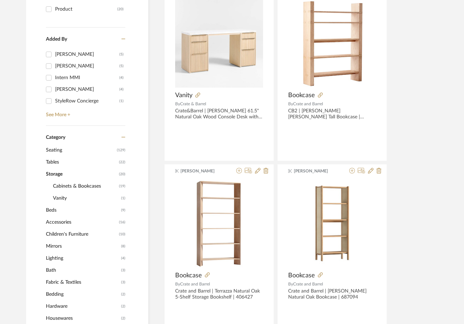
click at [57, 194] on span "Vanity" at bounding box center [86, 198] width 66 height 12
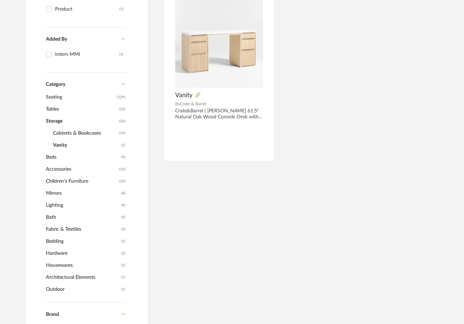
click at [62, 131] on span "Cabinets & Bookcases" at bounding box center [85, 133] width 64 height 12
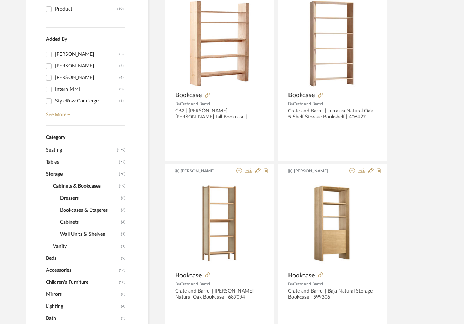
click at [56, 161] on span "Tables" at bounding box center [81, 162] width 71 height 12
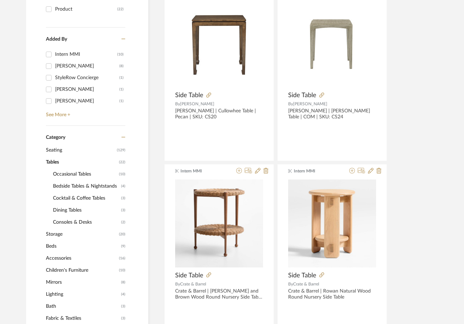
click at [57, 254] on span "Accessories" at bounding box center [81, 258] width 71 height 12
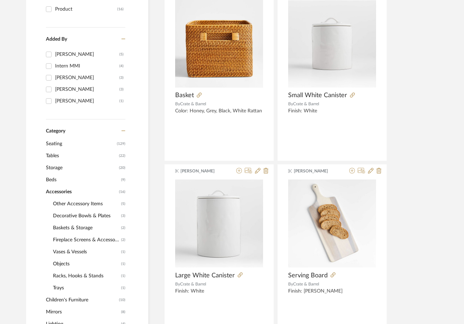
click at [70, 200] on span "Other Accessory Items" at bounding box center [86, 204] width 66 height 12
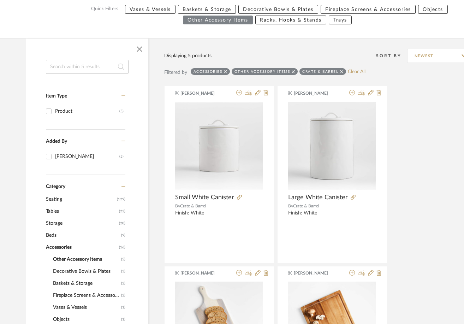
scroll to position [88, 0]
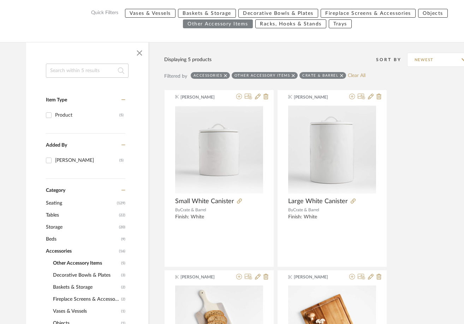
click at [226, 74] on icon at bounding box center [225, 75] width 3 height 5
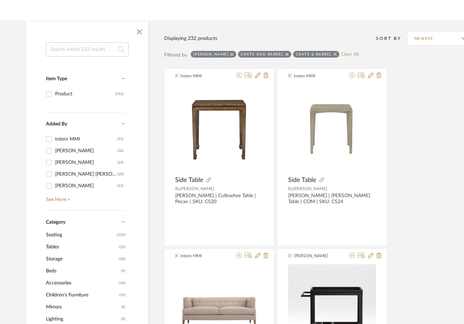
click at [233, 55] on icon at bounding box center [231, 54] width 3 height 5
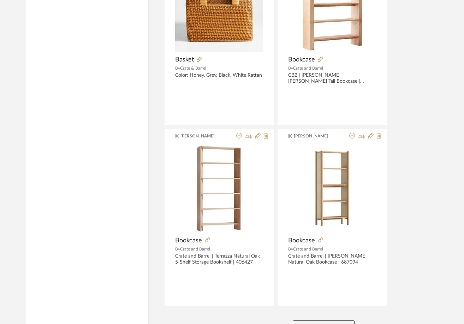
scroll to position [3148, 0]
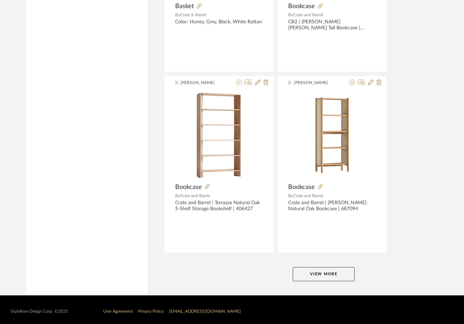
click at [319, 274] on button "View More" at bounding box center [324, 274] width 62 height 14
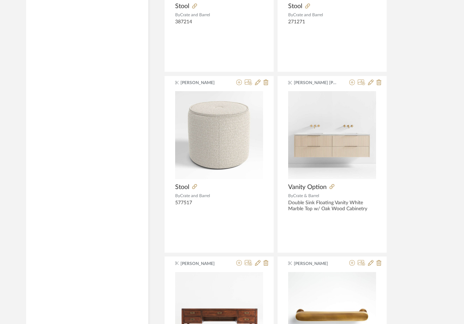
scroll to position [6123, 0]
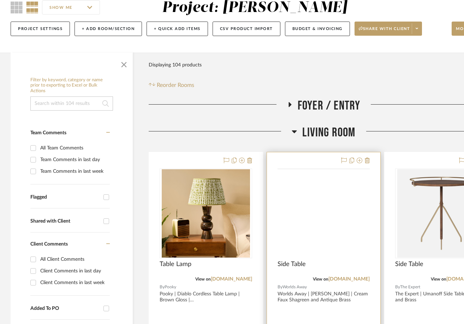
scroll to position [106, 0]
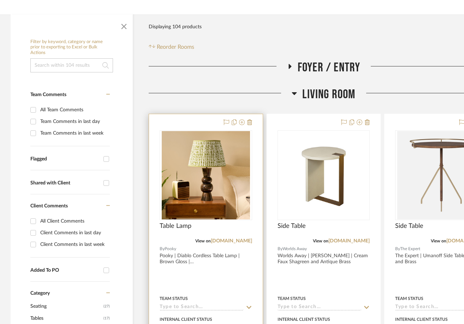
click at [192, 181] on img "0" at bounding box center [206, 175] width 88 height 88
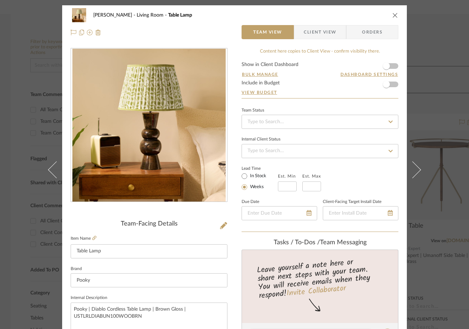
click at [313, 38] on span "Client View" at bounding box center [319, 32] width 32 height 14
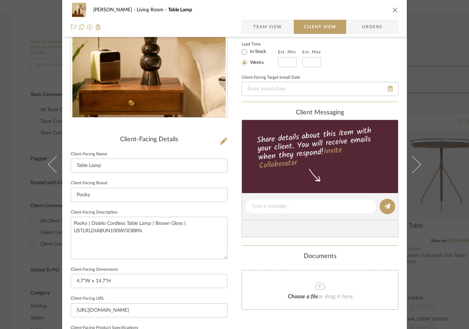
scroll to position [212, 0]
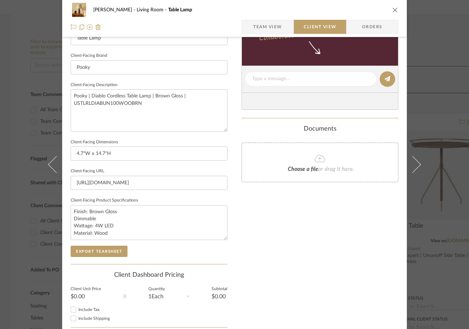
click at [396, 10] on div "[PERSON_NAME] Living Room Table Lamp Team View Client View Orders" at bounding box center [234, 18] width 344 height 37
click at [394, 11] on icon "close" at bounding box center [395, 10] width 6 height 6
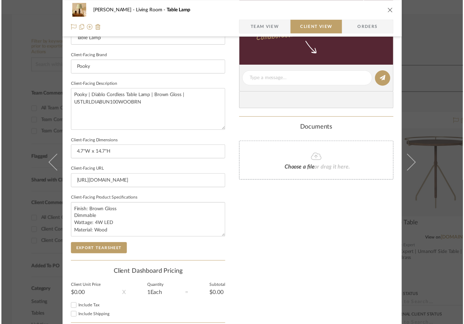
scroll to position [106, 0]
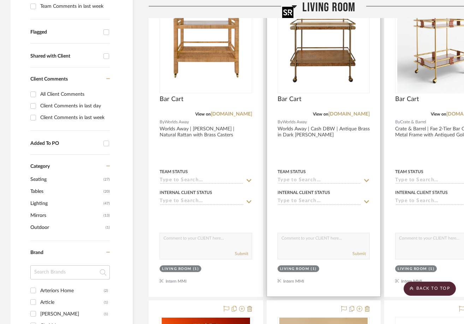
scroll to position [247, 0]
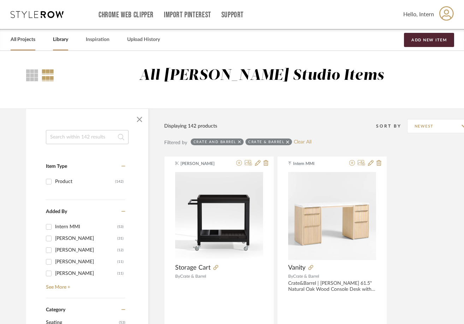
click at [27, 46] on div "All Projects" at bounding box center [23, 40] width 25 height 22
click at [24, 38] on link "All Projects" at bounding box center [23, 40] width 25 height 10
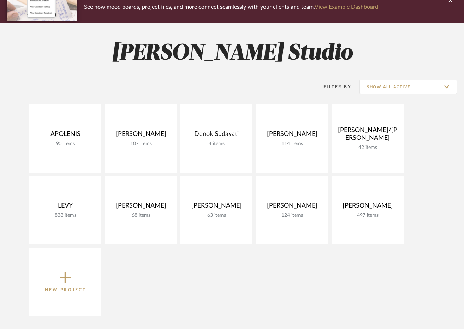
scroll to position [106, 0]
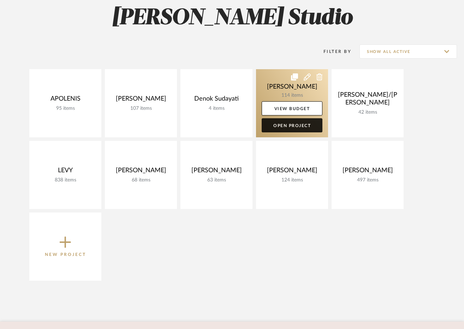
click at [292, 129] on link "Open Project" at bounding box center [291, 125] width 61 height 14
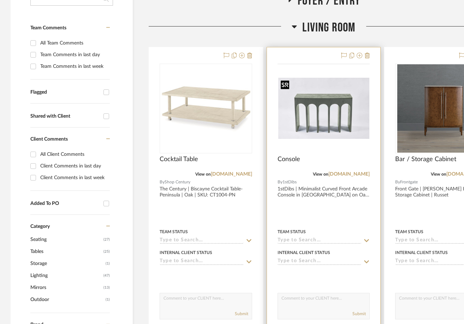
scroll to position [176, 0]
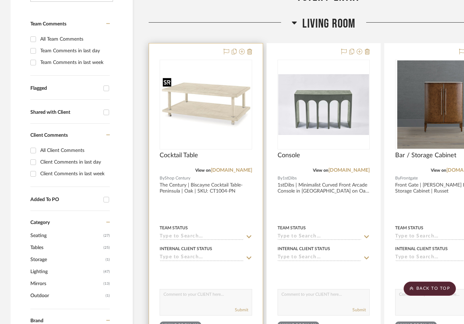
click at [229, 78] on img "0" at bounding box center [205, 104] width 91 height 59
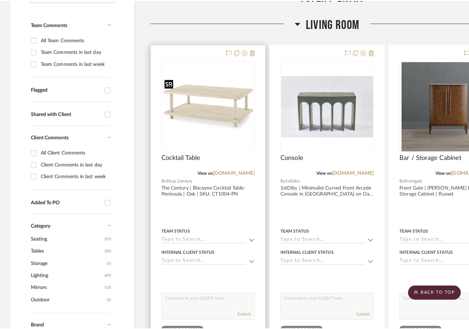
scroll to position [0, 0]
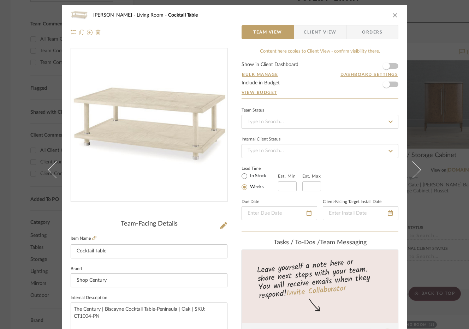
click at [394, 16] on icon "close" at bounding box center [395, 15] width 6 height 6
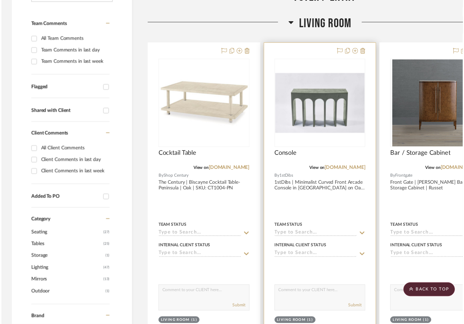
scroll to position [176, 0]
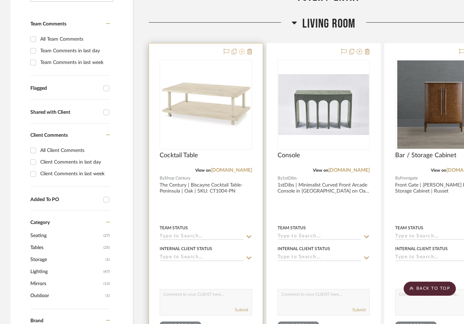
click at [242, 50] on icon at bounding box center [242, 52] width 6 height 6
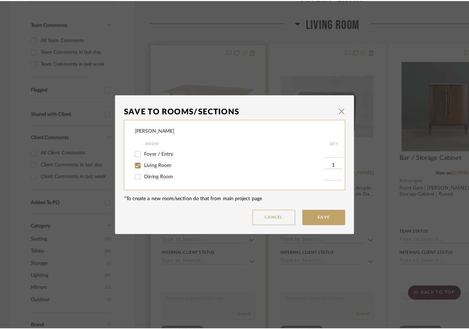
scroll to position [0, 0]
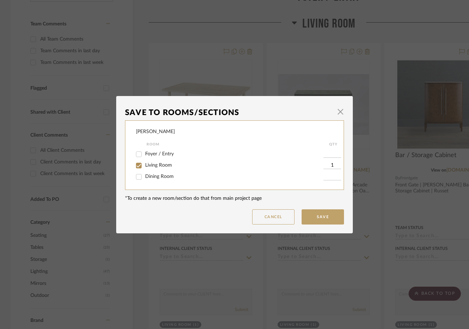
click at [159, 163] on span "Living Room" at bounding box center [158, 165] width 27 height 5
click at [144, 163] on input "Living Room" at bounding box center [138, 165] width 11 height 11
checkbox input "false"
drag, startPoint x: 164, startPoint y: 163, endPoint x: 169, endPoint y: 163, distance: 5.3
click at [164, 164] on span "Living Room" at bounding box center [158, 165] width 27 height 5
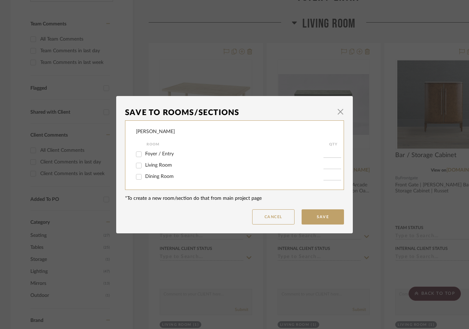
click at [144, 164] on input "Living Room" at bounding box center [138, 165] width 11 height 11
checkbox input "true"
type input "1"
click at [275, 217] on button "Cancel" at bounding box center [273, 216] width 42 height 15
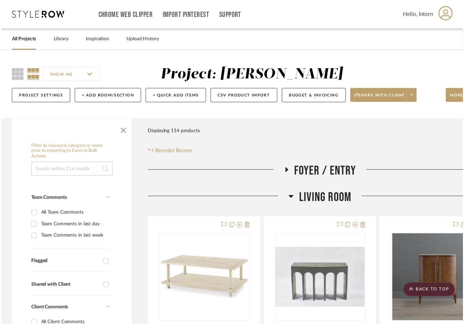
scroll to position [176, 0]
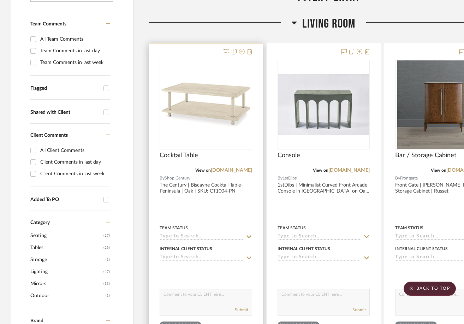
click at [242, 53] on icon at bounding box center [242, 52] width 6 height 6
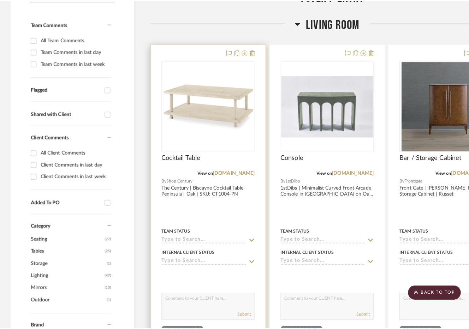
scroll to position [0, 0]
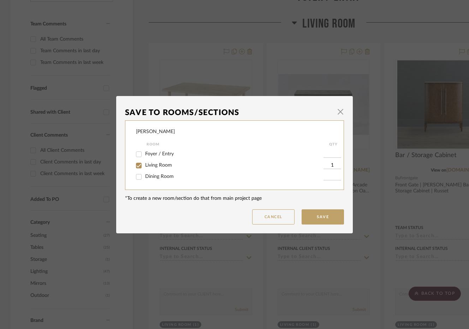
click at [339, 103] on dialog-content "Save To Rooms/Sections × DOOLEY Room QTY Foyer / Entry Living Room 1 Dining Roo…" at bounding box center [234, 164] width 236 height 137
click at [342, 108] on dialog-content "Save To Rooms/Sections × DOOLEY Room QTY Foyer / Entry Living Room 1 Dining Roo…" at bounding box center [234, 164] width 236 height 137
click at [337, 111] on span "button" at bounding box center [340, 112] width 14 height 14
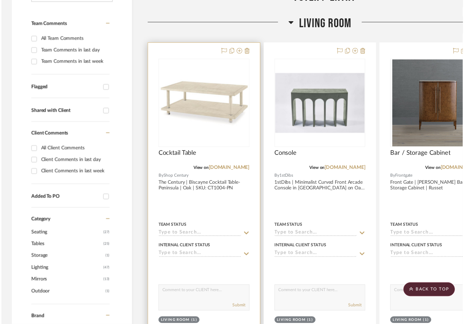
scroll to position [176, 0]
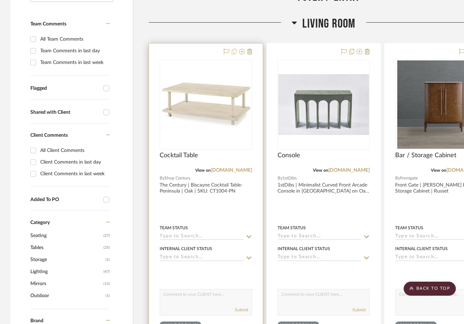
click at [232, 53] on icon at bounding box center [233, 52] width 5 height 6
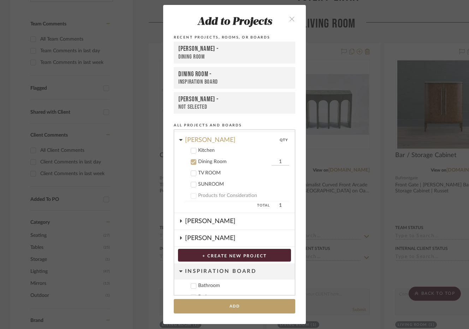
scroll to position [116, 0]
click at [205, 159] on div "Dining Room" at bounding box center [234, 161] width 72 height 6
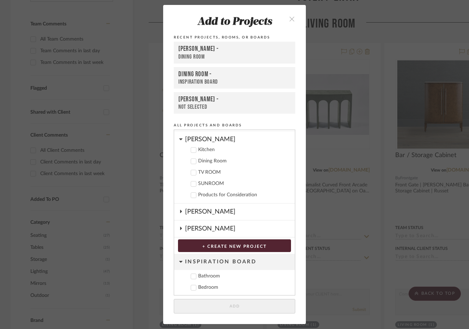
click at [191, 141] on div "Murray" at bounding box center [240, 137] width 110 height 12
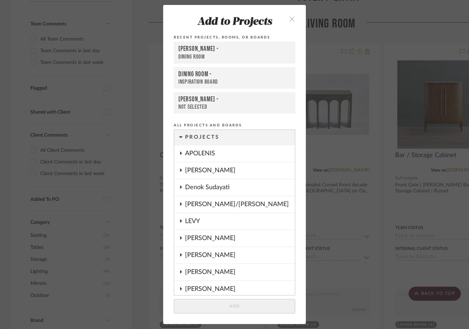
scroll to position [0, 0]
click at [218, 204] on div "FISHMAN/GOLDSMITH" at bounding box center [240, 205] width 110 height 16
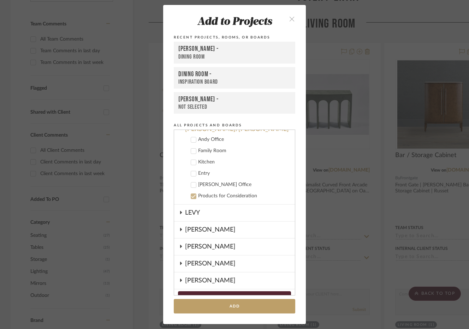
scroll to position [71, 0]
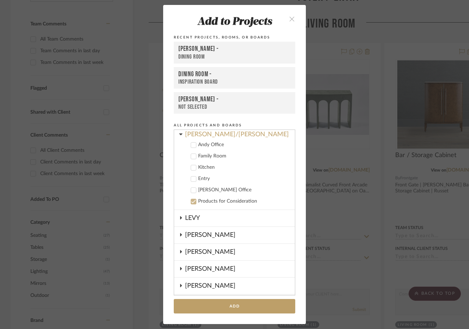
click at [193, 158] on icon at bounding box center [193, 156] width 5 height 5
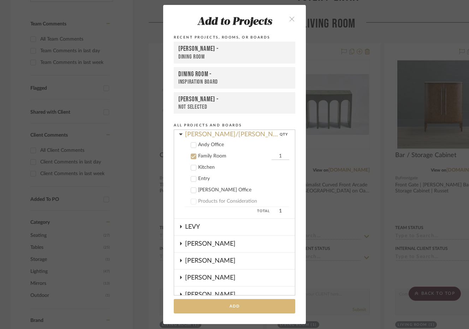
click at [206, 310] on button "Add" at bounding box center [234, 306] width 121 height 14
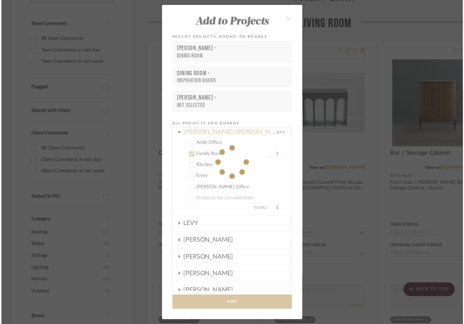
scroll to position [176, 0]
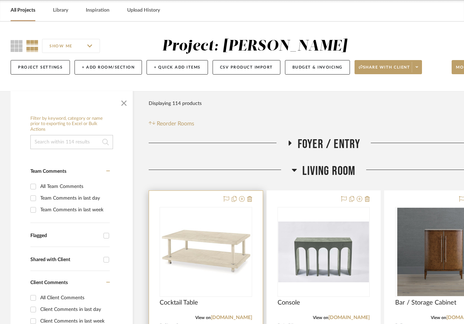
scroll to position [35, 0]
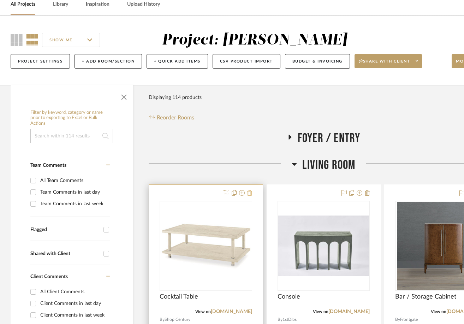
click at [251, 194] on icon at bounding box center [249, 193] width 5 height 6
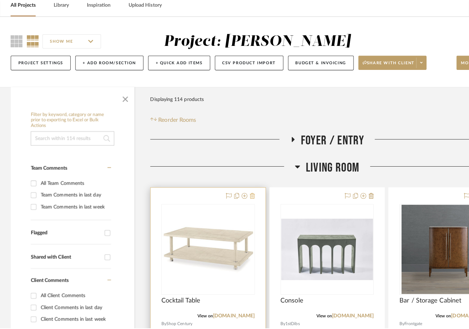
scroll to position [0, 0]
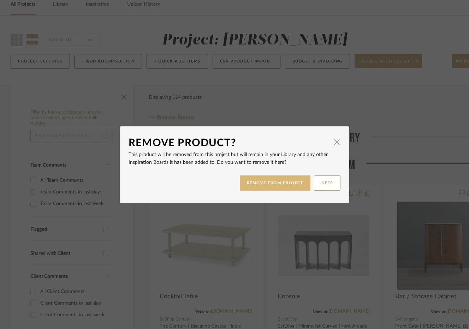
drag, startPoint x: 259, startPoint y: 189, endPoint x: 252, endPoint y: 183, distance: 9.1
click at [258, 189] on button "REMOVE FROM PROJECT" at bounding box center [275, 182] width 71 height 15
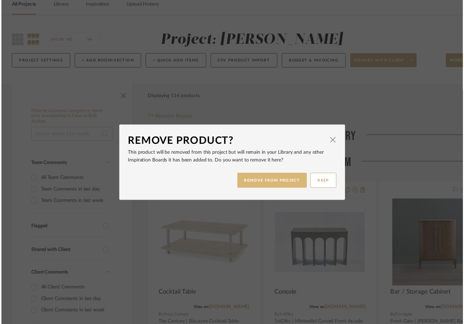
scroll to position [35, 0]
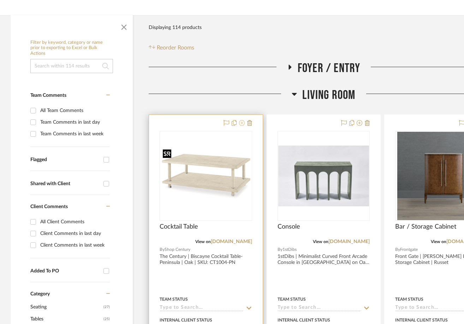
scroll to position [106, 0]
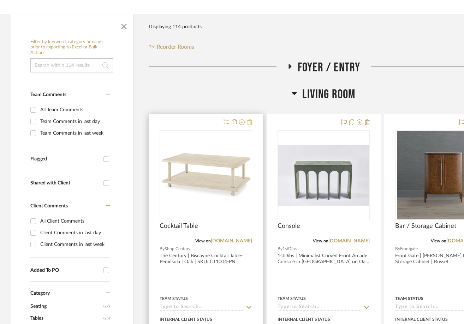
click at [251, 121] on icon at bounding box center [249, 122] width 5 height 6
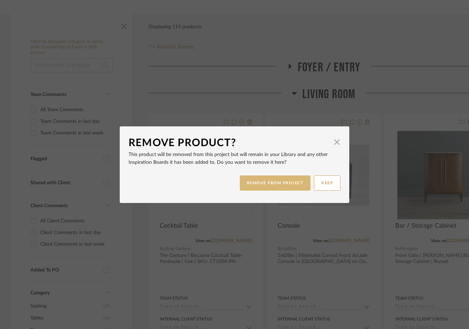
click at [264, 179] on button "REMOVE FROM PROJECT" at bounding box center [275, 182] width 71 height 15
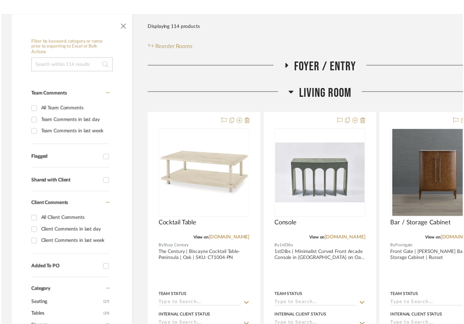
scroll to position [106, 0]
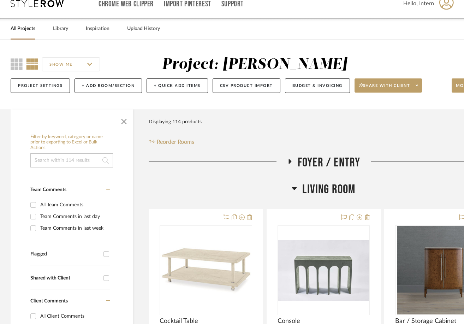
scroll to position [71, 0]
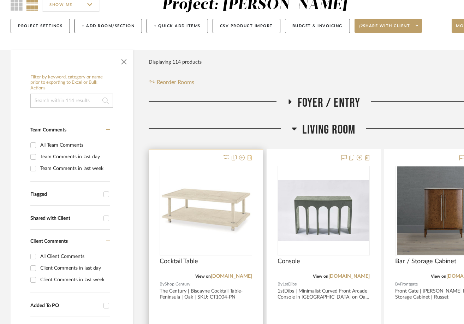
click at [249, 158] on icon at bounding box center [249, 158] width 5 height 6
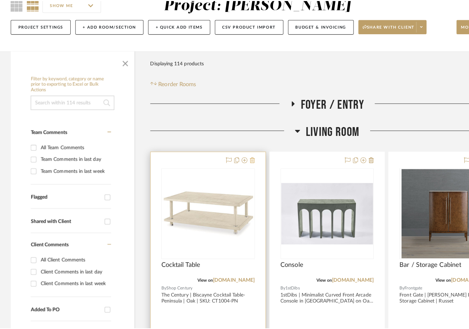
scroll to position [0, 0]
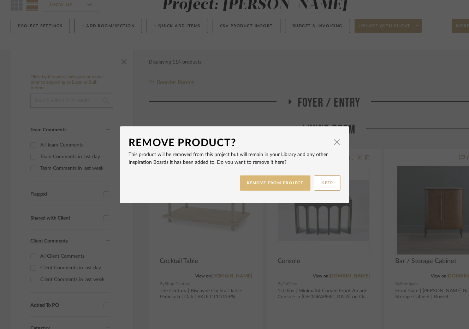
click at [255, 184] on button "REMOVE FROM PROJECT" at bounding box center [275, 182] width 71 height 15
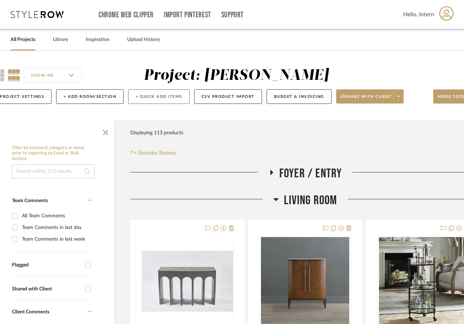
scroll to position [0, 21]
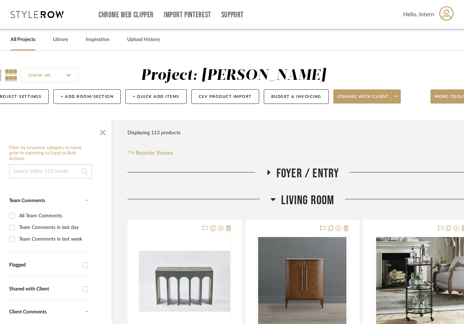
click at [17, 43] on link "All Projects" at bounding box center [23, 40] width 25 height 10
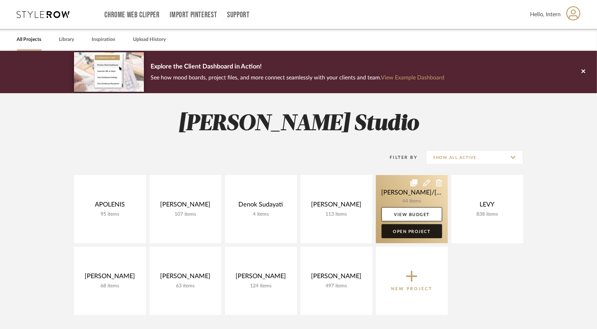
click at [391, 230] on link "Open Project" at bounding box center [412, 231] width 61 height 14
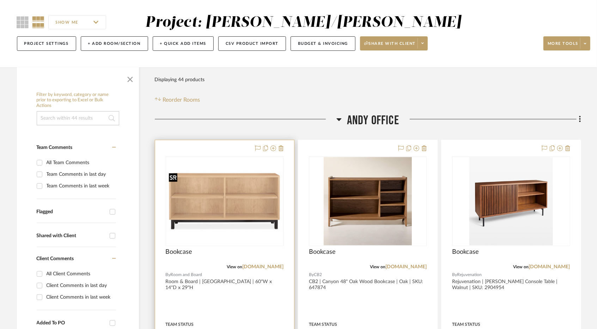
scroll to position [44, 0]
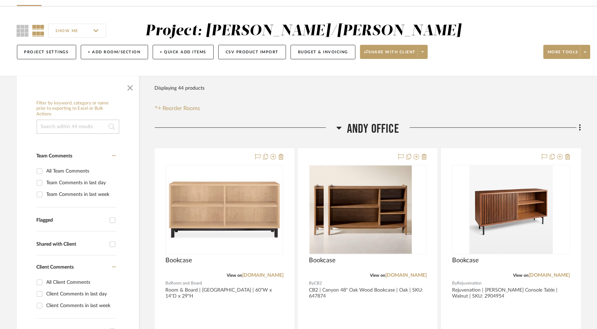
click at [349, 129] on span "Andy Office" at bounding box center [373, 128] width 52 height 15
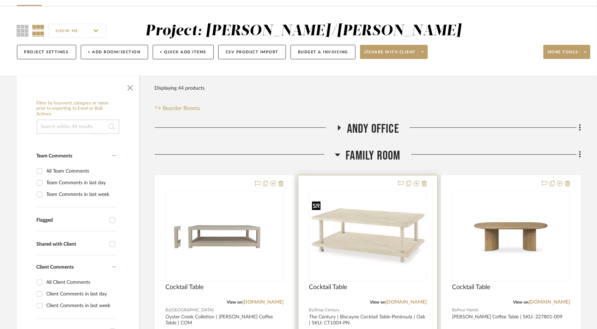
click at [350, 242] on div at bounding box center [368, 237] width 118 height 90
click at [365, 200] on img "0" at bounding box center [368, 236] width 116 height 75
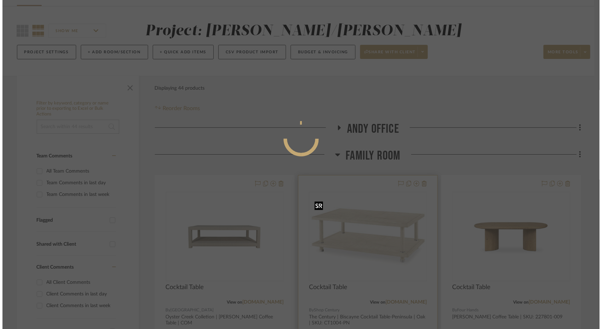
scroll to position [0, 0]
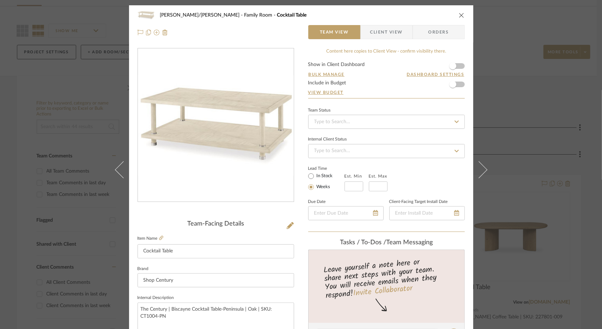
click at [387, 29] on span "Client View" at bounding box center [386, 32] width 32 height 14
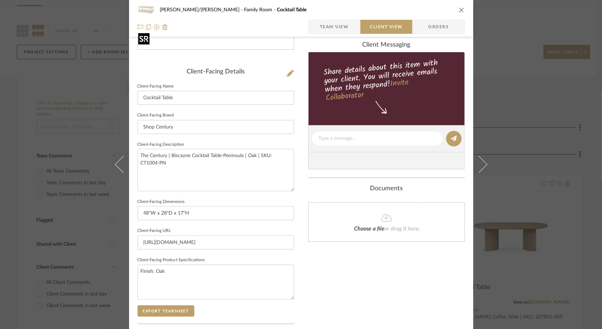
scroll to position [152, 0]
drag, startPoint x: 185, startPoint y: 158, endPoint x: 105, endPoint y: 133, distance: 83.2
click at [105, 133] on div "FISHMAN/GOLDSMITH Family Room Cocktail Table Team View Client View Orders Clien…" at bounding box center [301, 164] width 602 height 329
drag, startPoint x: 180, startPoint y: 168, endPoint x: 77, endPoint y: 111, distance: 117.3
click at [77, 111] on div "FISHMAN/GOLDSMITH Family Room Cocktail Table Team View Client View Orders Clien…" at bounding box center [301, 164] width 602 height 329
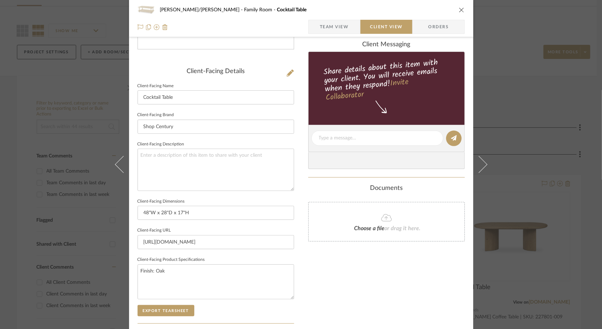
click at [314, 28] on span "button" at bounding box center [314, 27] width 11 height 14
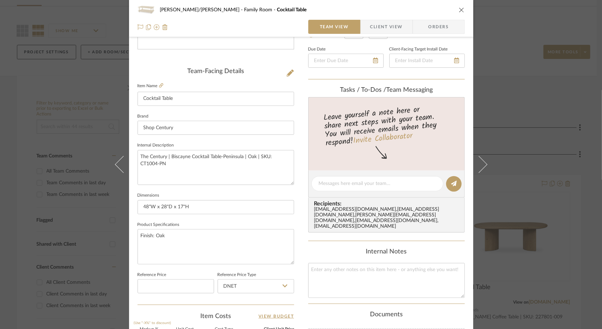
click at [161, 82] on fieldset "Item Name Cocktail Table" at bounding box center [216, 93] width 157 height 25
click at [159, 85] on icon at bounding box center [161, 85] width 4 height 4
drag, startPoint x: 180, startPoint y: 237, endPoint x: 154, endPoint y: 236, distance: 25.8
click at [154, 236] on textarea "Finish: Oak" at bounding box center [216, 246] width 157 height 35
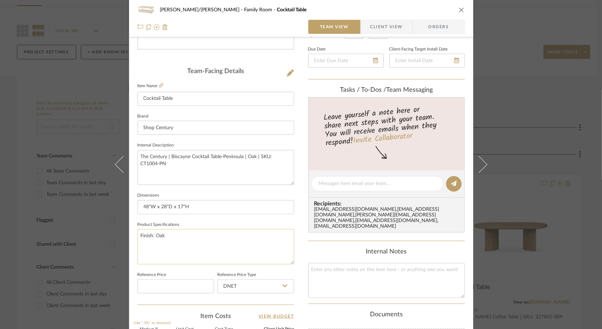
click at [172, 235] on textarea "Finish: Oak" at bounding box center [216, 246] width 157 height 35
type textarea "Finish: Oak Vaneers"
type textarea "Finish: Oak Vaneers Crushed Bamboo feature for top shelves"
drag, startPoint x: 253, startPoint y: 242, endPoint x: 177, endPoint y: 246, distance: 76.0
click at [177, 246] on textarea "Finish: Oak Vaneers Crushed Bamboo feature for top shelves" at bounding box center [216, 246] width 157 height 35
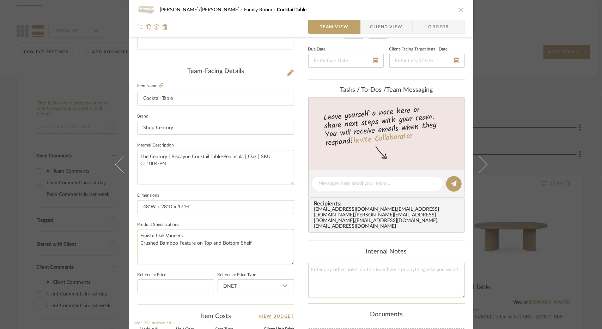
drag, startPoint x: 250, startPoint y: 244, endPoint x: 178, endPoint y: 247, distance: 72.1
click at [178, 247] on textarea "Finish: Oak Vaneers Crushed Bamboo Feature on Top and Bottom Shelf" at bounding box center [216, 246] width 157 height 35
type textarea "Finish: Oak Vaneers Crushed Bamboo feature for top and bottom shelves"
click at [199, 234] on textarea "Finish: Oak Vaneers Crushed Bamboo feature for top and bottom shelves" at bounding box center [216, 246] width 157 height 35
paste textarea "Pewter finish ferrules & metal trim"
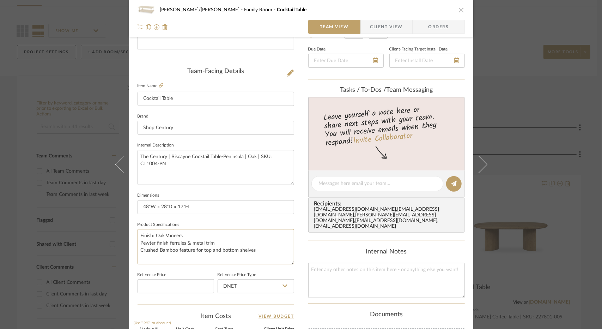
type textarea "Finish: Oak Vaneers Pewter finish ferrules & metal trim Crushed Bamboo feature …"
click at [381, 29] on span "Client View" at bounding box center [386, 27] width 32 height 14
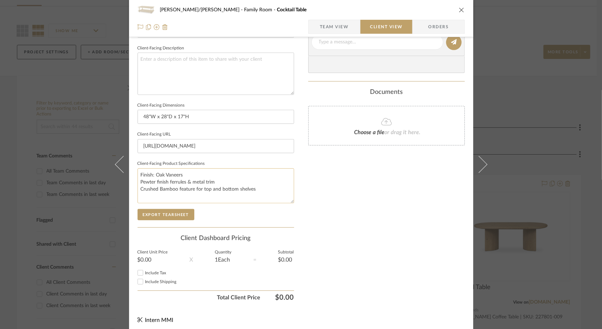
scroll to position [251, 0]
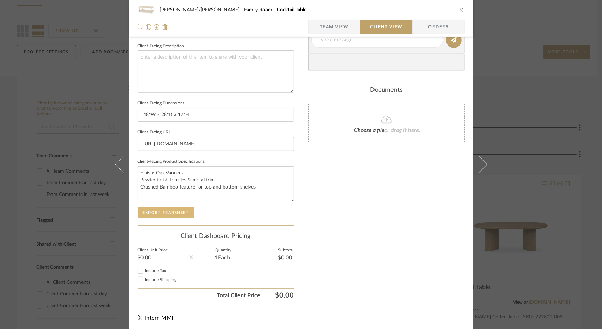
click at [170, 213] on button "Export Tearsheet" at bounding box center [166, 212] width 57 height 11
click at [62, 71] on div "FISHMAN/GOLDSMITH Family Room Cocktail Table Team View Client View Orders Clien…" at bounding box center [301, 164] width 602 height 329
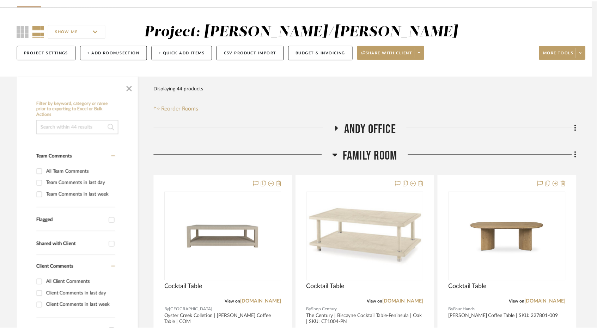
scroll to position [44, 0]
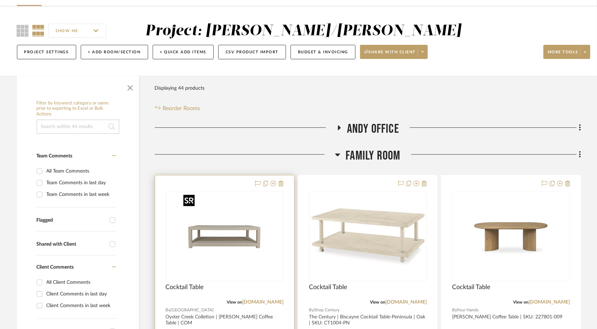
click at [214, 228] on img "0" at bounding box center [225, 236] width 88 height 88
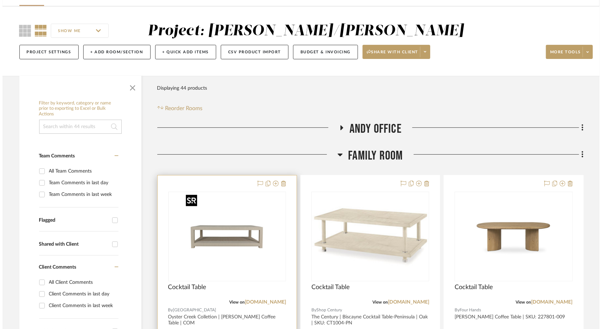
scroll to position [0, 0]
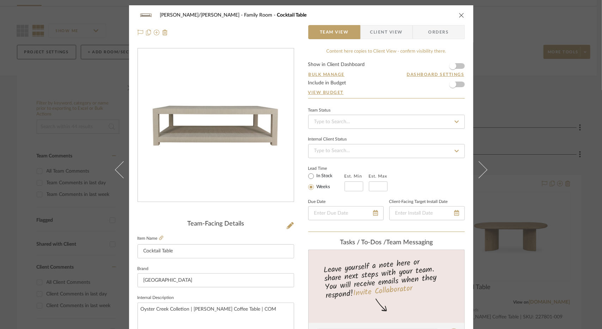
click at [380, 38] on span "Client View" at bounding box center [386, 32] width 32 height 14
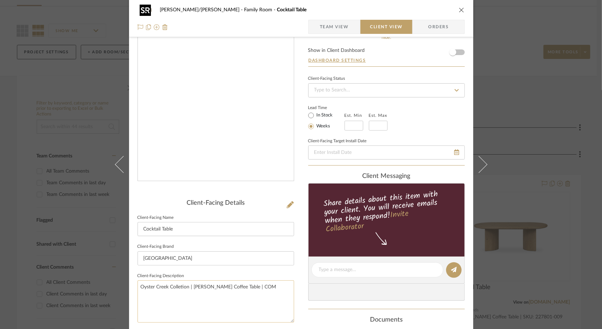
scroll to position [141, 0]
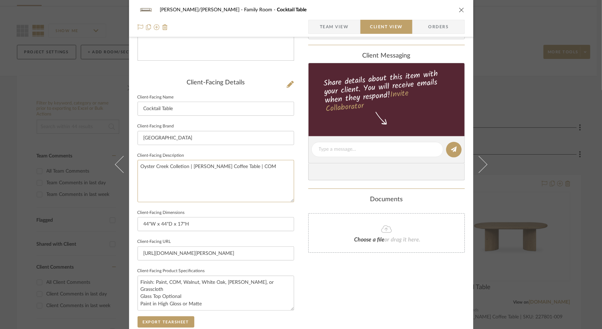
drag, startPoint x: 281, startPoint y: 168, endPoint x: 43, endPoint y: 161, distance: 238.3
click at [43, 161] on div "FISHMAN/GOLDSMITH Family Room Cocktail Table Team View Client View Orders Clien…" at bounding box center [301, 164] width 602 height 329
click at [175, 323] on button "Export Tearsheet" at bounding box center [166, 321] width 57 height 11
click at [92, 62] on div "FISHMAN/GOLDSMITH Family Room Cocktail Table Team View Client View Orders Clien…" at bounding box center [301, 164] width 602 height 329
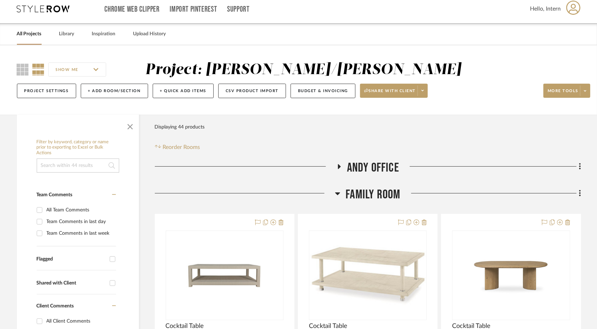
scroll to position [0, 0]
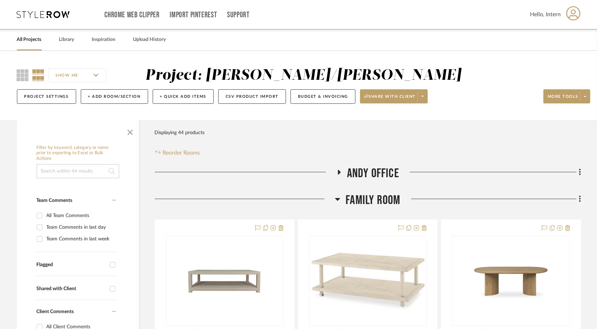
click at [28, 44] on link "All Projects" at bounding box center [29, 40] width 25 height 10
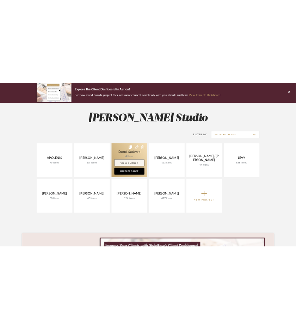
scroll to position [71, 0]
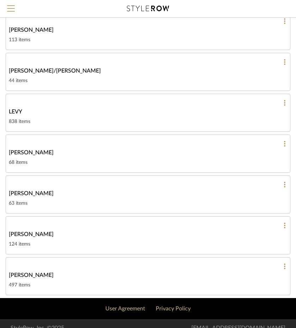
scroll to position [195, 0]
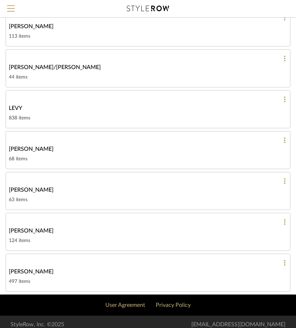
click at [284, 137] on button at bounding box center [282, 140] width 7 height 6
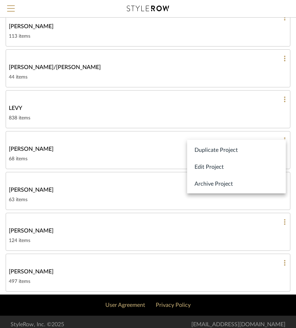
click at [233, 182] on button "Archive Project" at bounding box center [236, 183] width 99 height 17
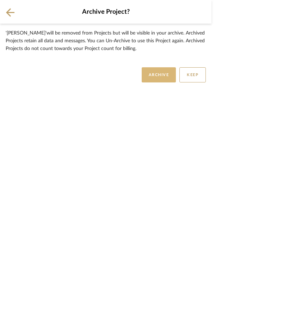
click at [158, 74] on button "ARCHIVE" at bounding box center [159, 74] width 35 height 15
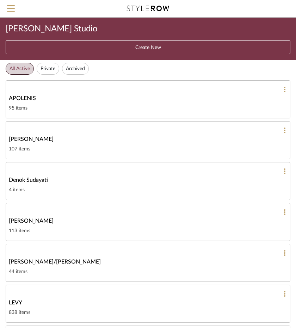
click at [151, 50] on button "Create New" at bounding box center [148, 47] width 285 height 14
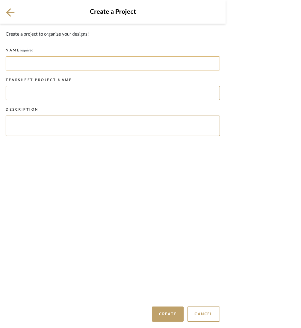
click at [30, 59] on input at bounding box center [113, 63] width 215 height 14
type input "Broadaxe Farm"
click at [159, 317] on button "Create" at bounding box center [168, 314] width 32 height 15
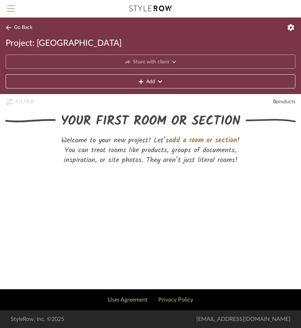
click at [136, 81] on button "Add" at bounding box center [151, 81] width 290 height 14
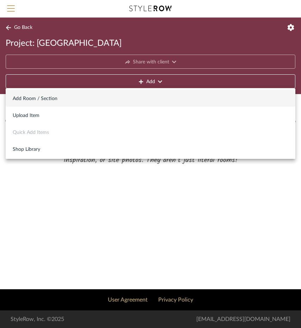
click at [128, 102] on button "Add Room / Section" at bounding box center [151, 98] width 290 height 17
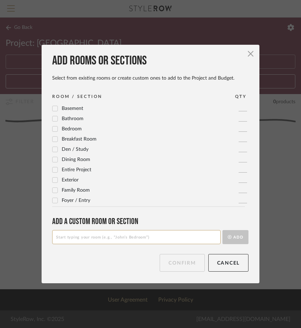
click at [133, 235] on input at bounding box center [136, 237] width 169 height 14
type input "Rec Room"
click at [229, 237] on button "Add" at bounding box center [236, 237] width 26 height 14
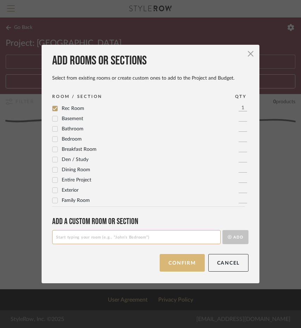
click at [182, 266] on button "Confirm" at bounding box center [182, 263] width 45 height 18
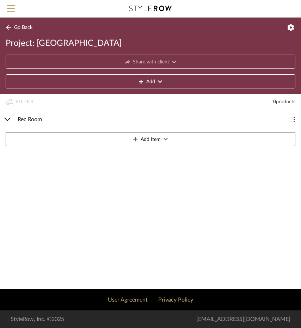
click at [64, 80] on button "Add" at bounding box center [151, 81] width 290 height 14
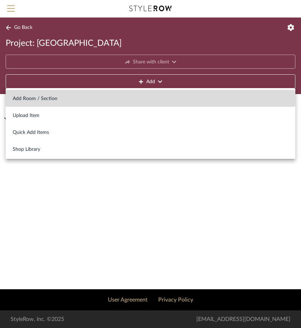
click at [59, 102] on span "Add Room / Section" at bounding box center [151, 99] width 276 height 6
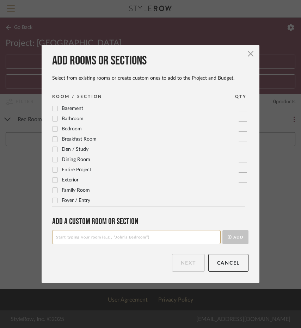
click at [73, 237] on input at bounding box center [136, 237] width 169 height 14
type input "Landing"
click at [224, 235] on button "Add" at bounding box center [236, 237] width 26 height 14
click at [185, 266] on button "Next" at bounding box center [188, 263] width 33 height 18
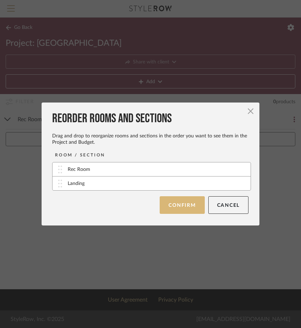
click at [179, 202] on button "Confirm" at bounding box center [182, 206] width 45 height 18
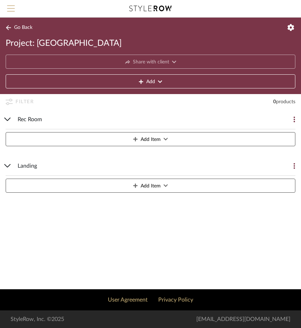
click at [3, 12] on button "Menu" at bounding box center [11, 8] width 22 height 17
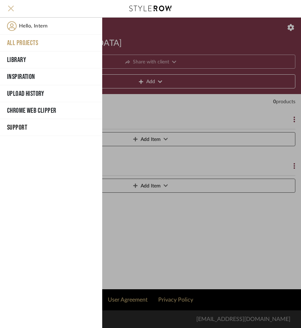
click at [13, 11] on span "Menu" at bounding box center [11, 10] width 8 height 11
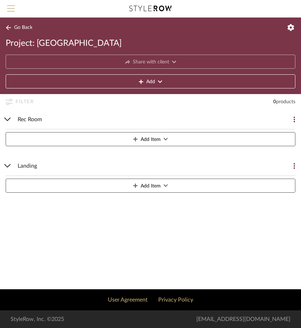
click at [13, 11] on span "Menu" at bounding box center [11, 10] width 8 height 11
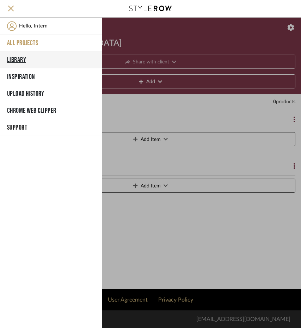
click at [30, 57] on button "Library" at bounding box center [51, 60] width 102 height 17
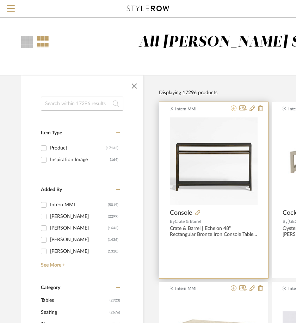
click at [234, 110] on icon at bounding box center [234, 108] width 6 height 6
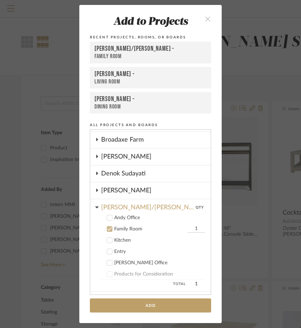
scroll to position [19, 0]
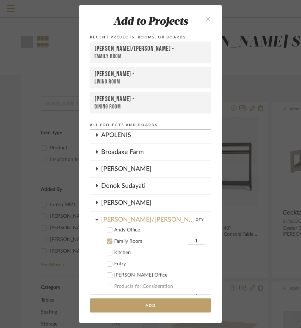
click at [109, 242] on icon at bounding box center [109, 241] width 5 height 5
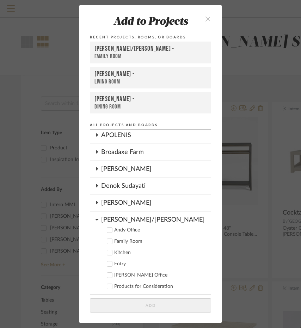
click at [111, 219] on div "[PERSON_NAME]/[PERSON_NAME]" at bounding box center [156, 218] width 110 height 12
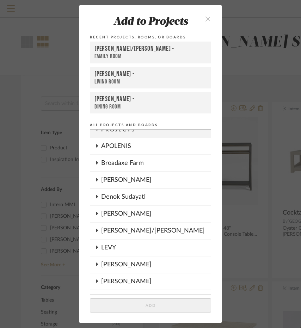
scroll to position [0, 0]
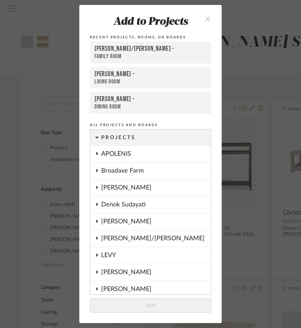
click at [125, 171] on div "Broadaxe Farm" at bounding box center [156, 171] width 110 height 16
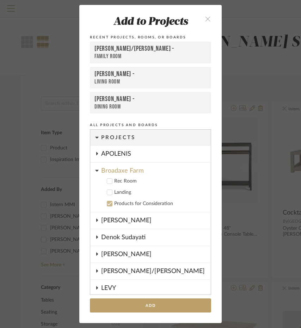
click at [124, 181] on div "Rec Room" at bounding box center [159, 182] width 91 height 6
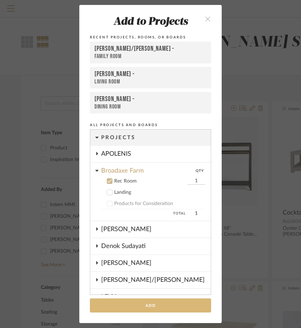
click at [139, 309] on button "Add" at bounding box center [150, 306] width 121 height 14
